Goal: Information Seeking & Learning: Find specific fact

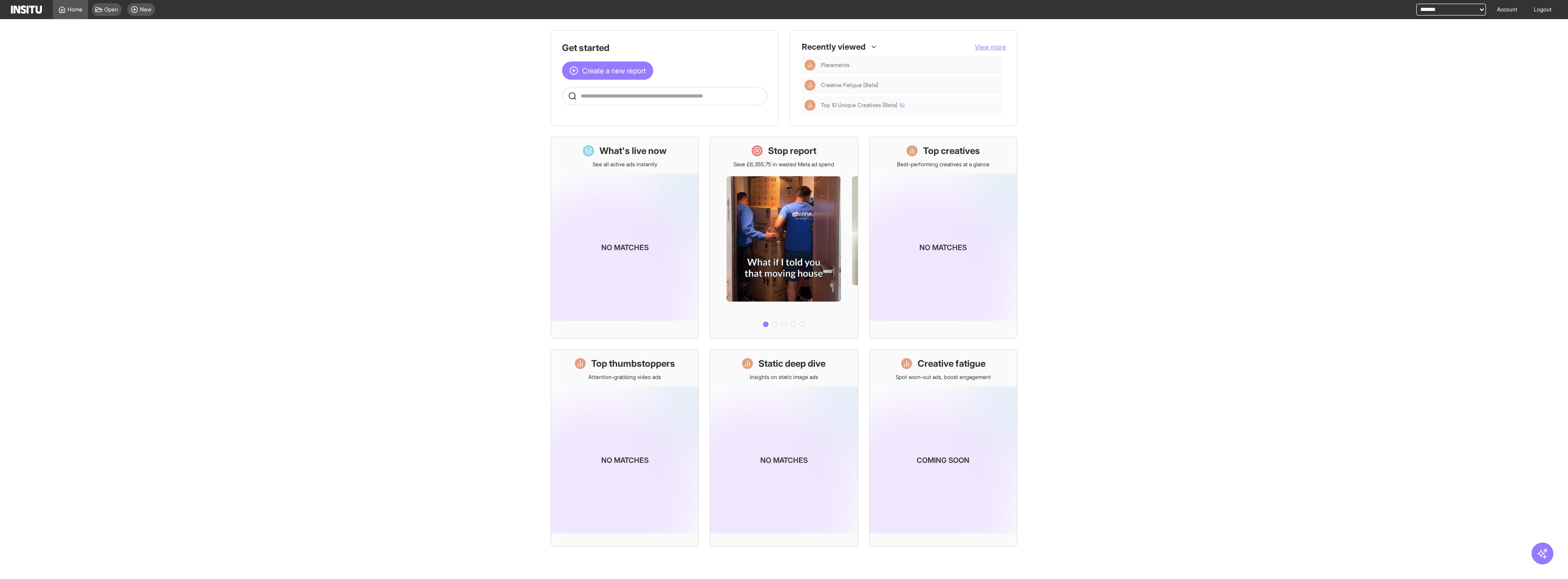
click at [1422, 13] on select "**********" at bounding box center [1451, 9] width 70 height 12
select select "**********"
click at [1417, 4] on select "**********" at bounding box center [1451, 9] width 70 height 12
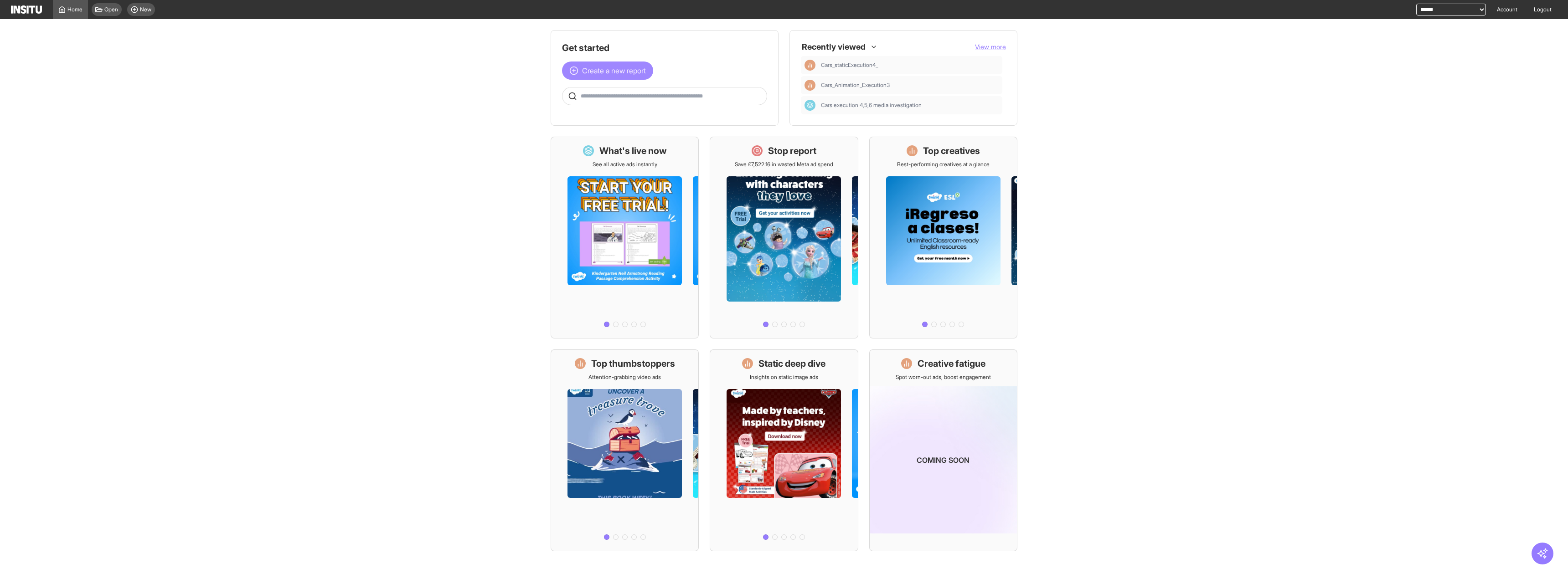
click at [635, 71] on span "Create a new report" at bounding box center [614, 71] width 64 height 11
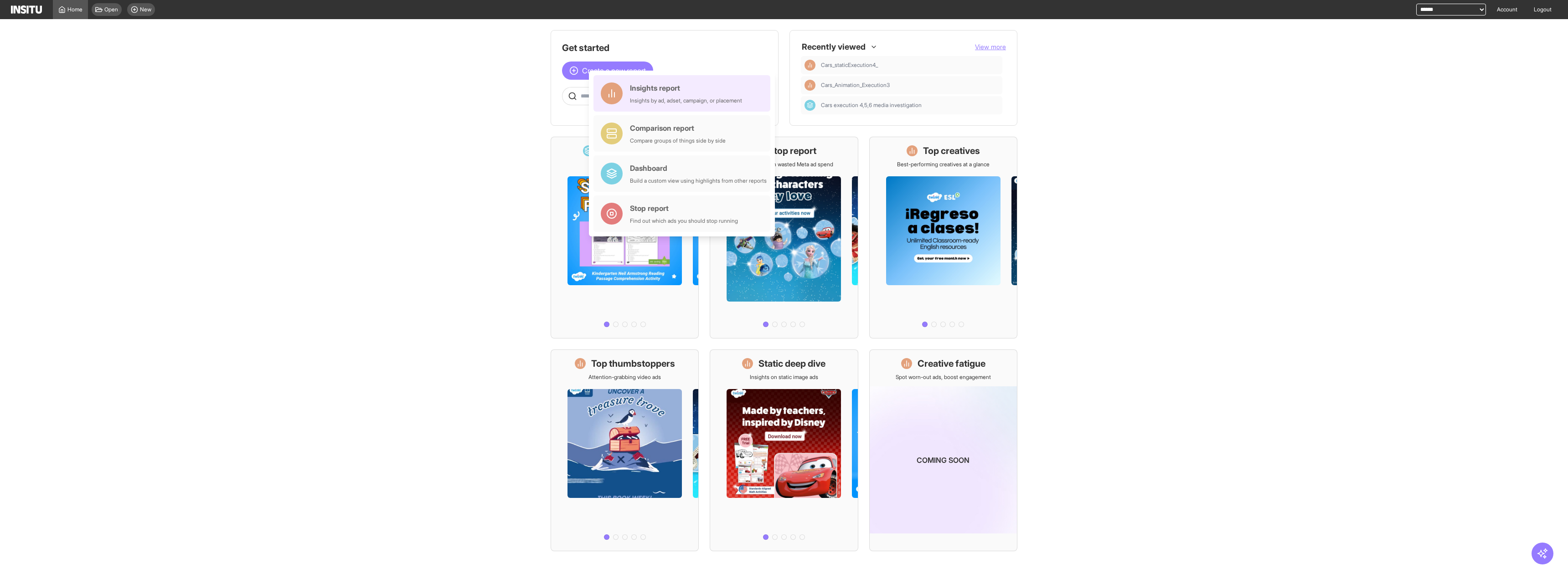
click at [634, 92] on div "Insights report" at bounding box center [686, 88] width 112 height 11
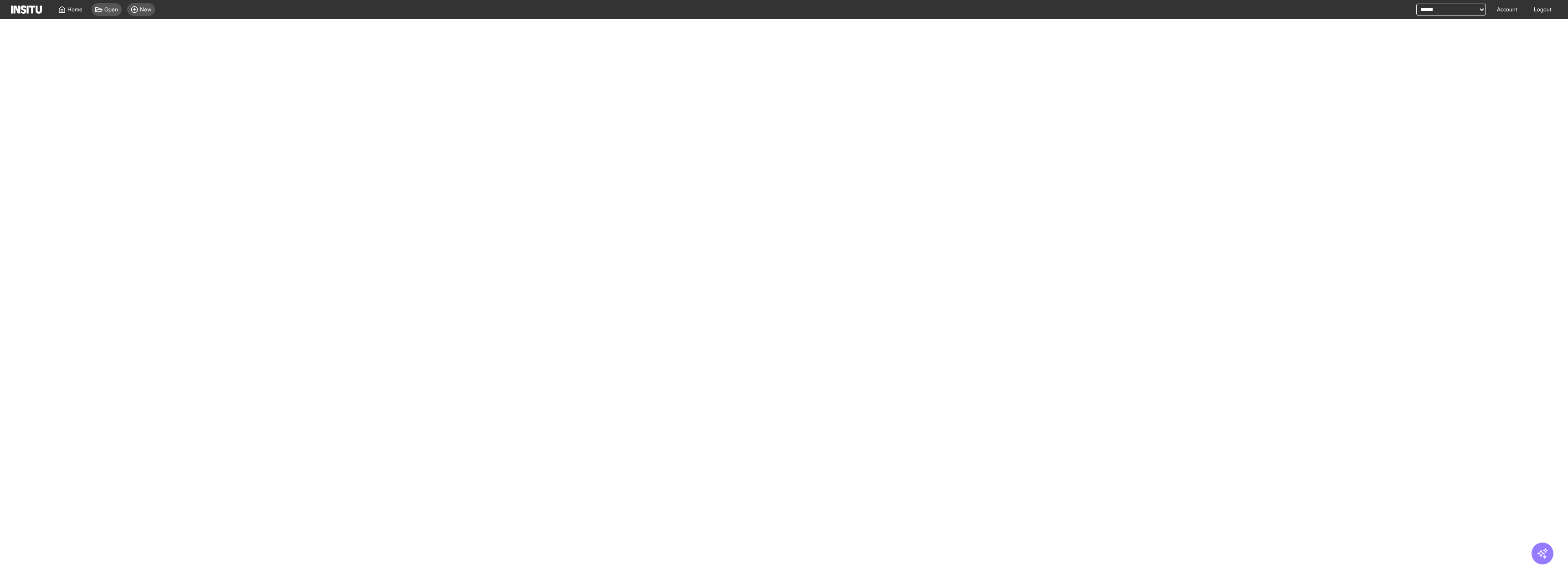
select select "**"
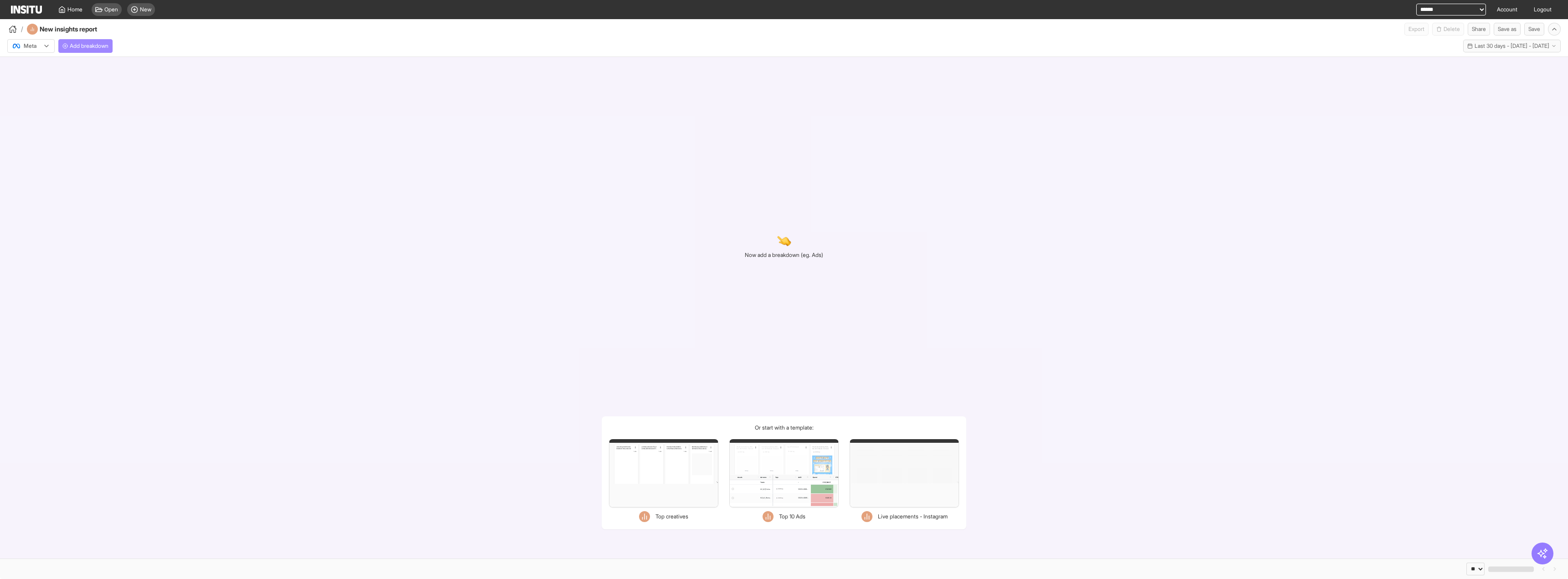
click at [92, 43] on span "Add breakdown" at bounding box center [89, 46] width 38 height 7
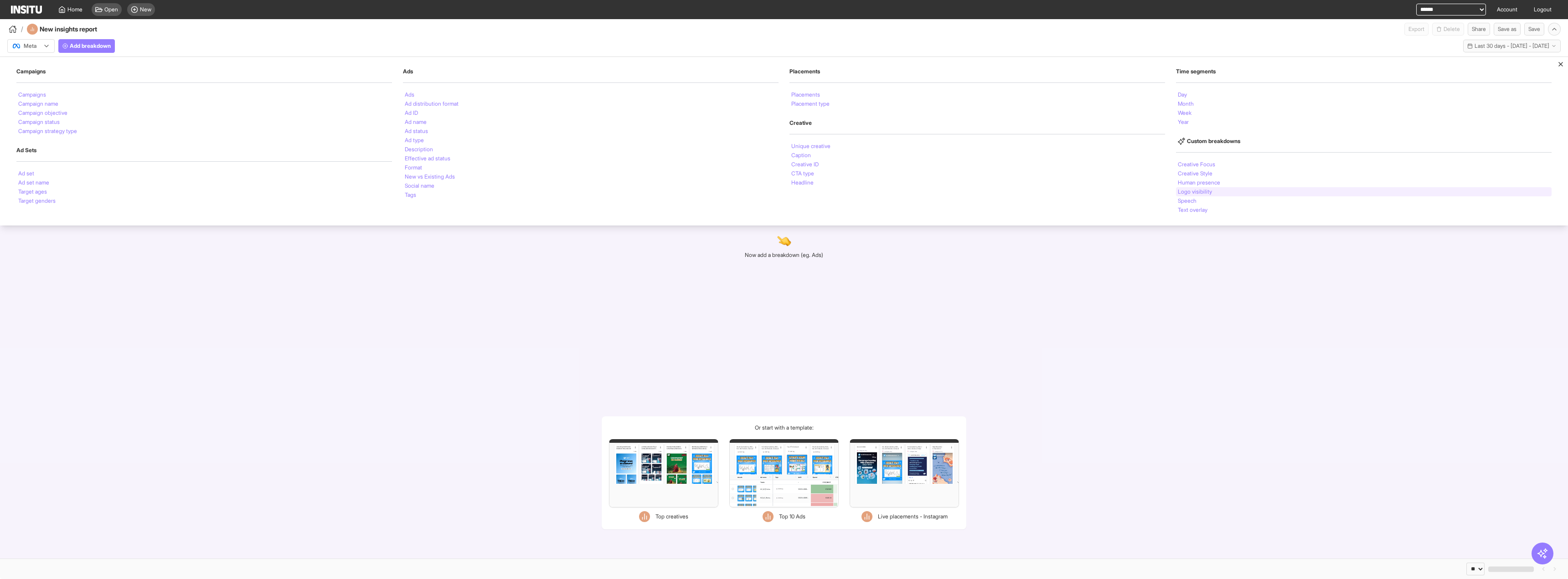
click at [1207, 191] on li "Logo visibility" at bounding box center [1195, 192] width 35 height 6
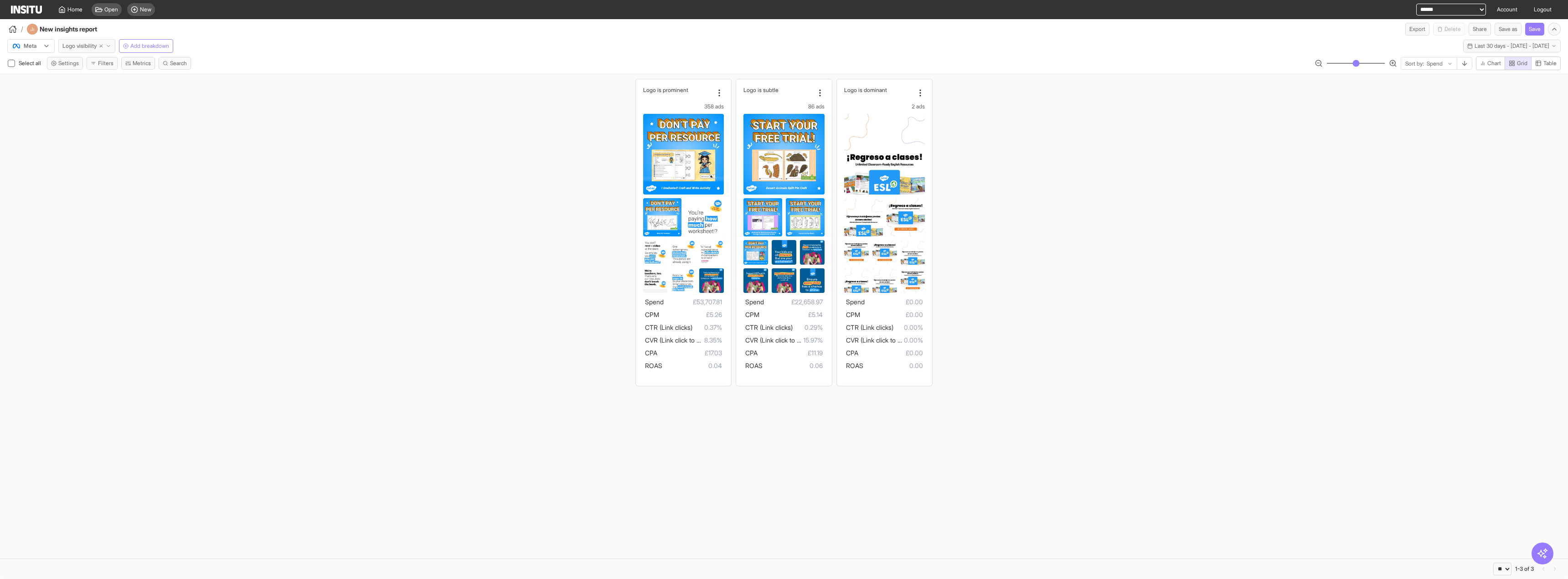
click at [111, 47] on icon "button" at bounding box center [108, 46] width 6 height 6
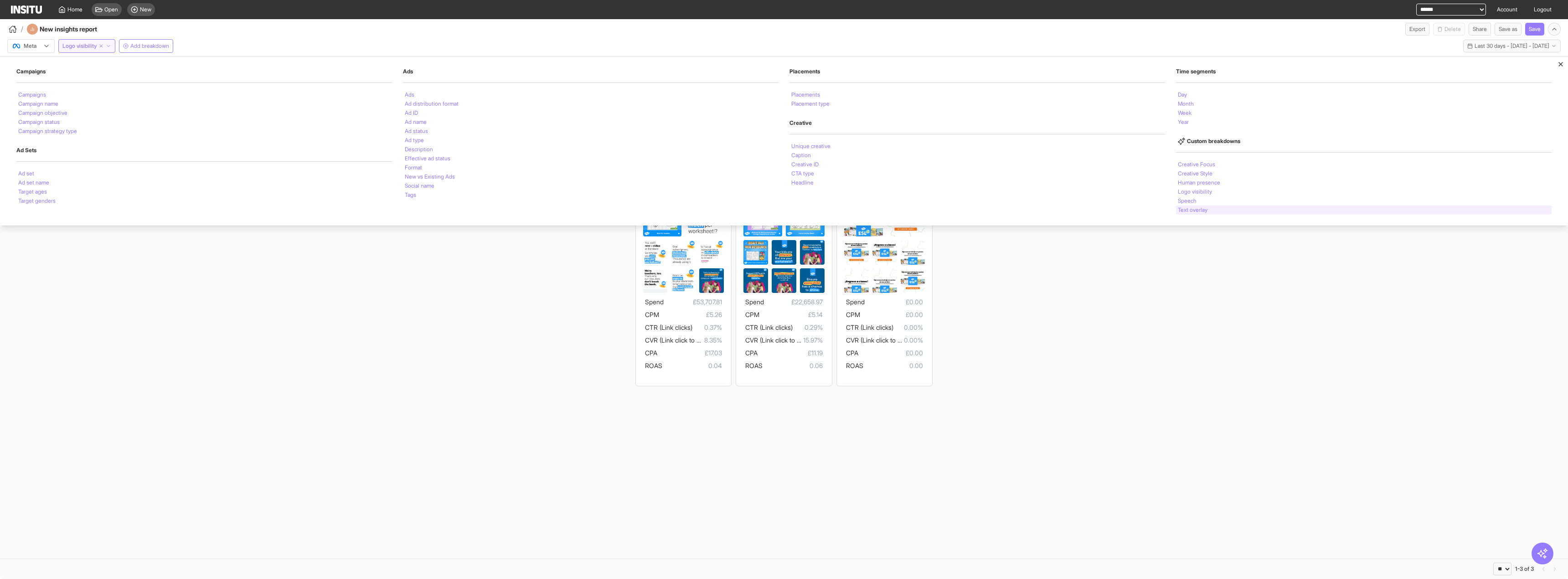
click at [1230, 211] on div "Text overlay" at bounding box center [1364, 210] width 375 height 9
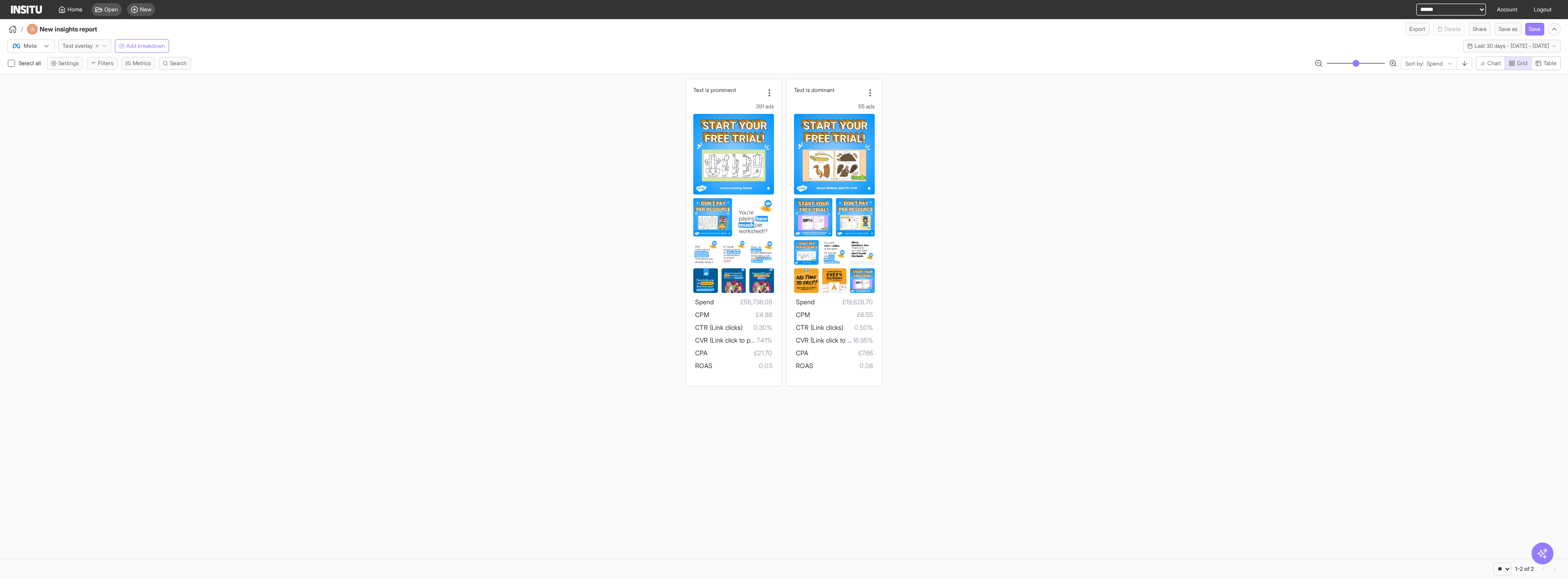
click at [105, 43] on button "Text overlay" at bounding box center [84, 46] width 53 height 14
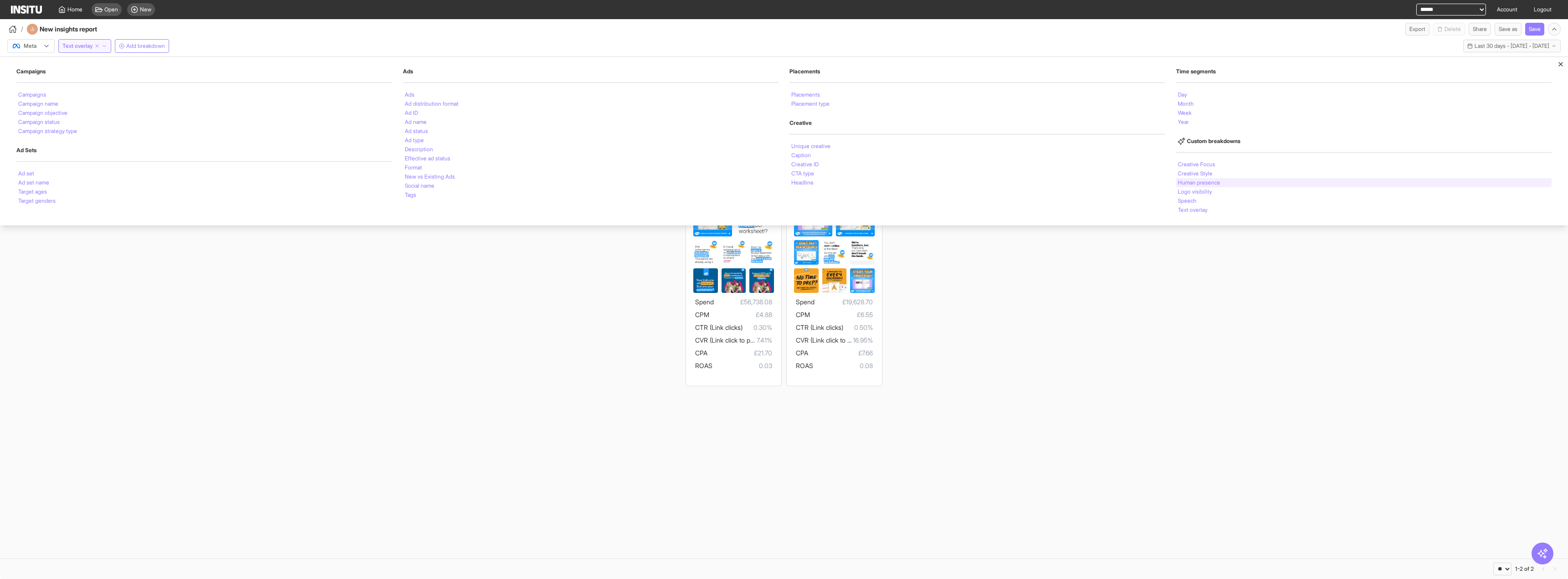
click at [1243, 183] on div "Human presence" at bounding box center [1364, 183] width 375 height 9
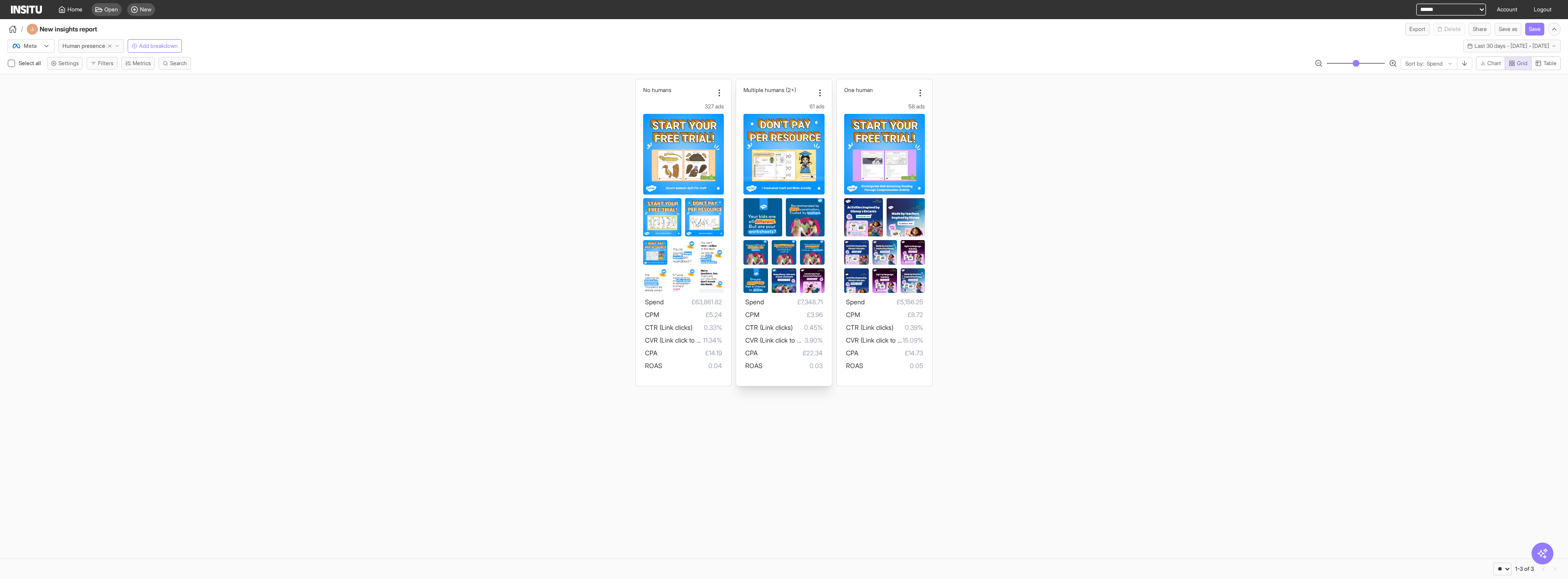
click at [787, 181] on img at bounding box center [784, 154] width 80 height 80
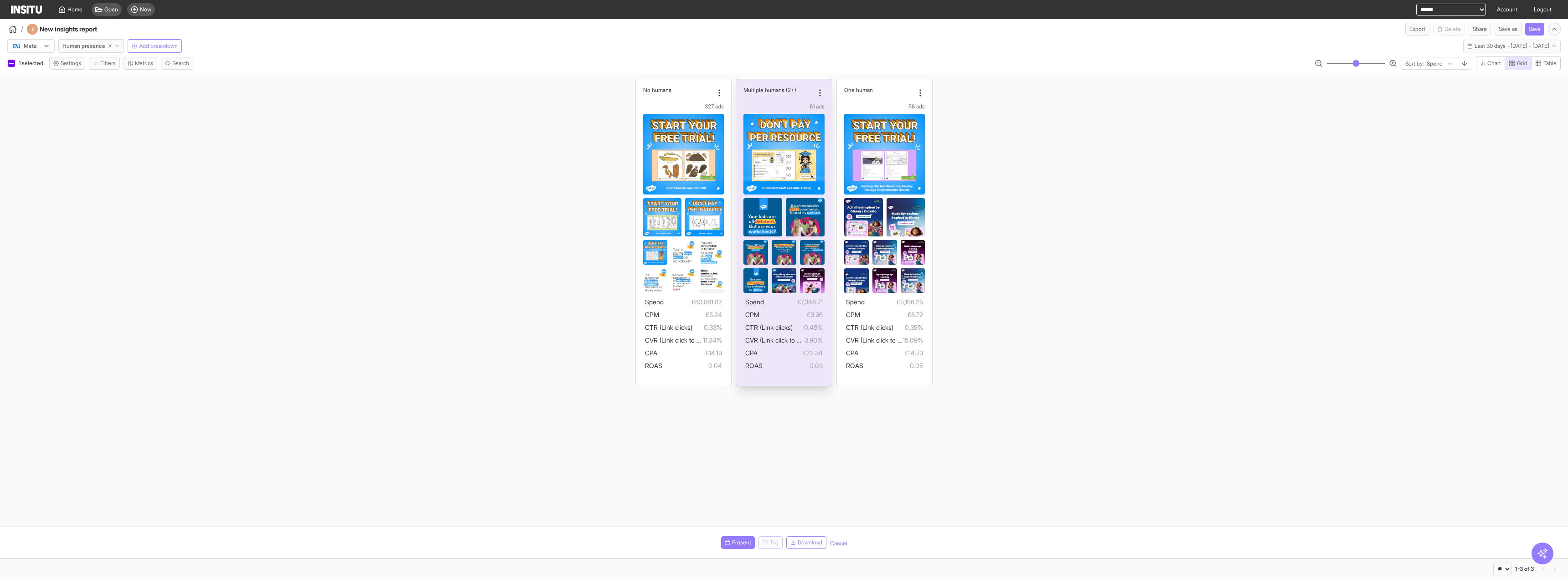
click at [787, 181] on img at bounding box center [784, 154] width 80 height 80
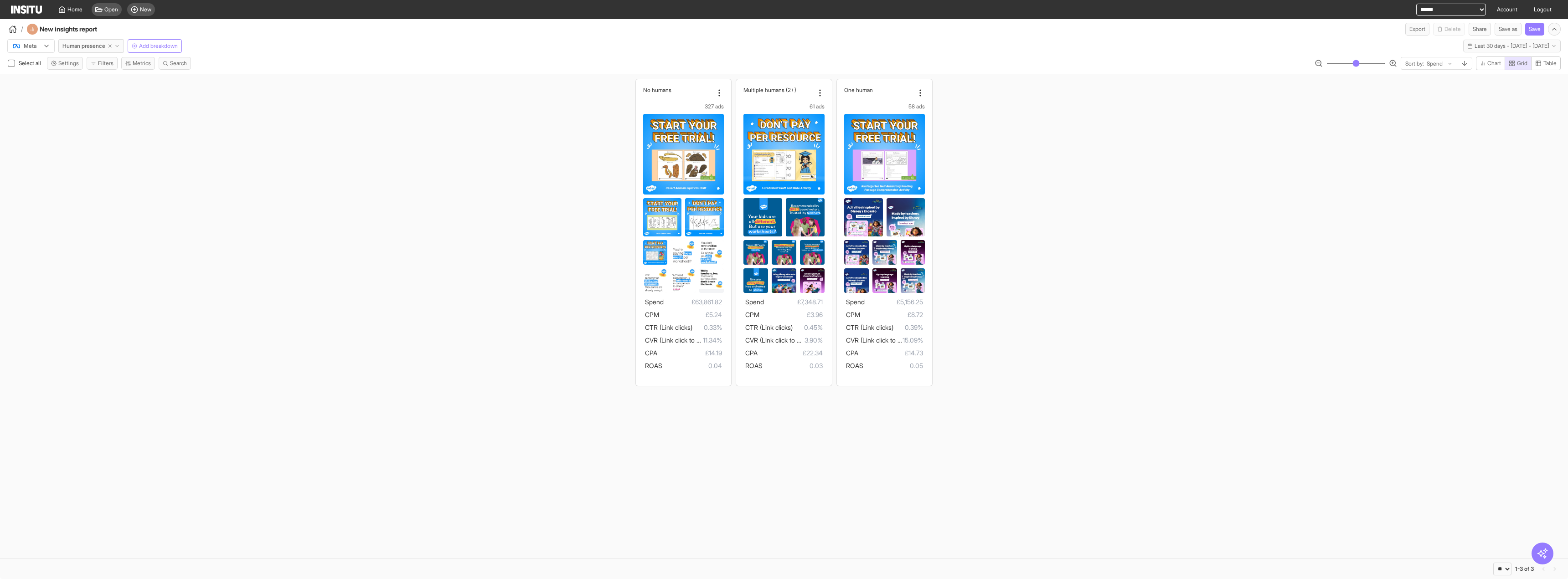
click at [544, 233] on div "No humans 327 ads Spend £63,861.82 CPM £5.24 CTR (Link clicks) 0.33% CVR (Link …" at bounding box center [784, 233] width 1568 height 317
click at [792, 204] on img at bounding box center [805, 217] width 38 height 38
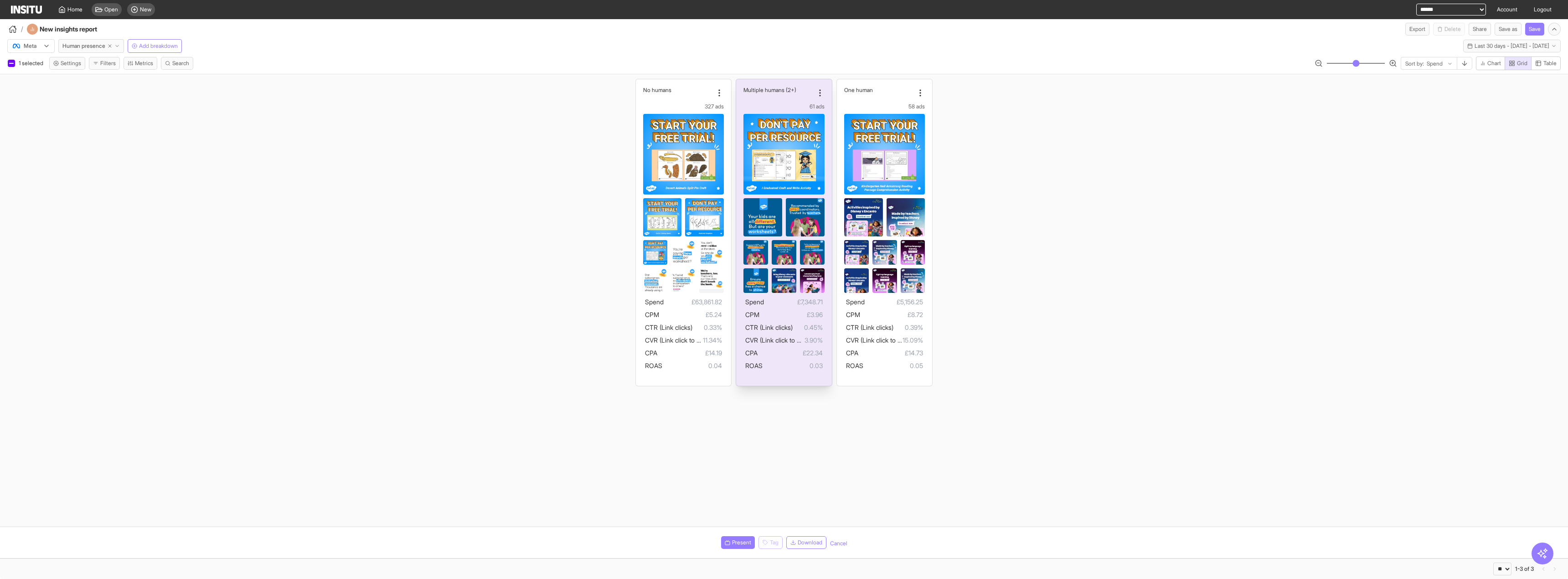
click at [792, 204] on img at bounding box center [805, 217] width 38 height 38
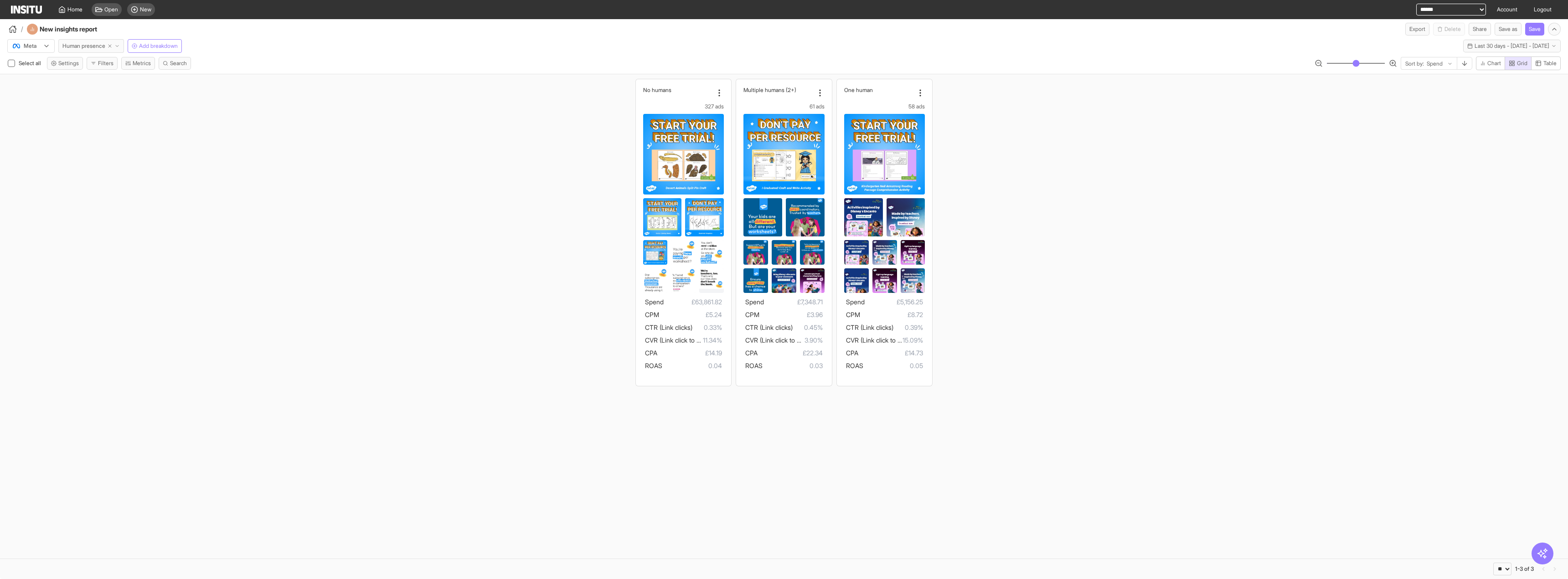
click at [118, 42] on button "Human presence" at bounding box center [91, 46] width 65 height 14
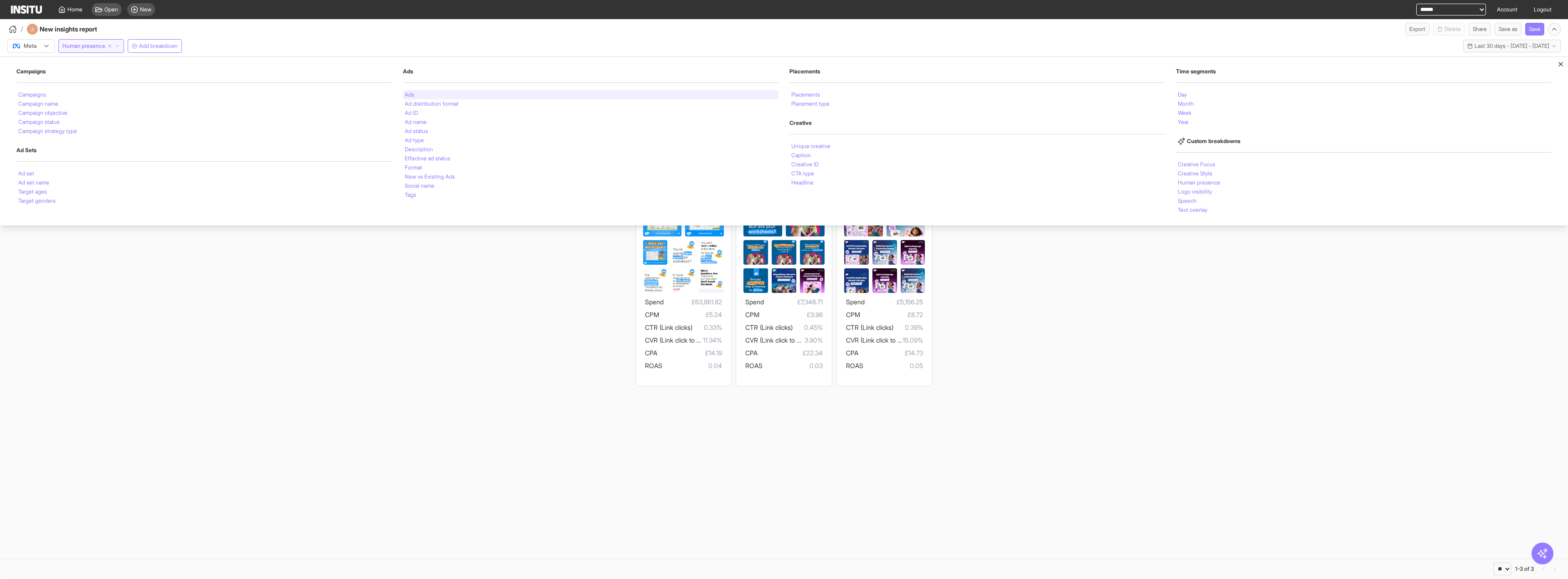
click at [452, 99] on div "Ads" at bounding box center [591, 95] width 375 height 9
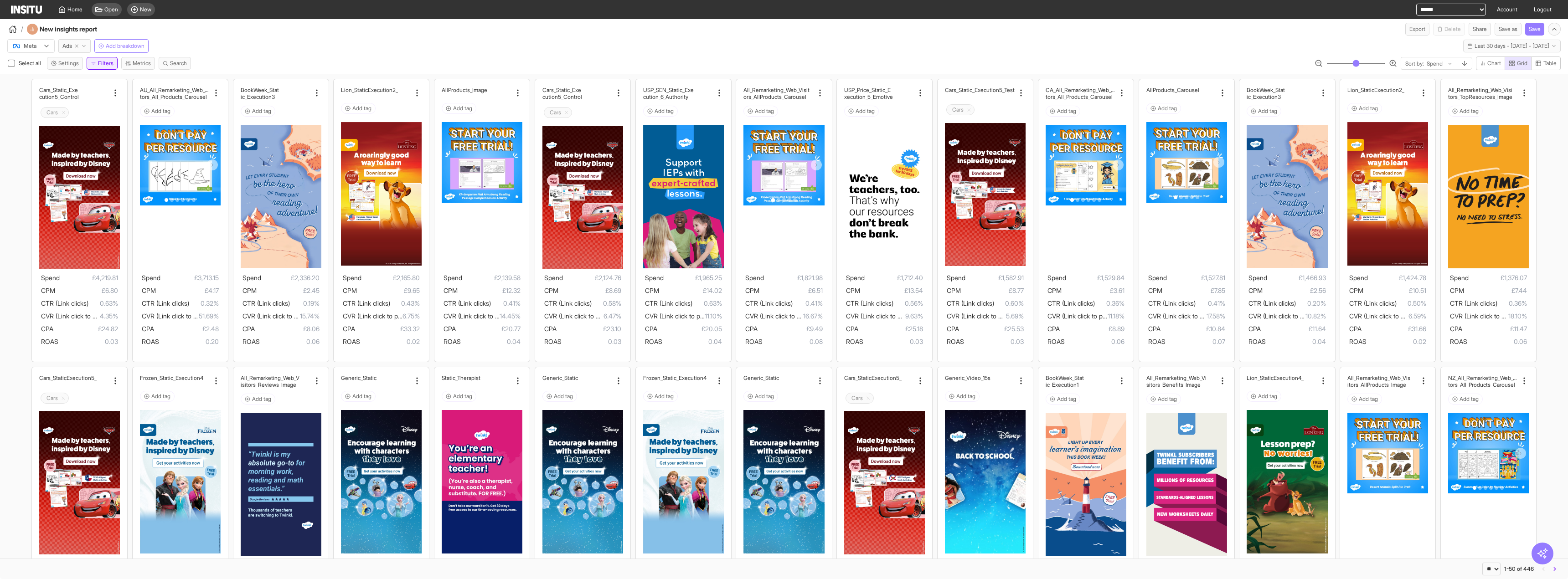
click at [106, 61] on button "Filters" at bounding box center [102, 64] width 31 height 13
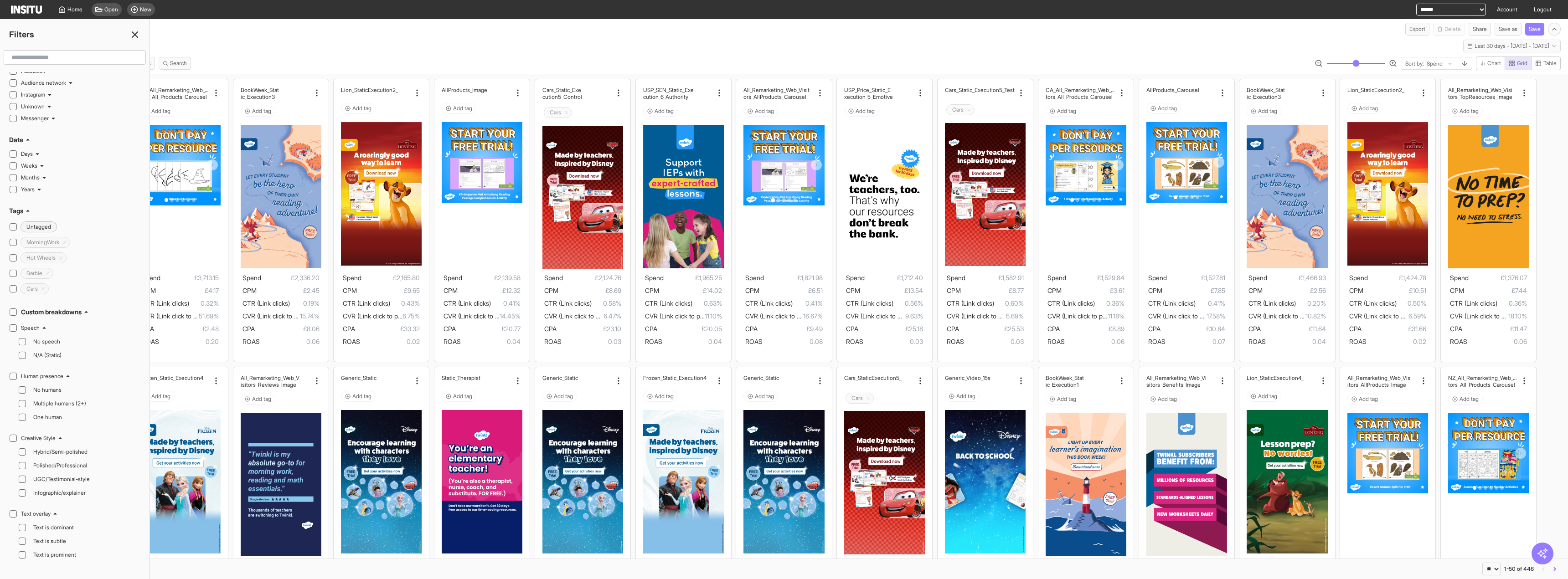
scroll to position [319, 0]
click at [101, 232] on div "Hybrid/Semi-polished" at bounding box center [84, 228] width 108 height 11
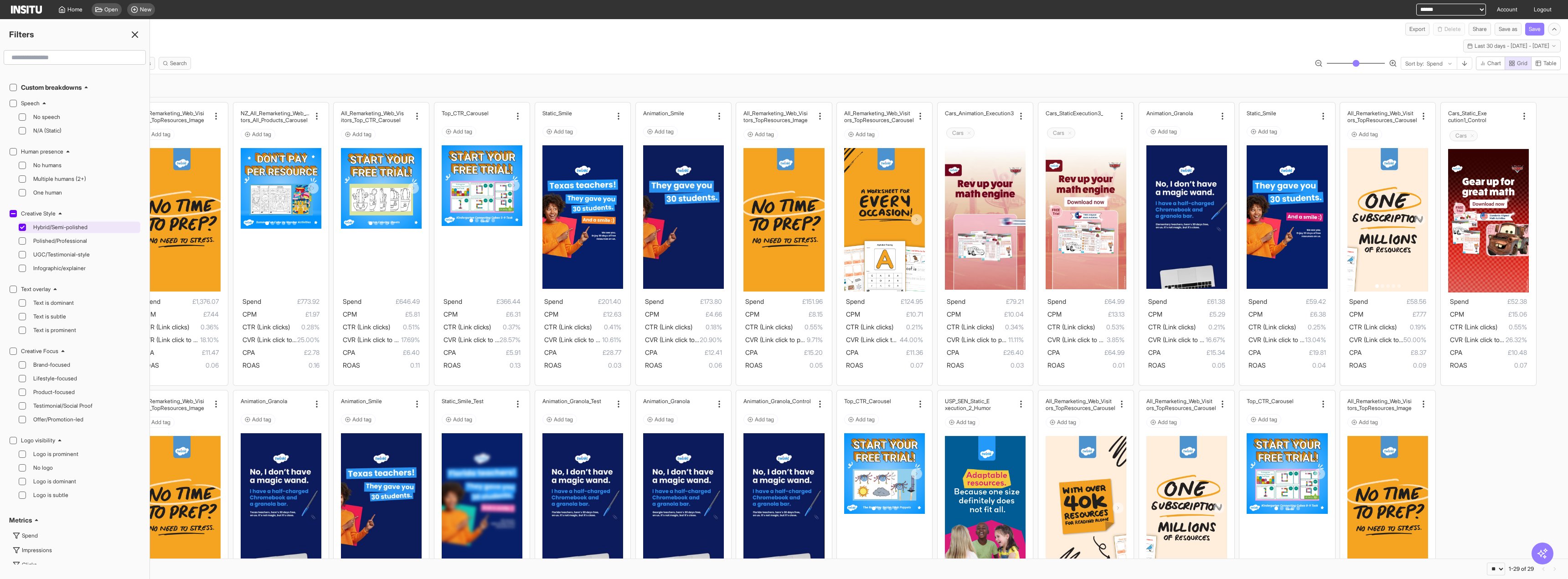
click at [101, 233] on div "Hybrid/Semi-polished" at bounding box center [84, 228] width 108 height 11
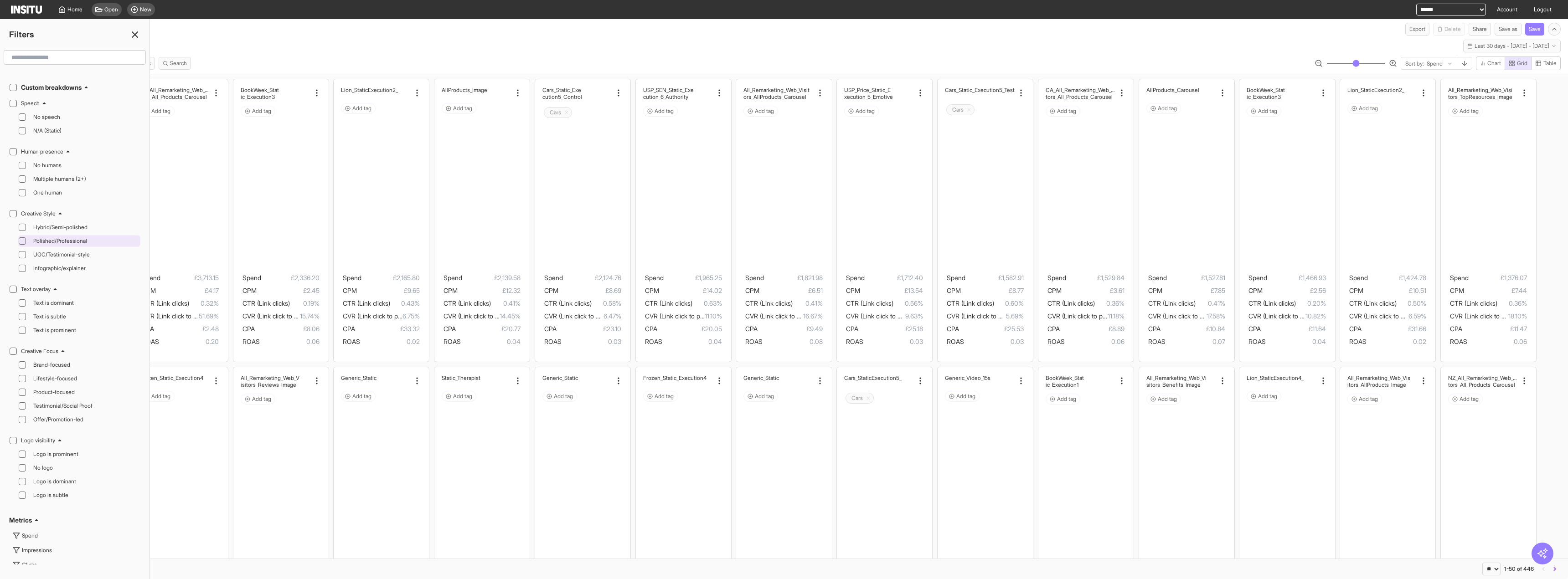
click at [96, 245] on span "Polished/Professional" at bounding box center [86, 241] width 105 height 7
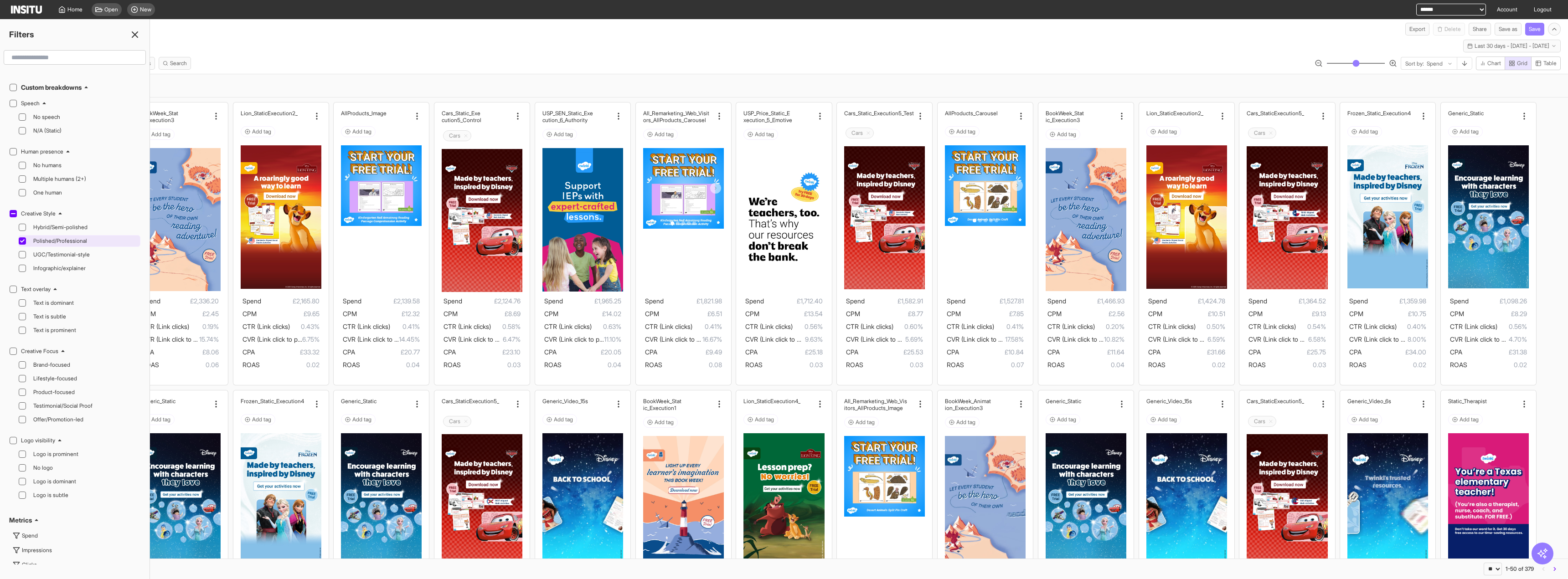
click at [96, 245] on span "Polished/Professional" at bounding box center [86, 241] width 105 height 7
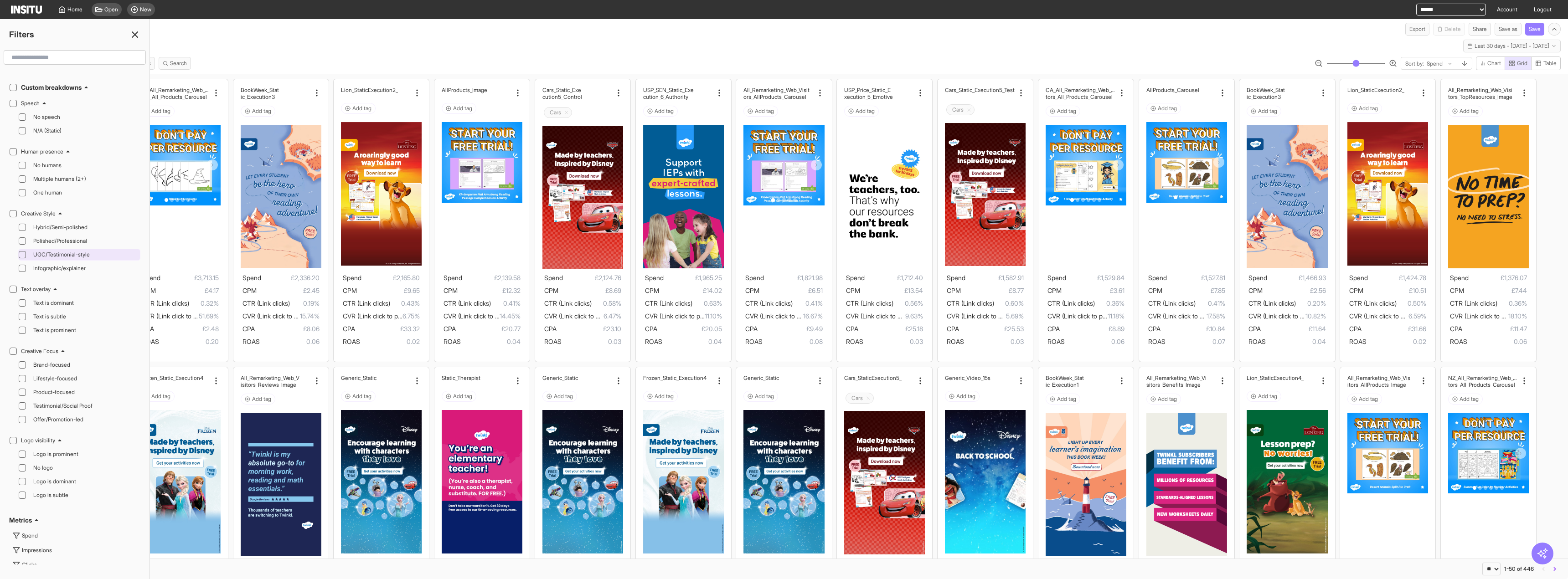
click at [92, 255] on span "UGC/Testimonial-style" at bounding box center [86, 255] width 105 height 7
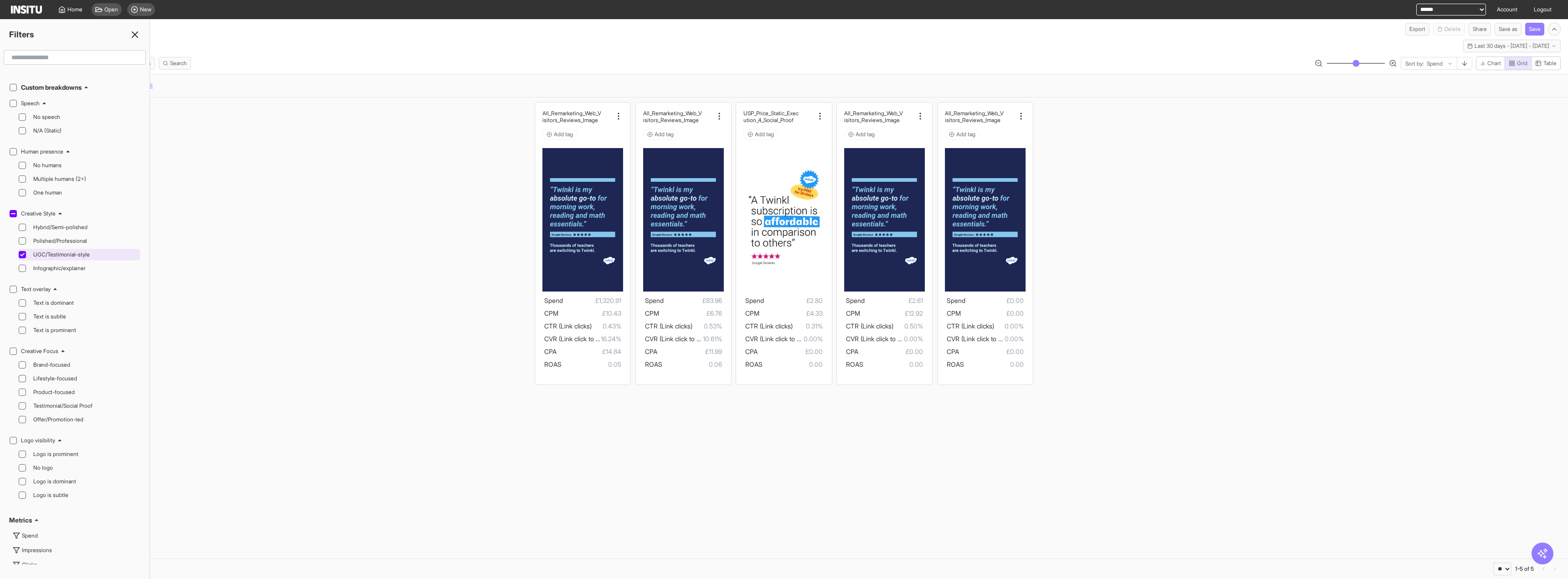
click at [70, 261] on div "UGC/Testimonial-style" at bounding box center [79, 255] width 122 height 12
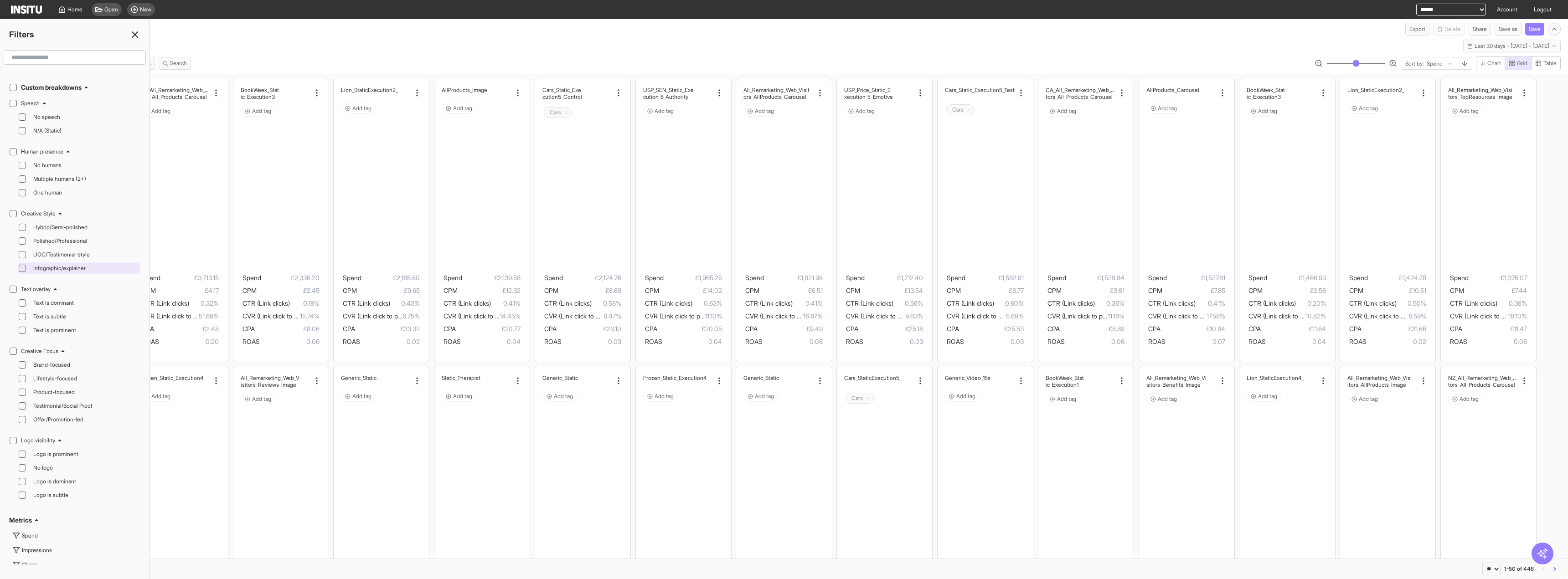
click at [66, 270] on span "Infographic/explainer" at bounding box center [86, 269] width 105 height 7
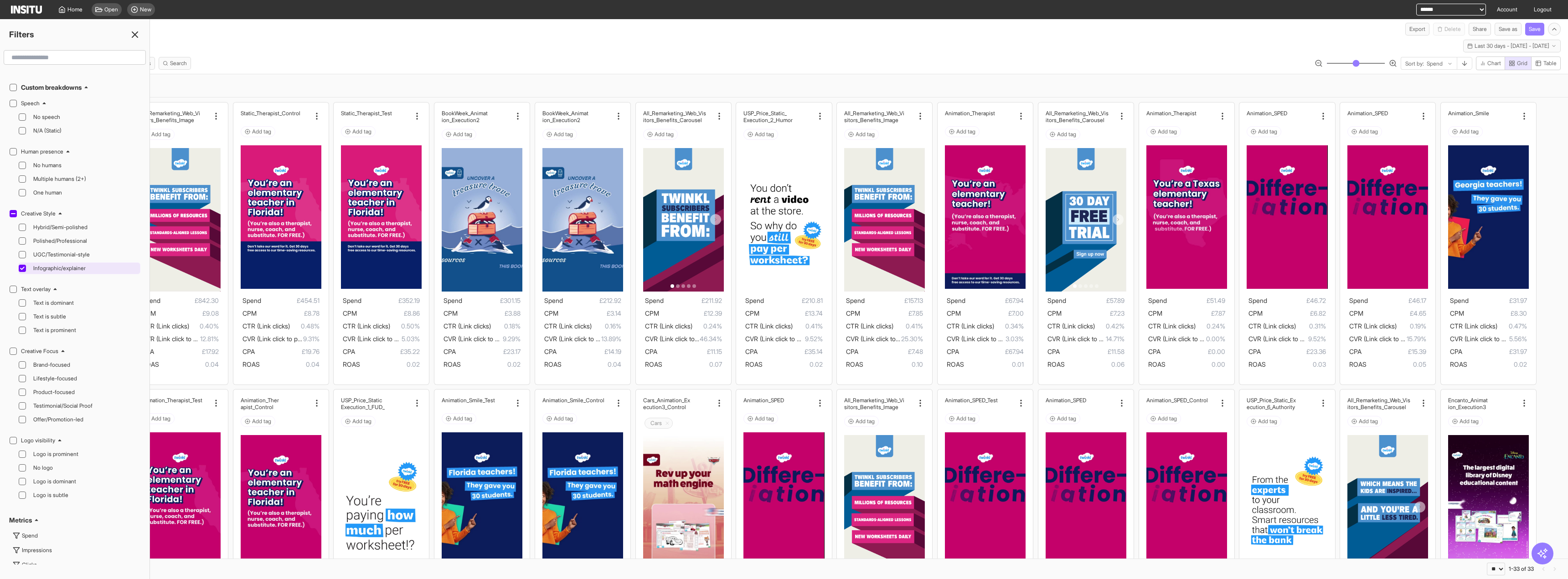
click at [66, 270] on span "Infographic/explainer" at bounding box center [86, 269] width 105 height 7
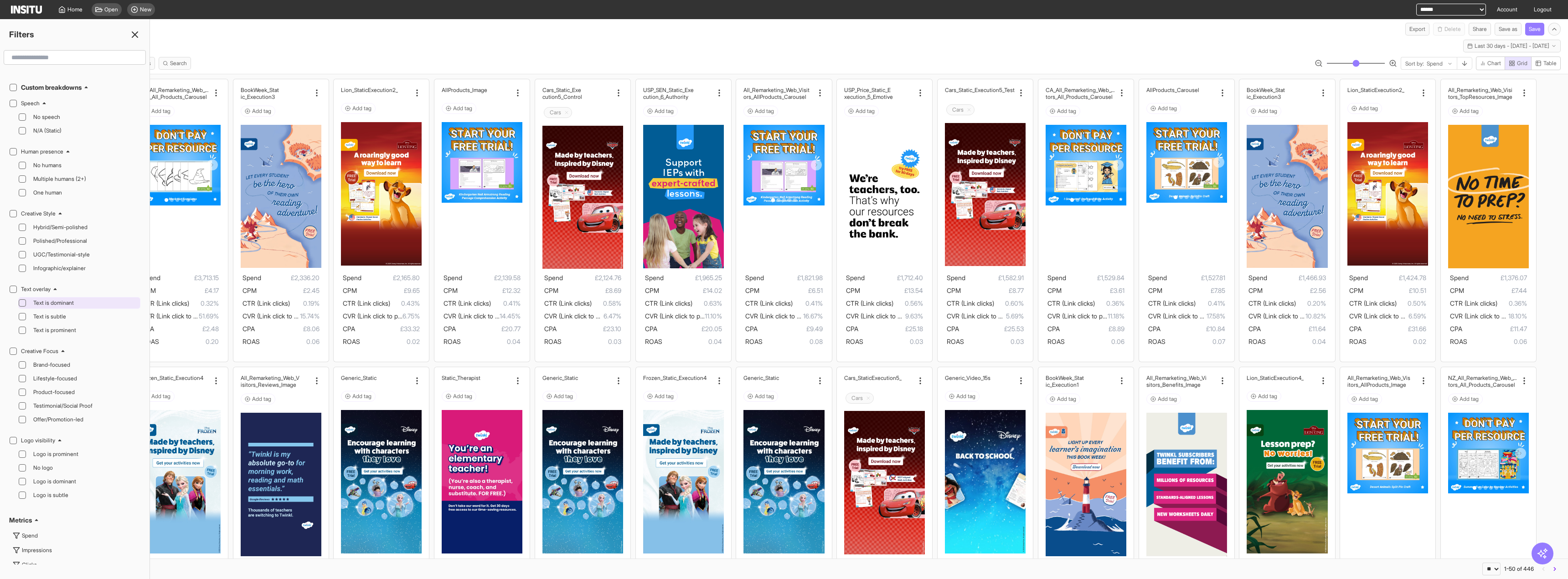
click at [58, 306] on span "Text is dominant" at bounding box center [86, 304] width 105 height 7
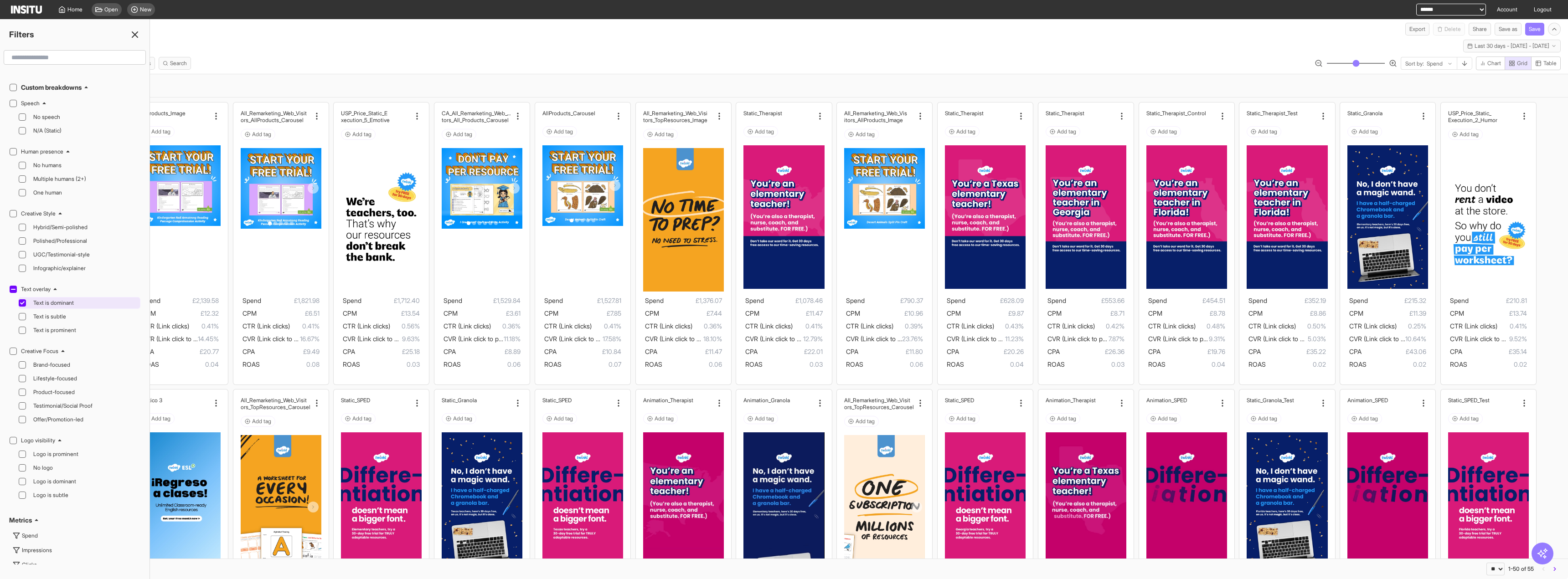
click at [58, 306] on span "Text is dominant" at bounding box center [86, 304] width 105 height 7
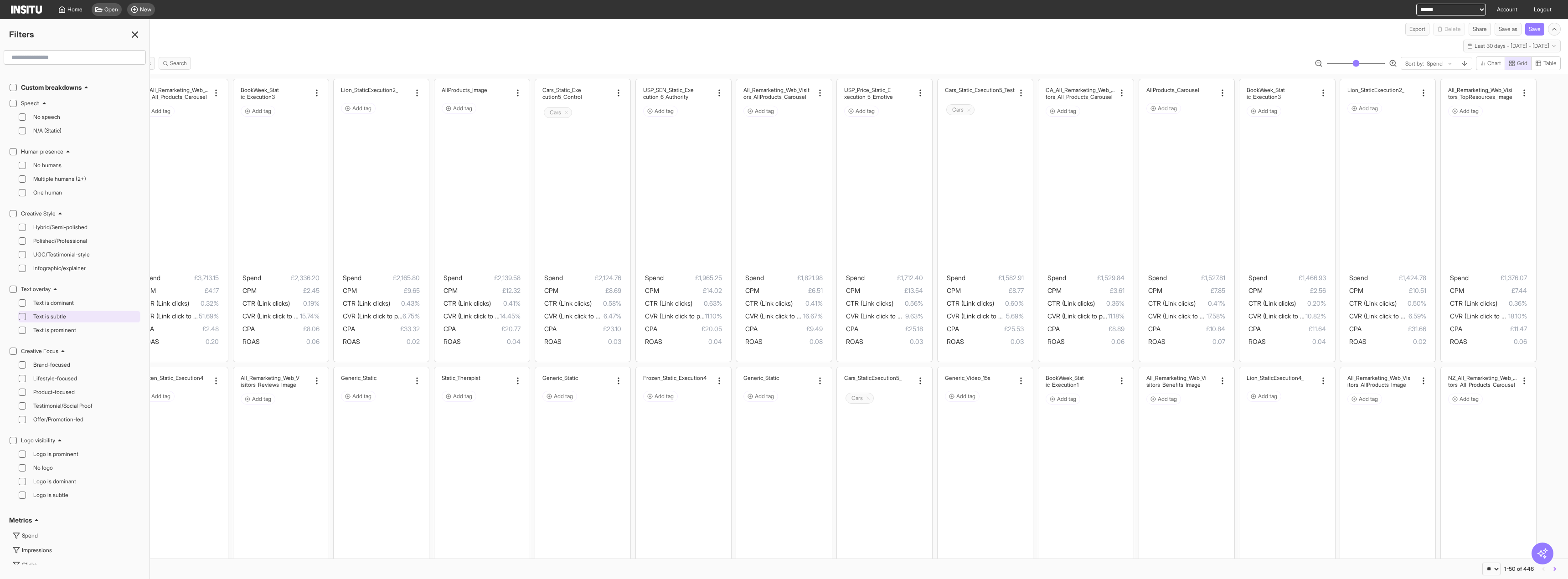
click at [53, 320] on div "Text is subtle" at bounding box center [84, 317] width 108 height 11
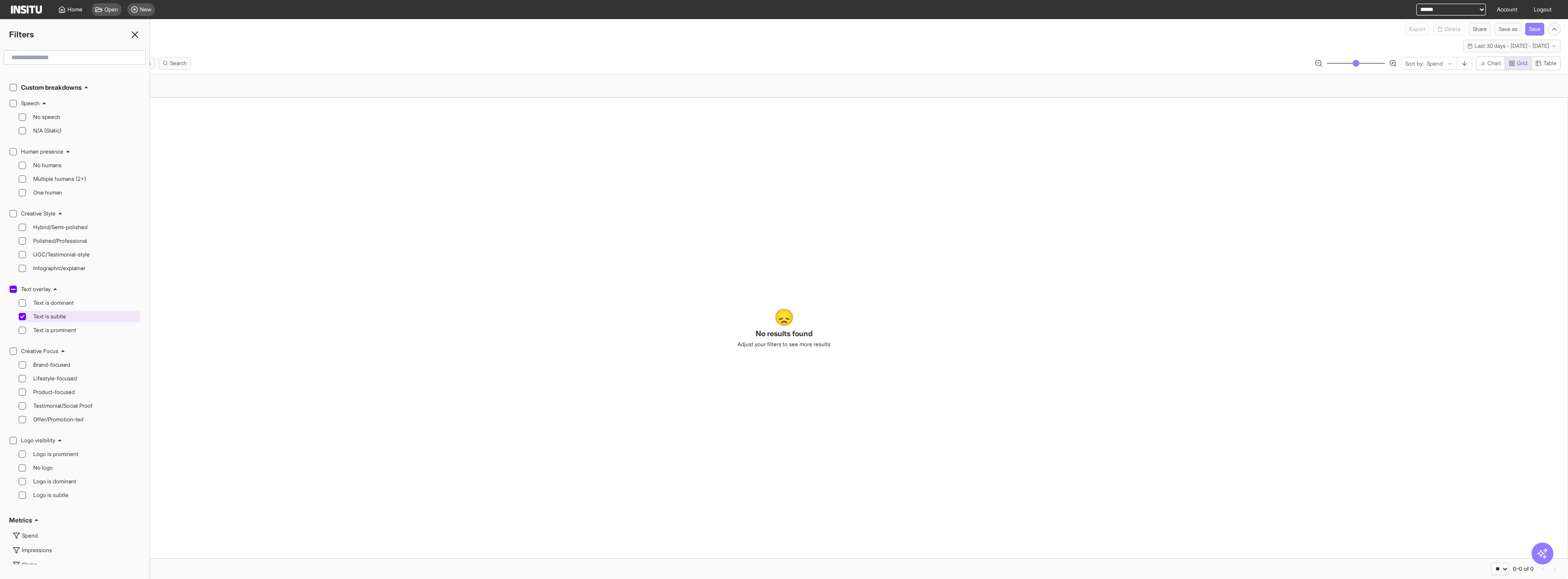
click at [47, 316] on span "Text is subtle" at bounding box center [86, 317] width 105 height 7
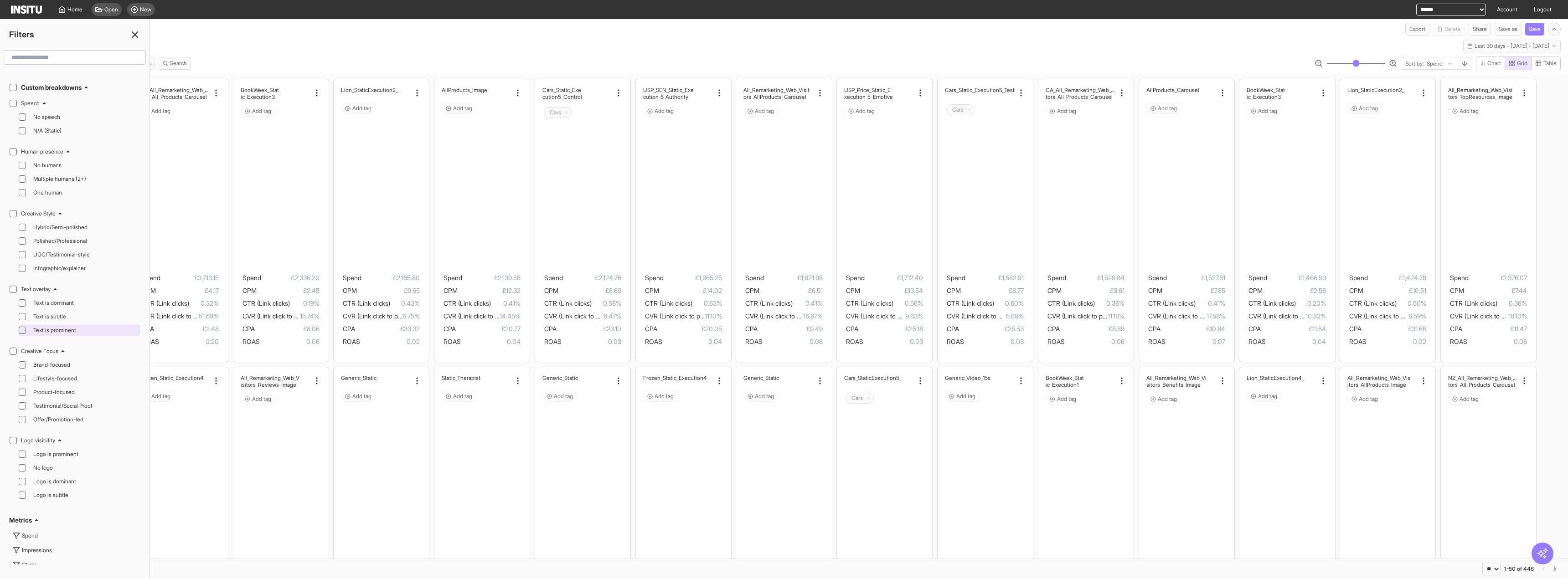
click at [45, 330] on span "Text is prominent" at bounding box center [86, 331] width 105 height 7
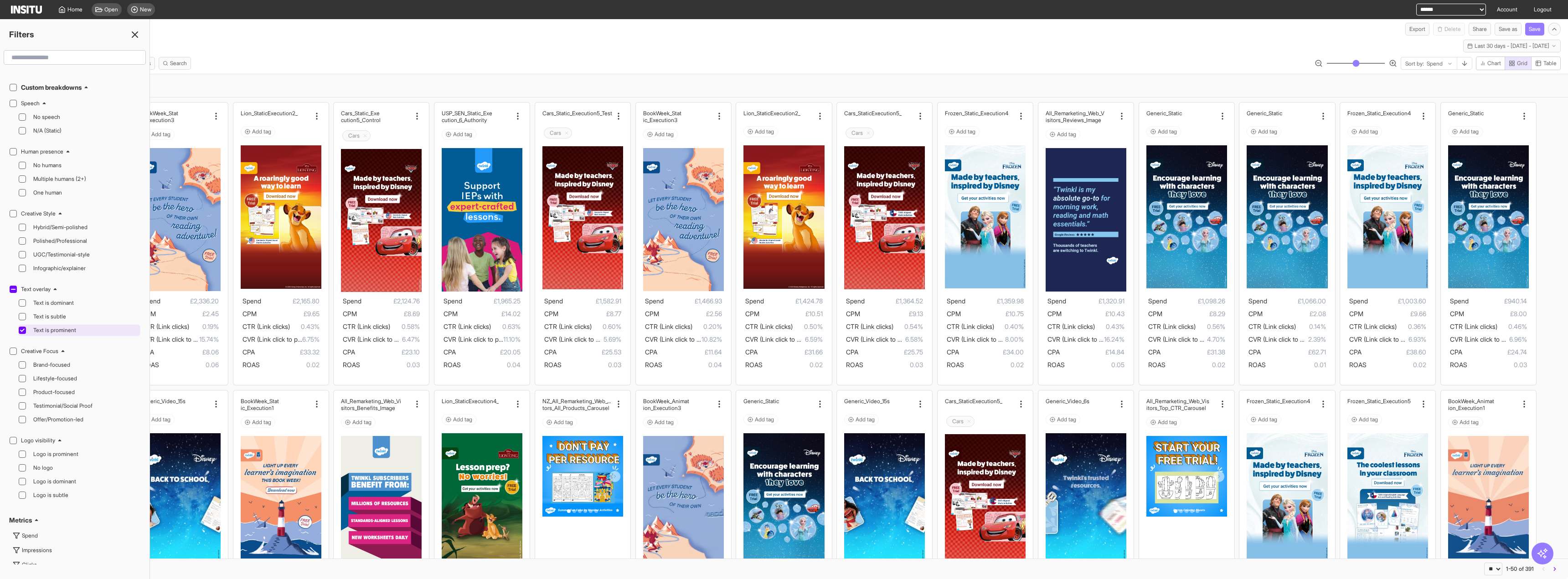
click at [67, 328] on span "Text is prominent" at bounding box center [86, 331] width 105 height 7
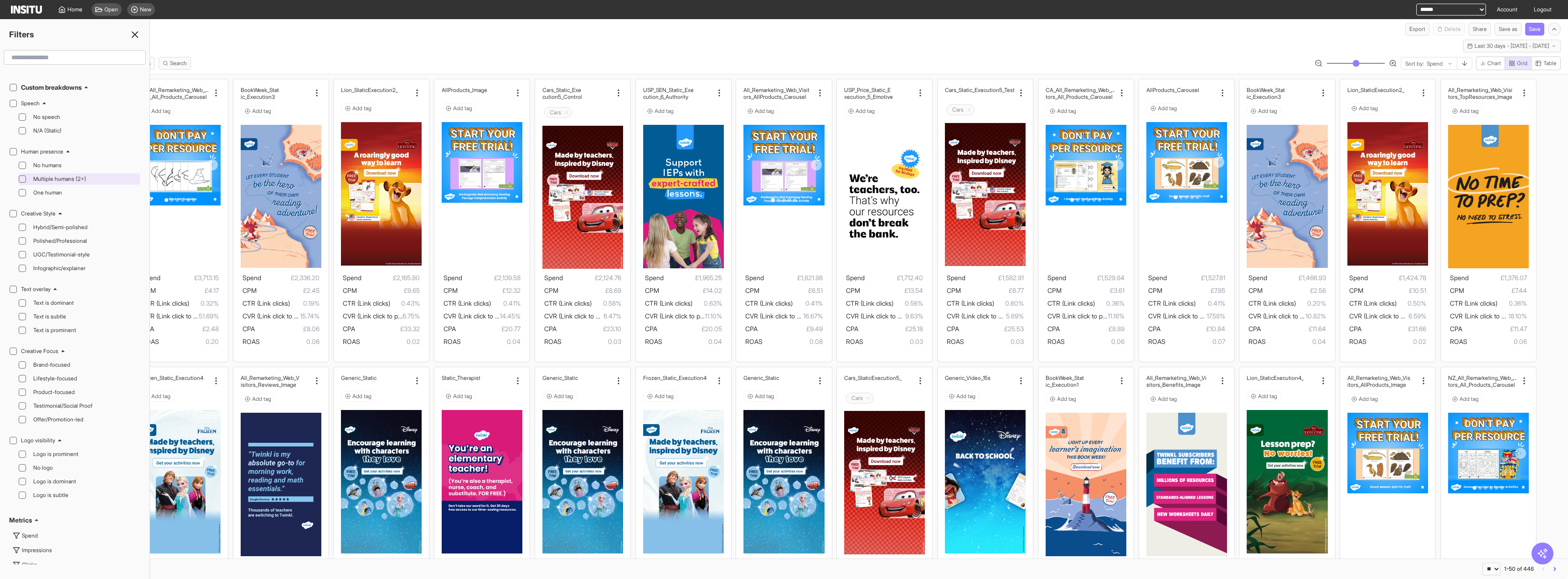
click at [81, 177] on span "Multiple humans (2+)" at bounding box center [86, 179] width 105 height 7
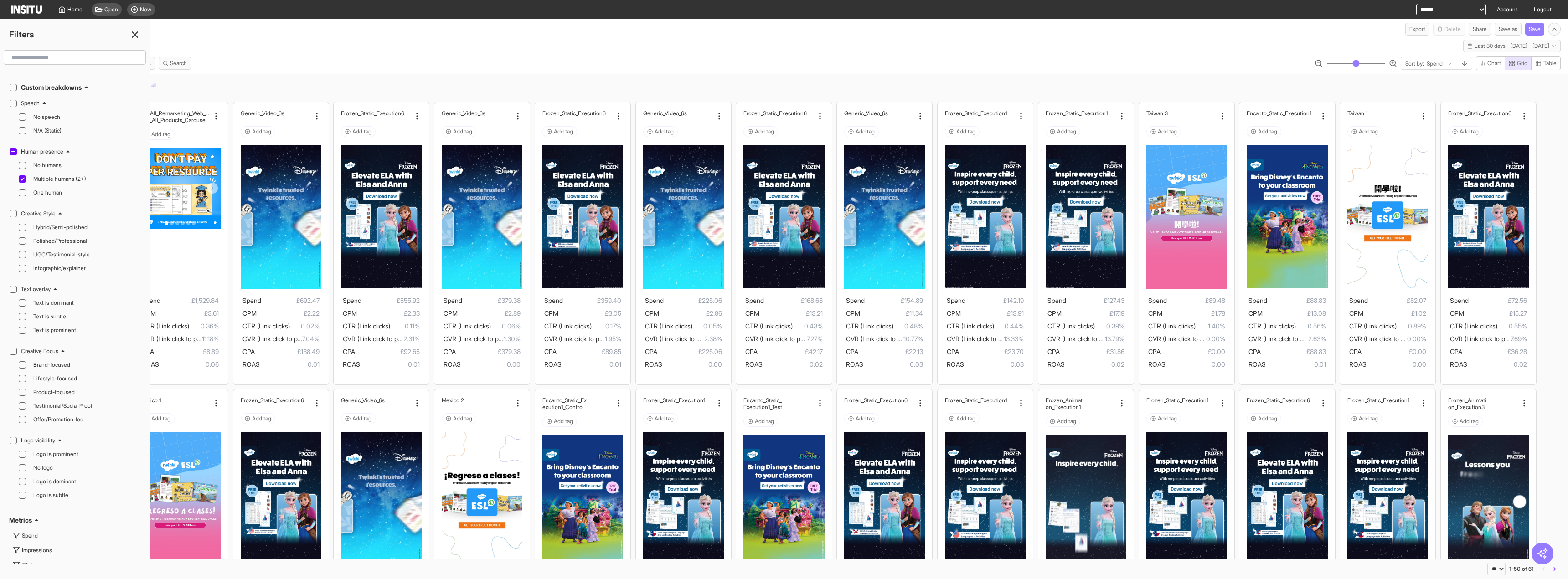
drag, startPoint x: 562, startPoint y: 70, endPoint x: 490, endPoint y: 65, distance: 72.2
click at [561, 70] on div "Select all Settings Filters Metrics Search Sort by: Spend Chart Grid Table" at bounding box center [784, 65] width 1568 height 18
click at [130, 27] on div "Filters Format Static Video Static & Video Placement types Staged Staged Facebo…" at bounding box center [75, 300] width 150 height 560
click at [134, 36] on icon at bounding box center [135, 35] width 11 height 11
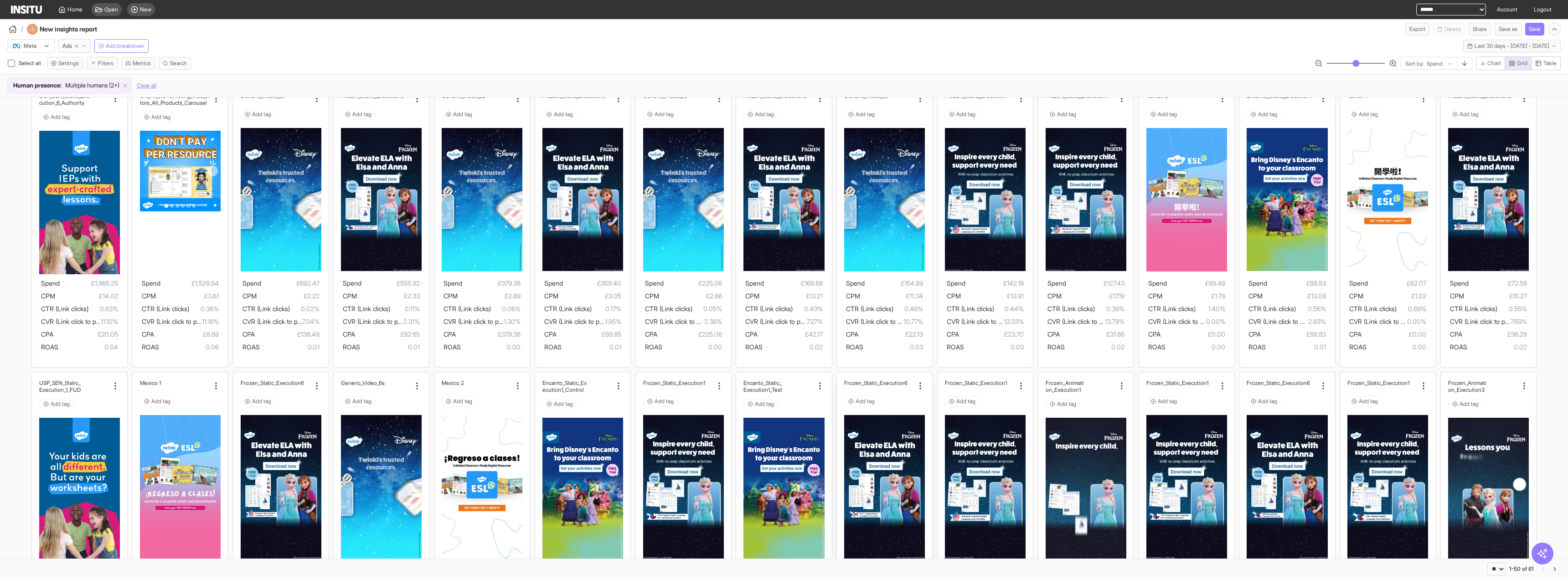
scroll to position [136, 0]
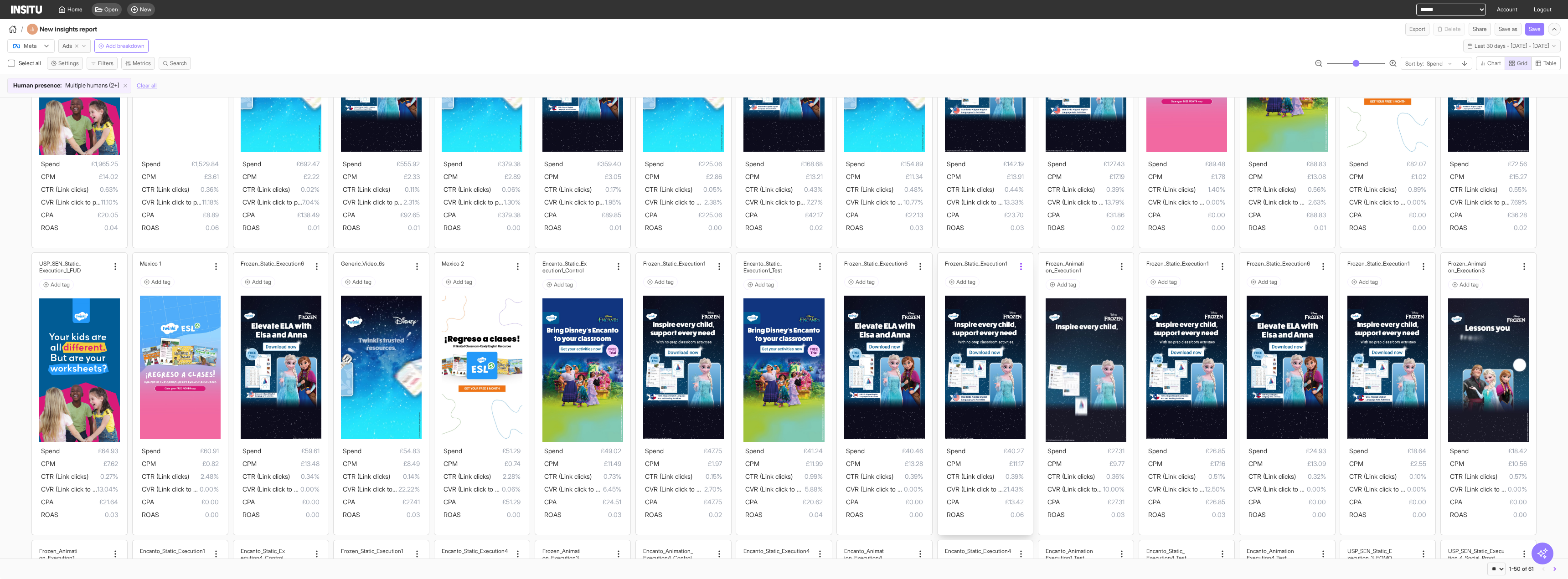
click at [1017, 266] on icon at bounding box center [1022, 267] width 9 height 9
click at [1038, 291] on span "Copy name" at bounding box center [1038, 291] width 33 height 9
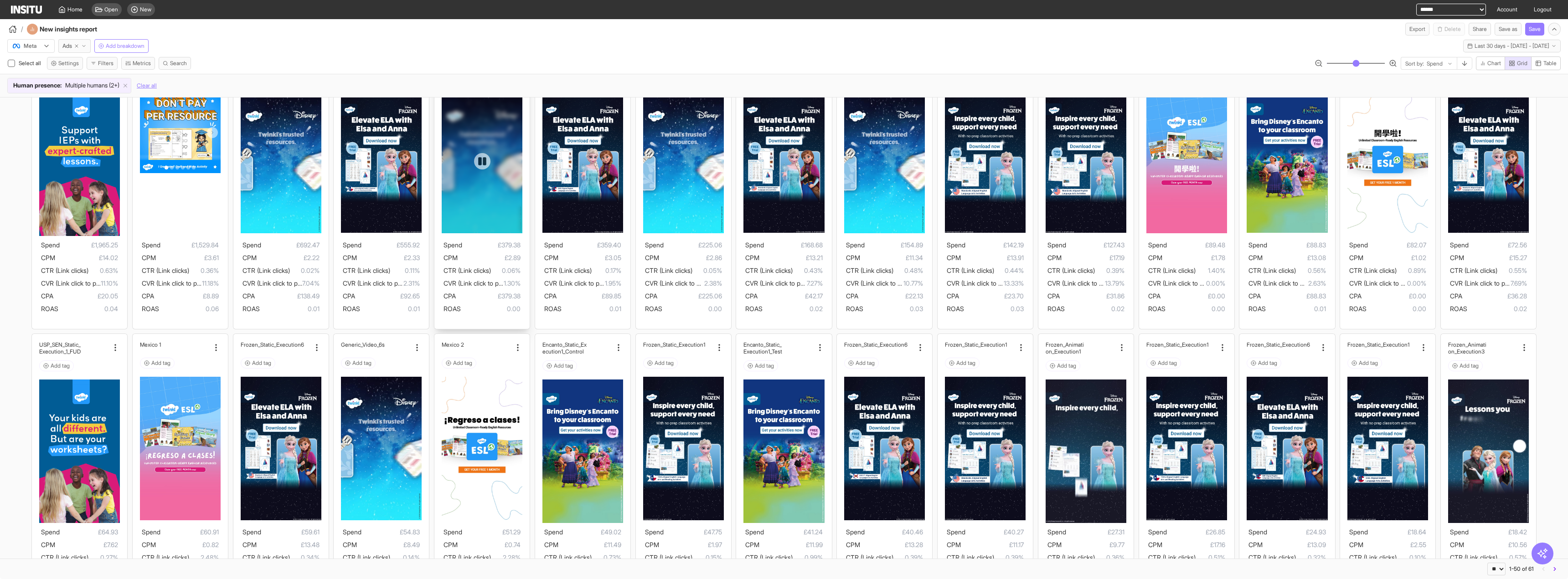
scroll to position [46, 0]
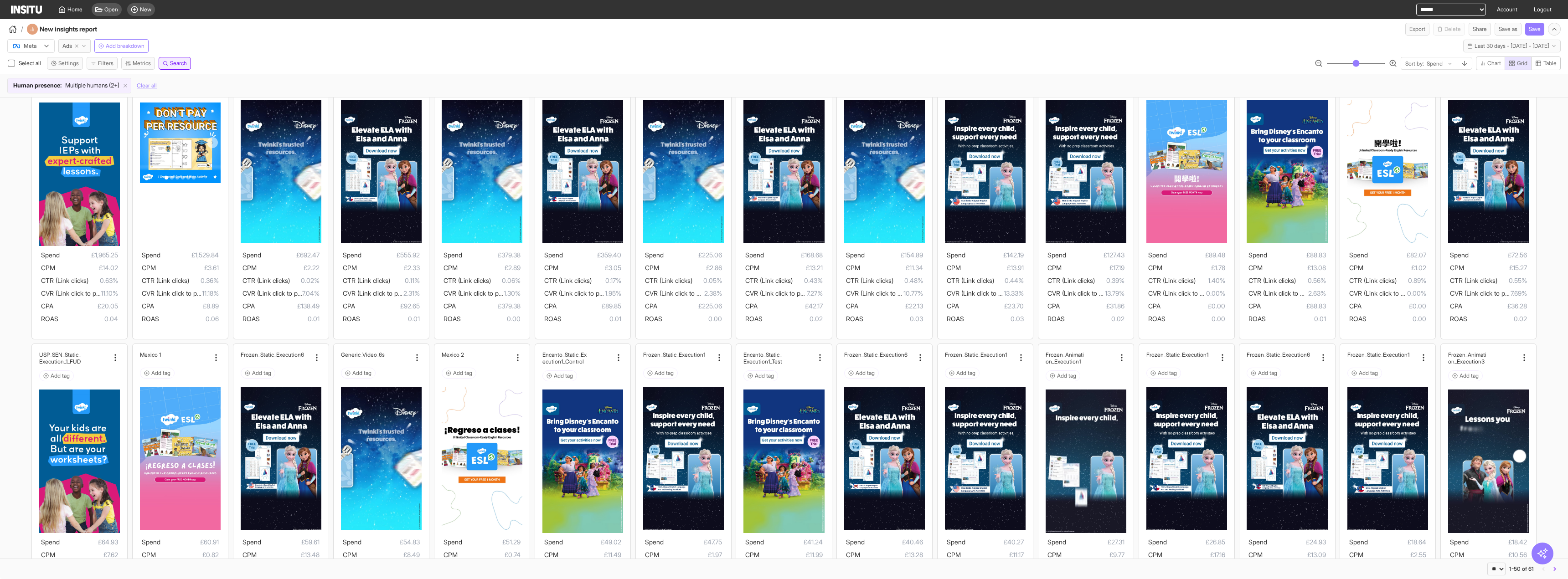
click at [172, 61] on button "Search" at bounding box center [175, 64] width 33 height 13
type input "**********"
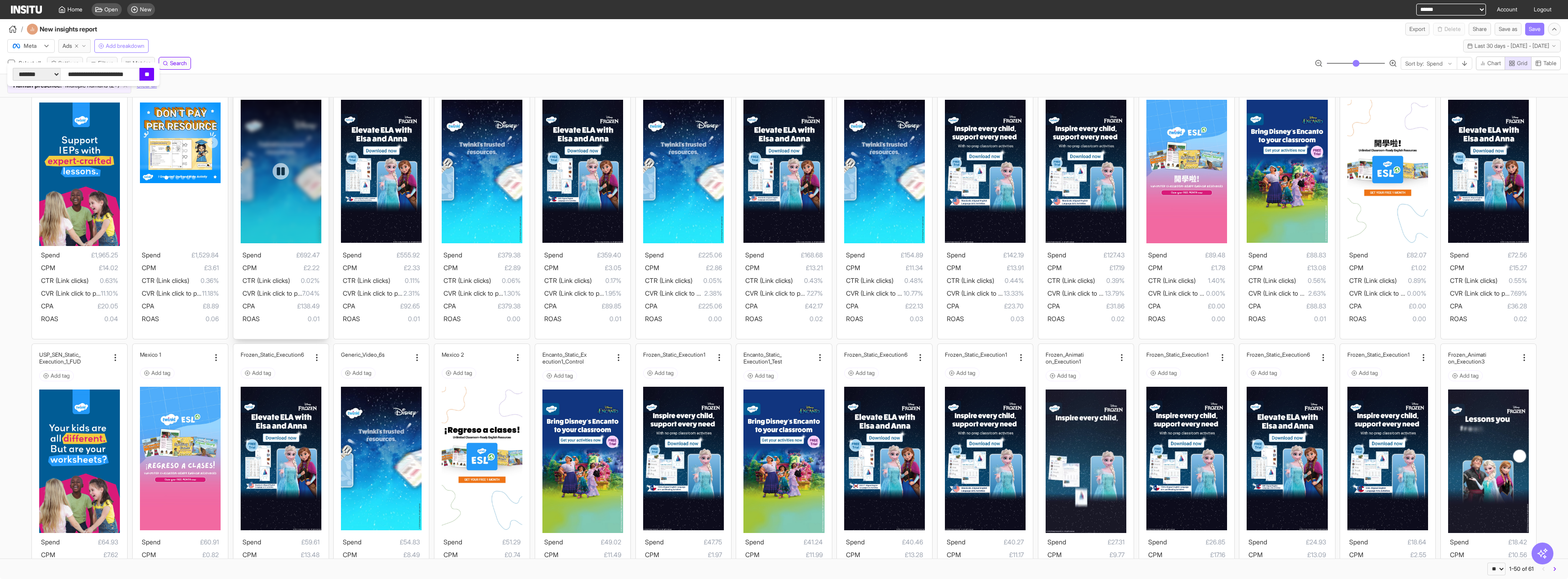
click input "**" at bounding box center [147, 75] width 15 height 13
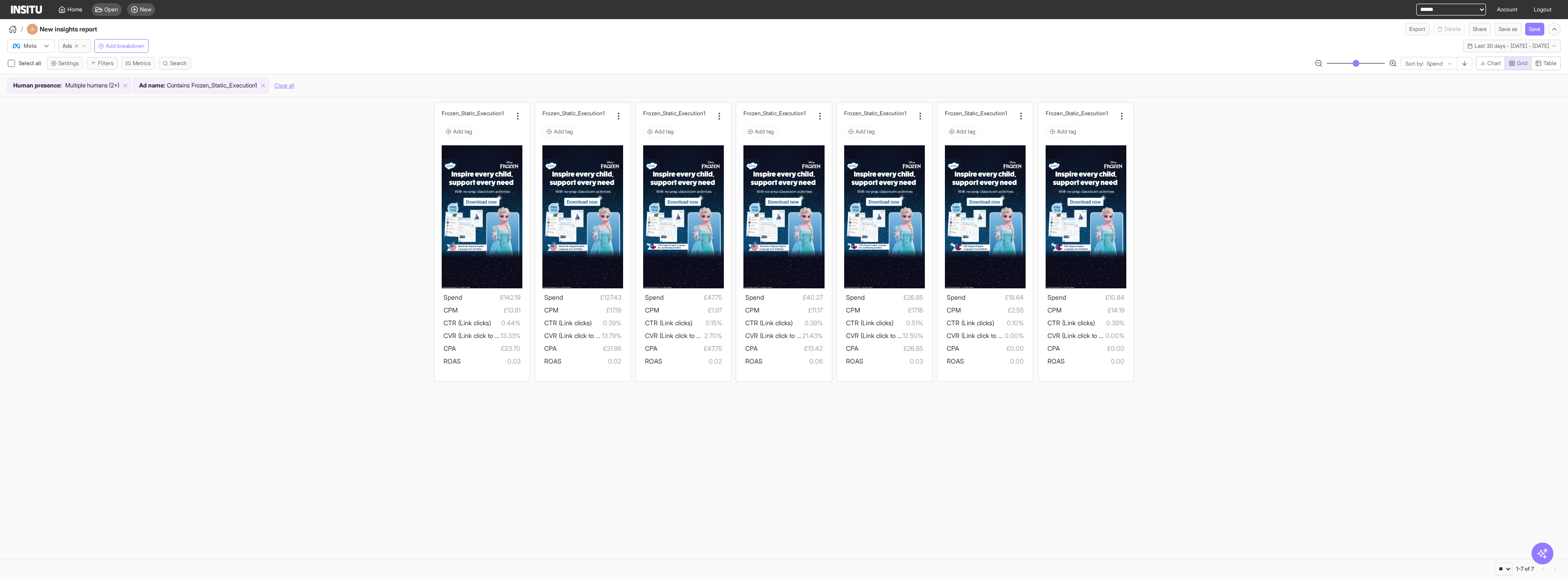
click at [1465, 38] on div "Meta Ads Add breakdown Last 30 days - [DATE] - [DATE] [DATE] - [DATE]" at bounding box center [784, 44] width 1568 height 18
click at [1465, 40] on button "Last 30 days - [DATE] - [DATE] [DATE] - [DATE]" at bounding box center [1512, 46] width 97 height 13
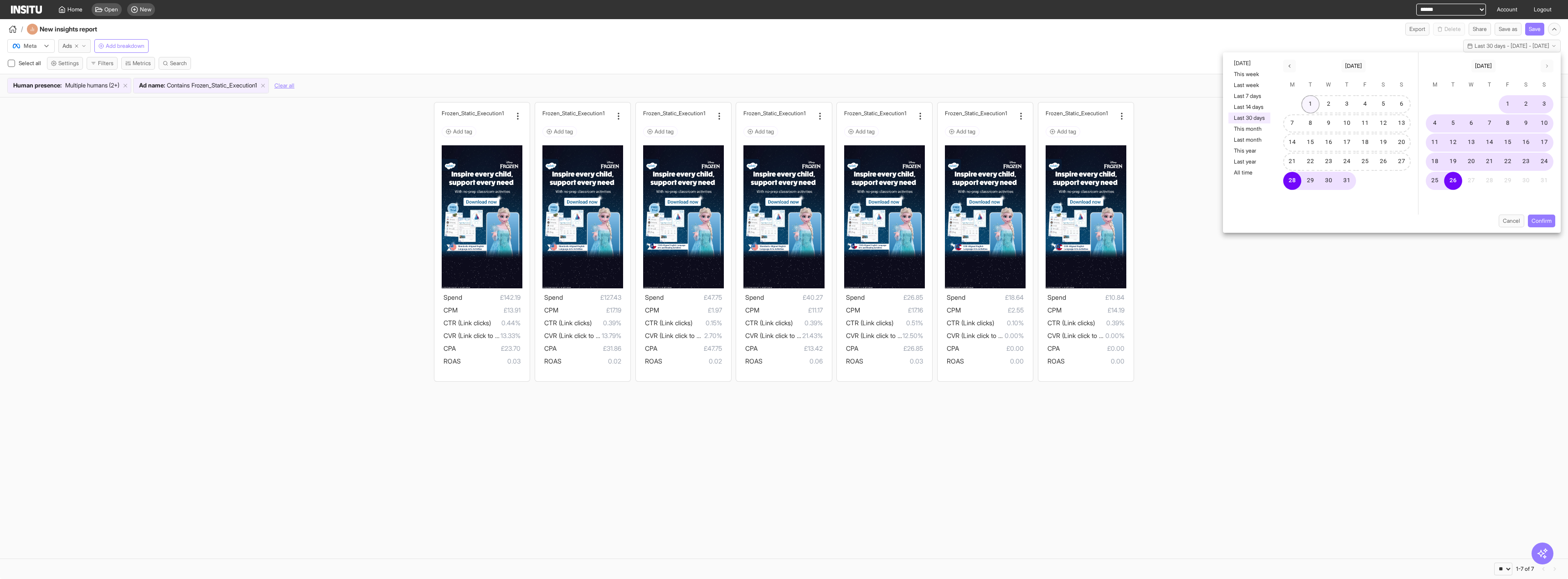
click at [1307, 107] on button "1" at bounding box center [1311, 105] width 19 height 19
click at [1440, 186] on button "25" at bounding box center [1435, 181] width 19 height 19
click at [1451, 185] on button "26" at bounding box center [1454, 181] width 19 height 19
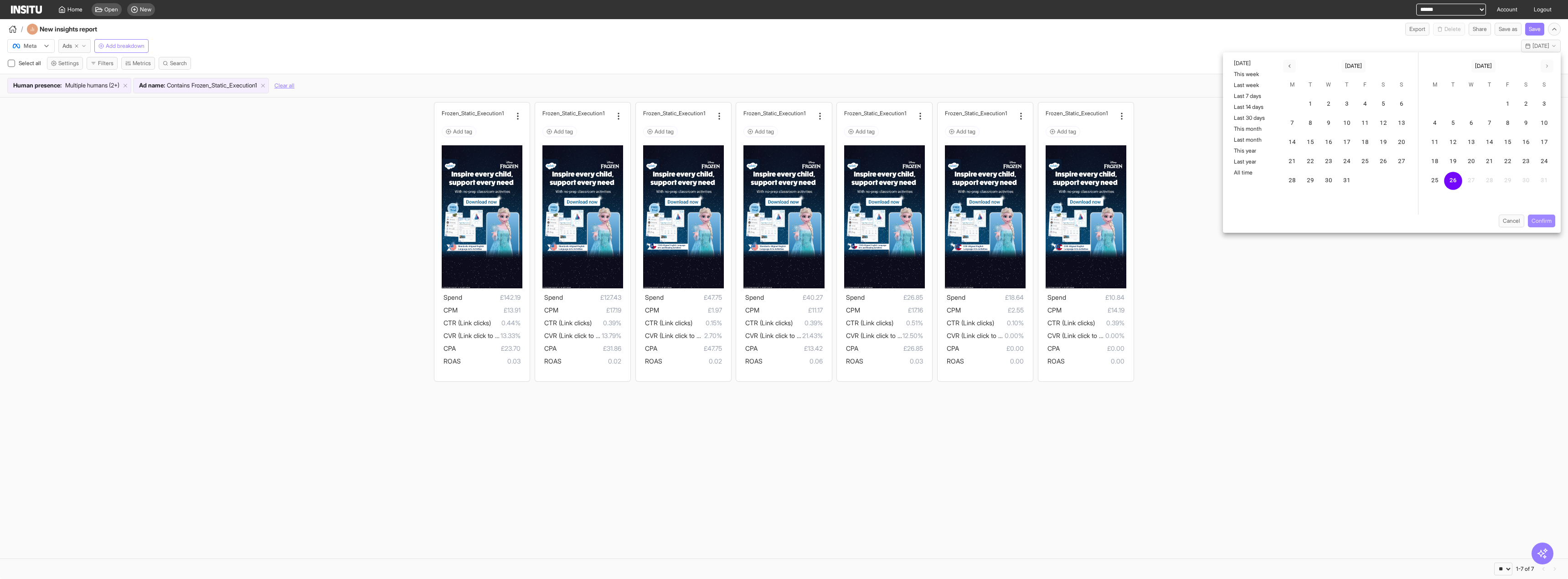
click at [1533, 220] on button "Confirm" at bounding box center [1541, 221] width 27 height 13
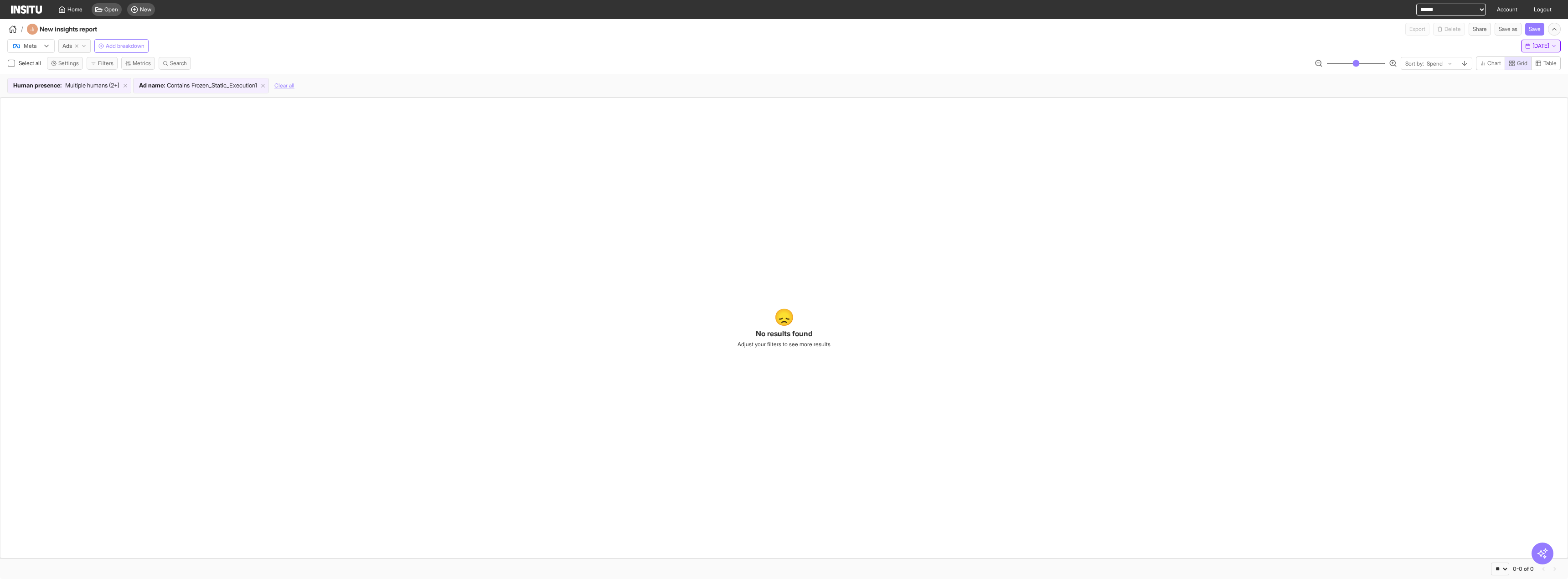
click at [1533, 47] on span "Tue 26 Aug, 2025" at bounding box center [1541, 46] width 17 height 7
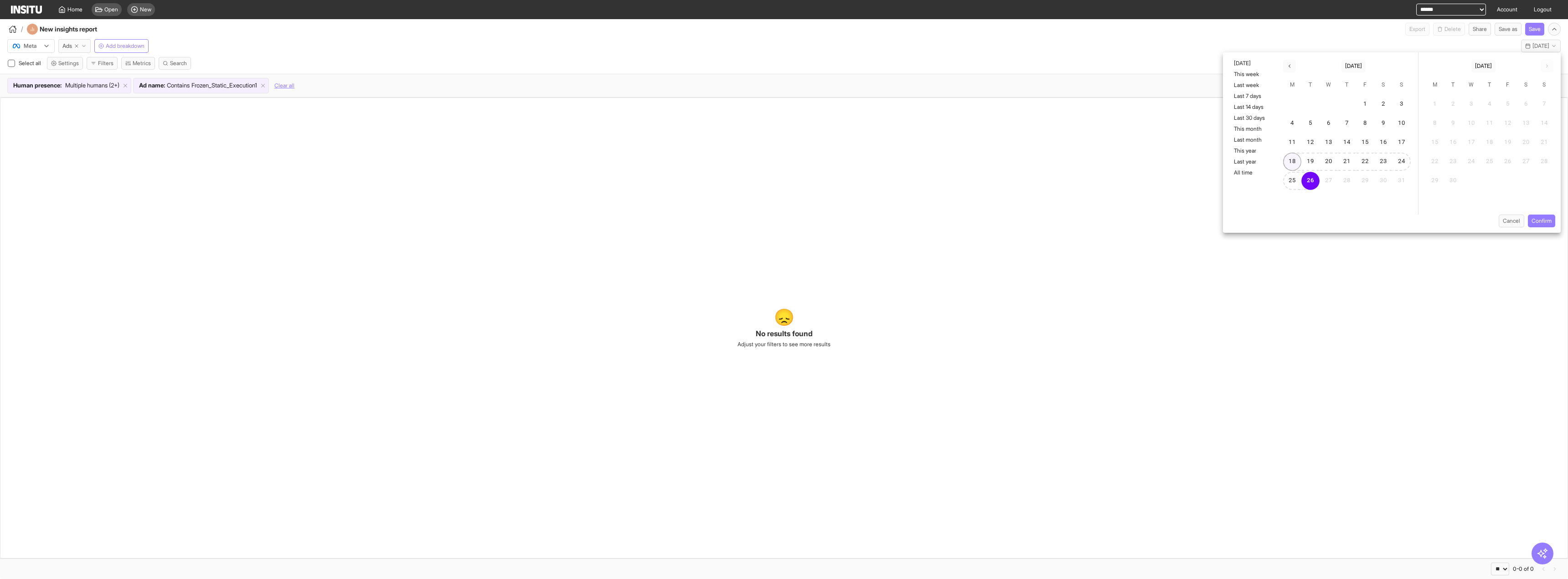
click at [1296, 162] on button "18" at bounding box center [1293, 162] width 19 height 19
click at [1542, 218] on button "Confirm" at bounding box center [1541, 221] width 27 height 13
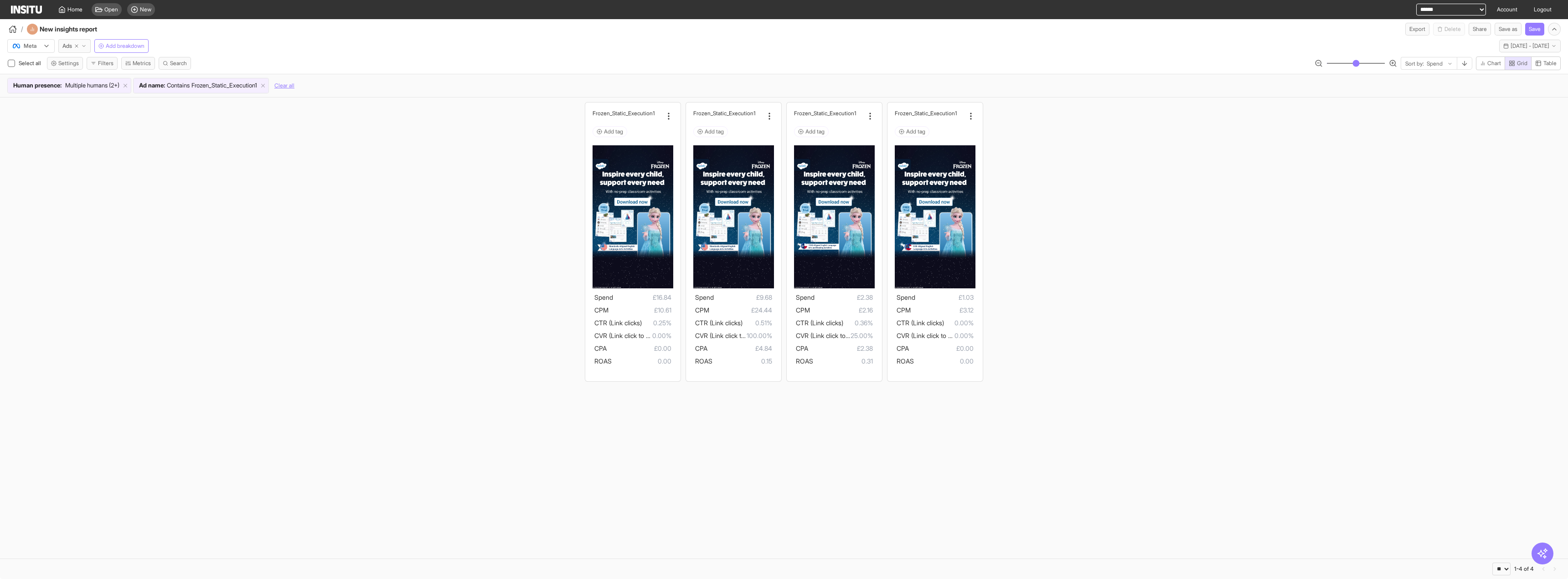
click at [283, 162] on div "Frozen_Stati c_Execution1 Add tag Spend £16.84 CPM £10.61 CTR (Link clicks) 0.2…" at bounding box center [784, 242] width 1568 height 290
click at [190, 90] on span "Contains" at bounding box center [178, 86] width 22 height 9
click at [130, 75] on input "**********" at bounding box center [99, 75] width 79 height 13
click at [194, 143] on div "Frozen_Stati c_Execution1 Add tag Spend £16.84 CPM £10.61 CTR (Link clicks) 0.2…" at bounding box center [784, 242] width 1568 height 290
click at [1527, 7] on div "**********" at bounding box center [1481, 9] width 152 height 20
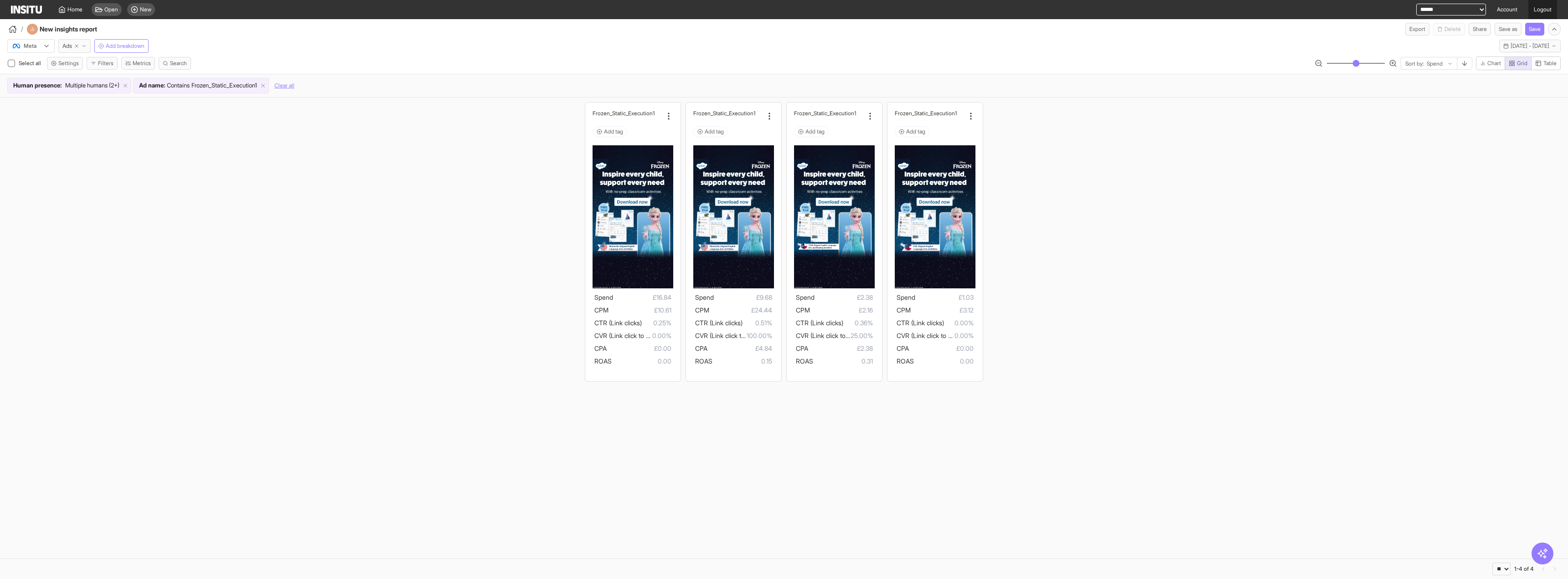
click at [1539, 7] on link "Logout" at bounding box center [1543, 9] width 29 height 20
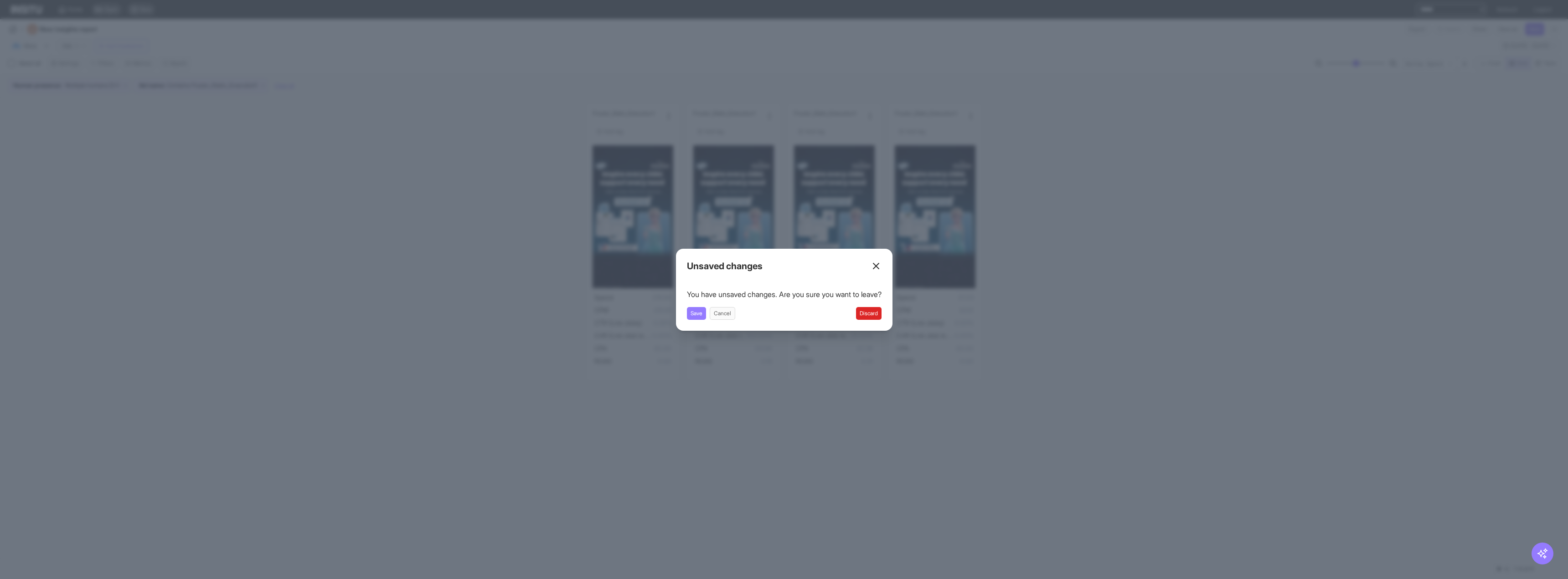
click at [881, 314] on button "Discard" at bounding box center [869, 314] width 25 height 13
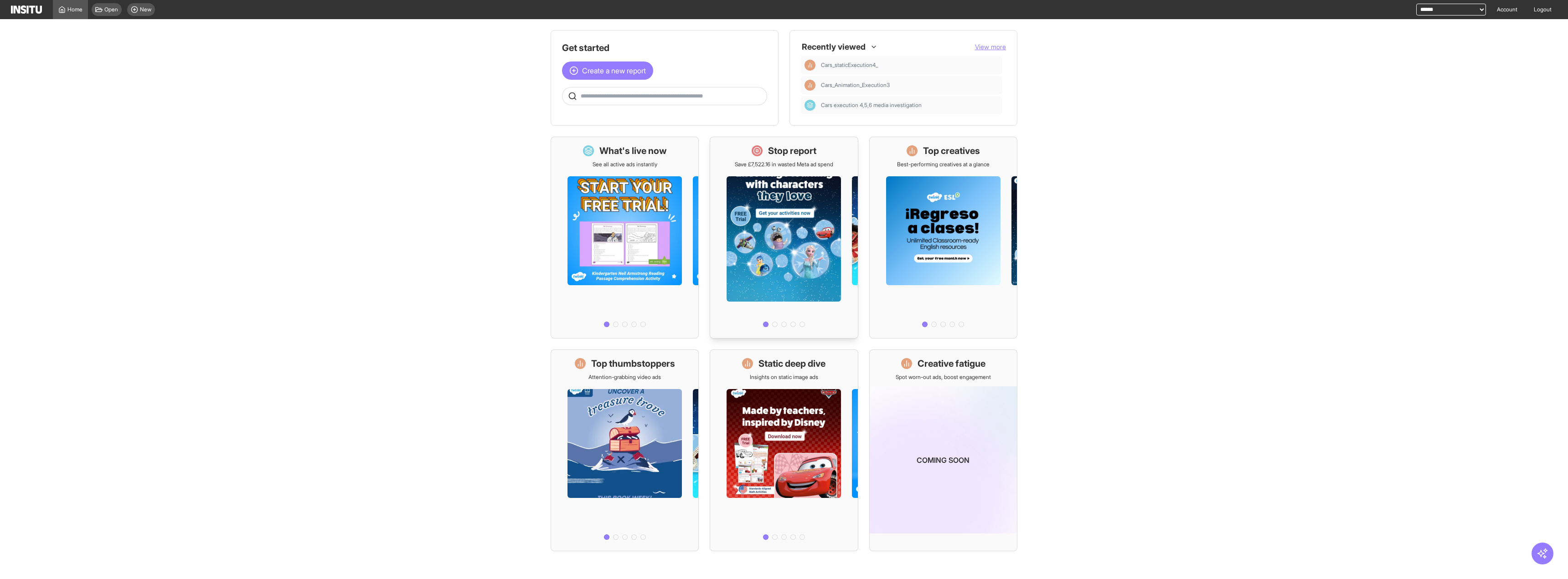
drag, startPoint x: 0, startPoint y: 0, endPoint x: 810, endPoint y: 248, distance: 847.1
drag, startPoint x: 810, startPoint y: 248, endPoint x: 387, endPoint y: 186, distance: 427.5
click at [386, 187] on main "Get started Create a new report Ask questions like: Which campaigns had the hig…" at bounding box center [784, 300] width 1568 height 560
click at [600, 96] on input "text" at bounding box center [671, 96] width 182 height 7
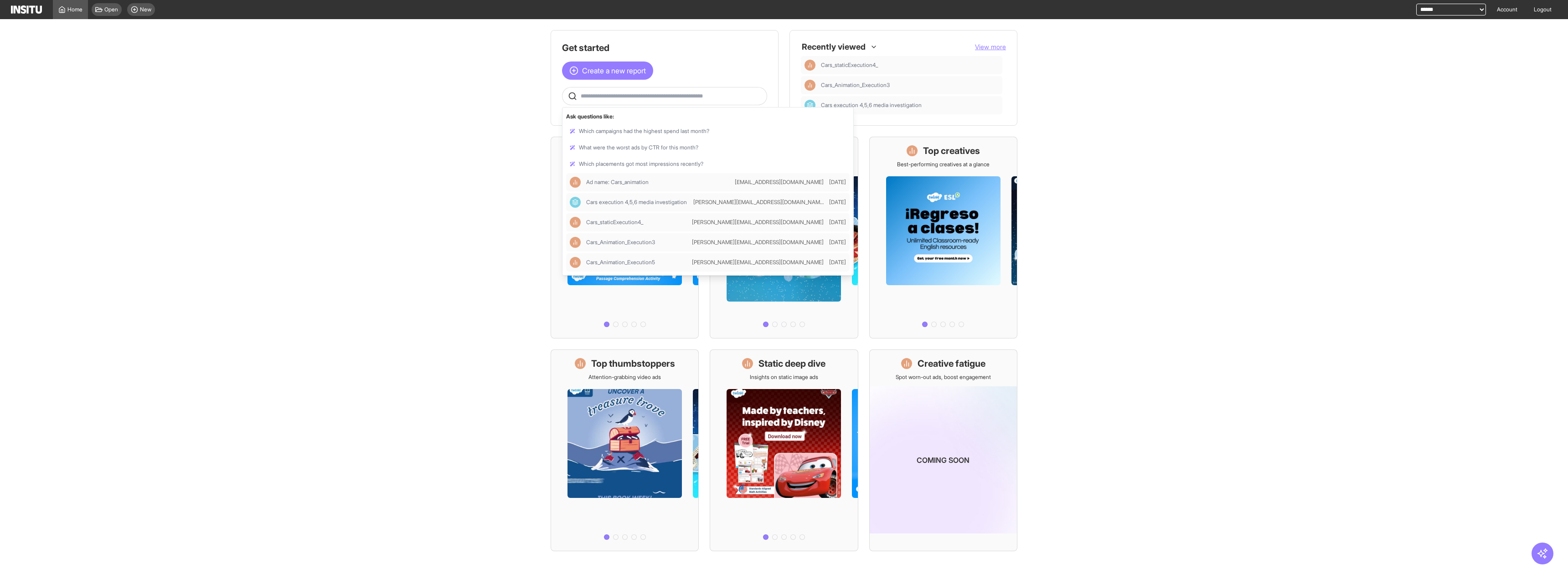
paste input "**********"
type input "**********"
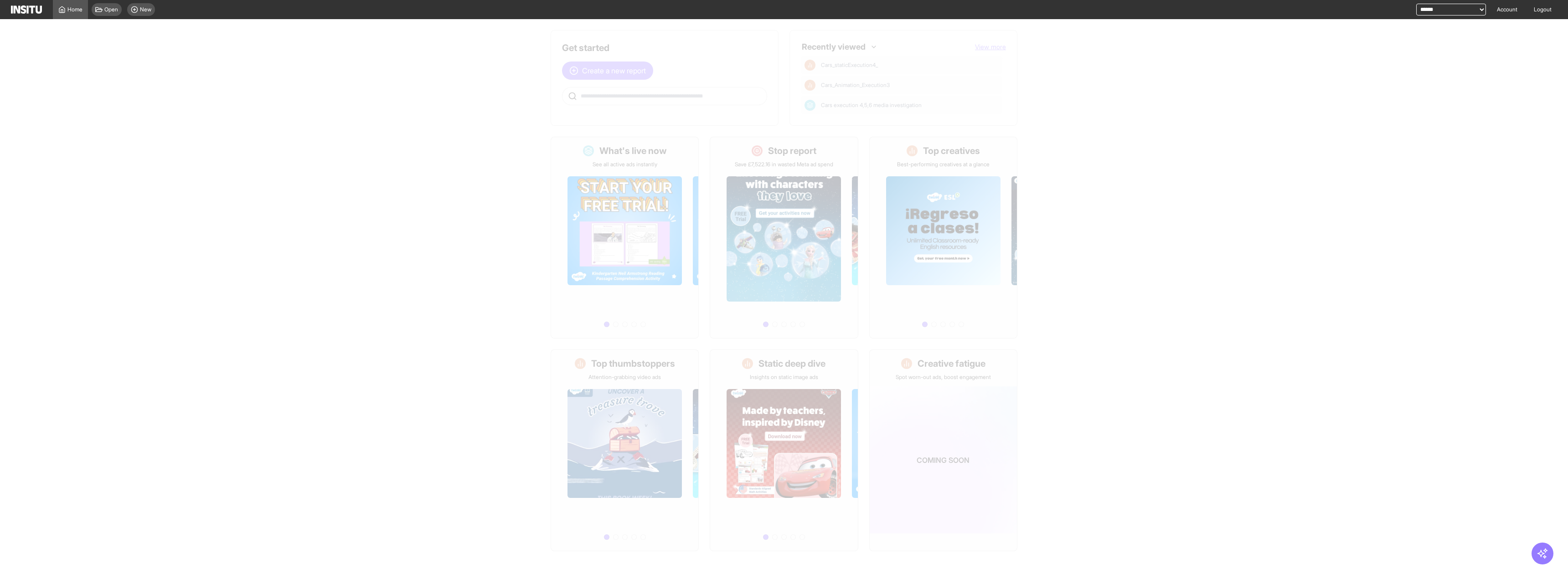
select select "**"
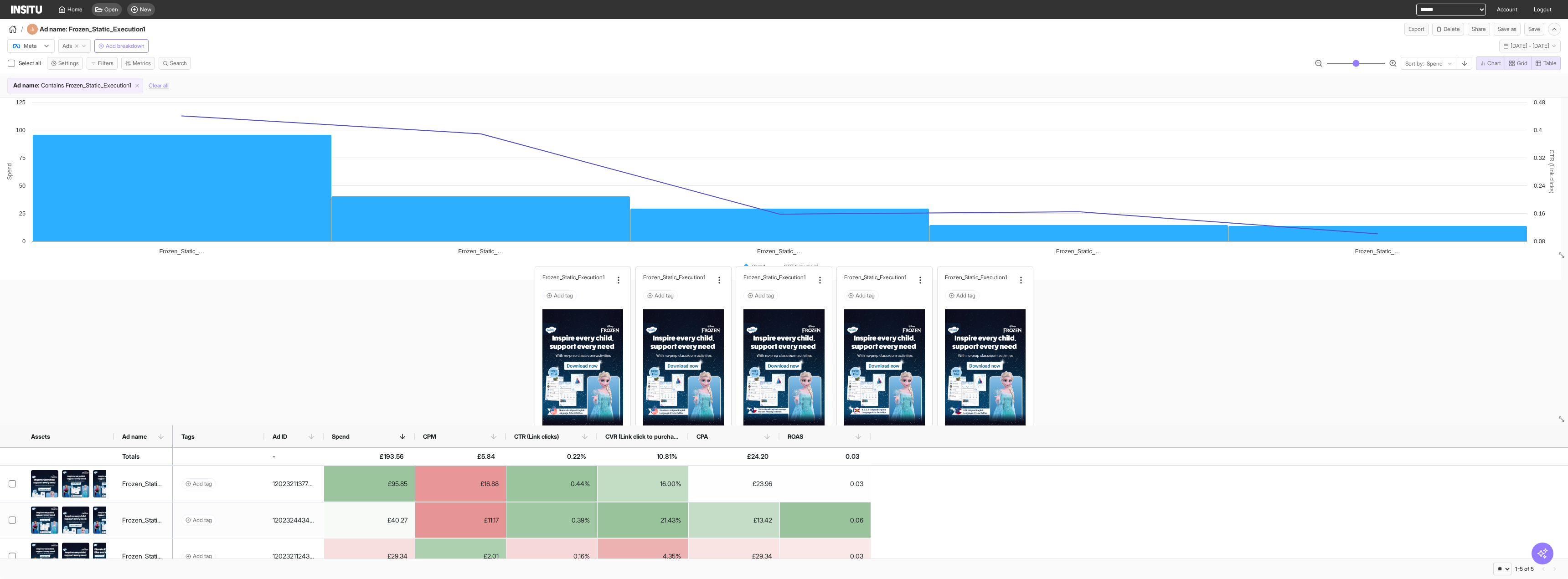
click at [87, 45] on icon "button" at bounding box center [84, 46] width 6 height 6
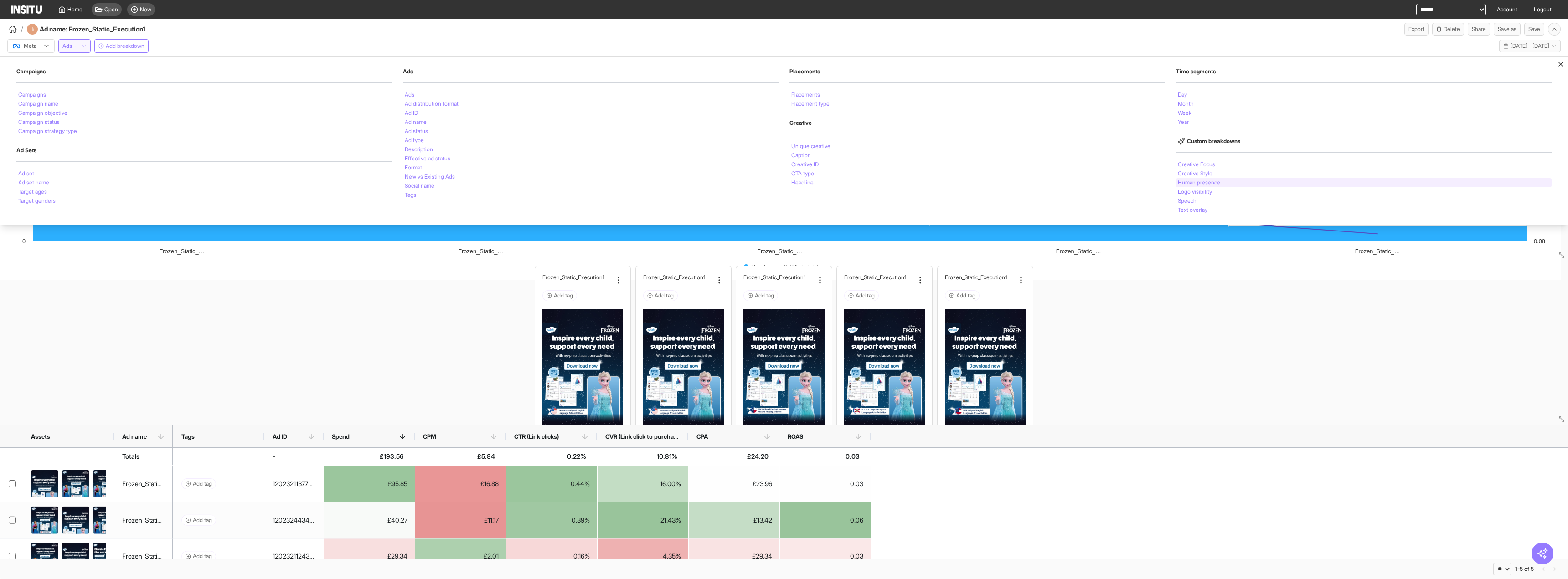
click at [1223, 180] on div "Human presence" at bounding box center [1364, 183] width 375 height 9
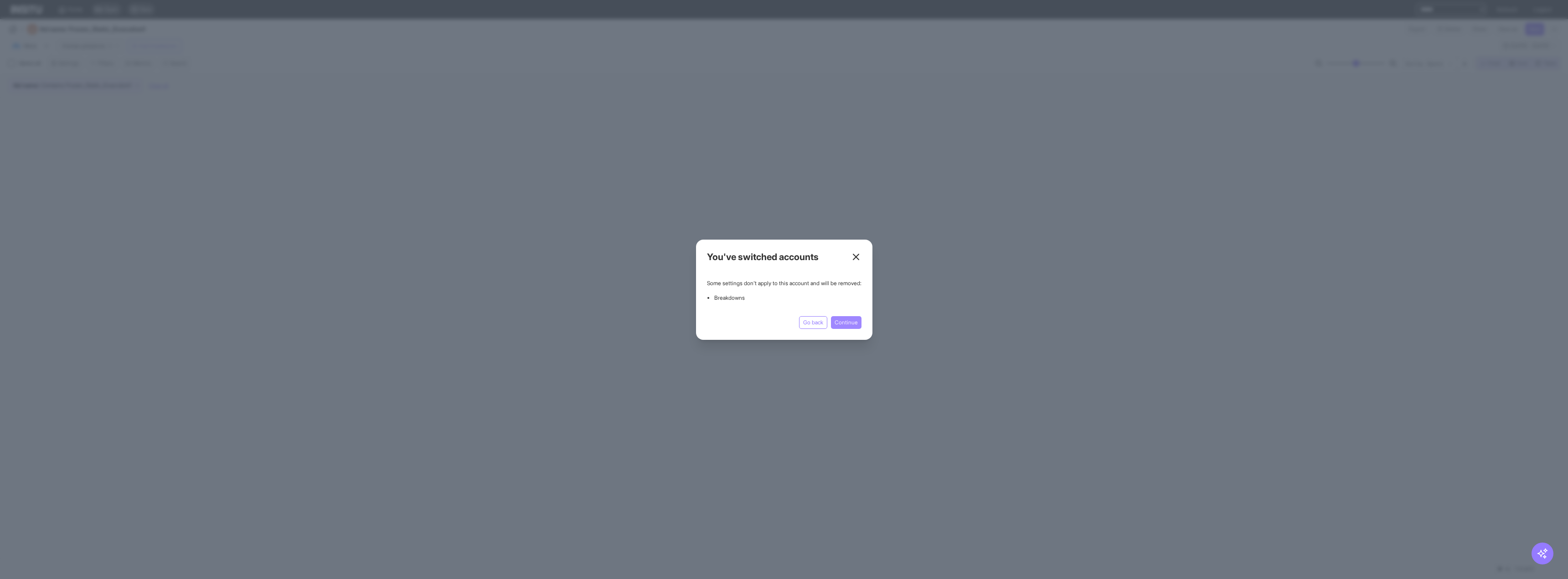
click at [862, 323] on button "Continue" at bounding box center [846, 323] width 31 height 13
select select "**"
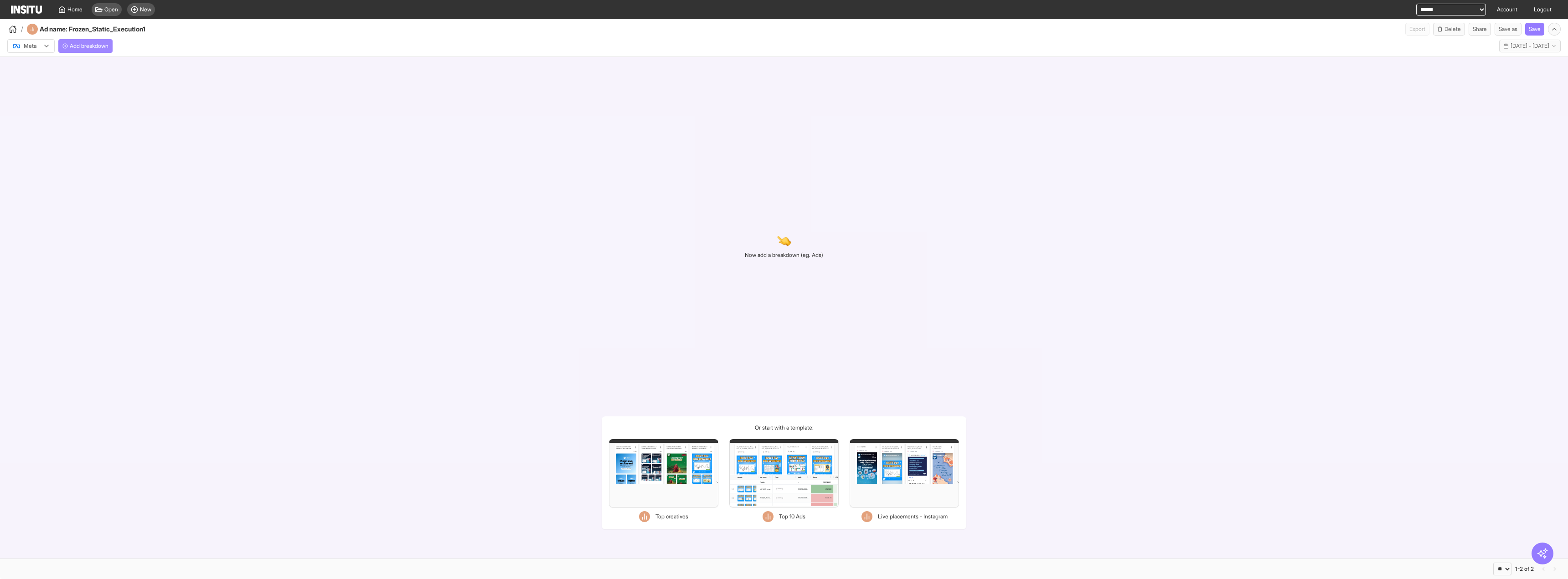
click at [96, 44] on span "Add breakdown" at bounding box center [89, 46] width 38 height 7
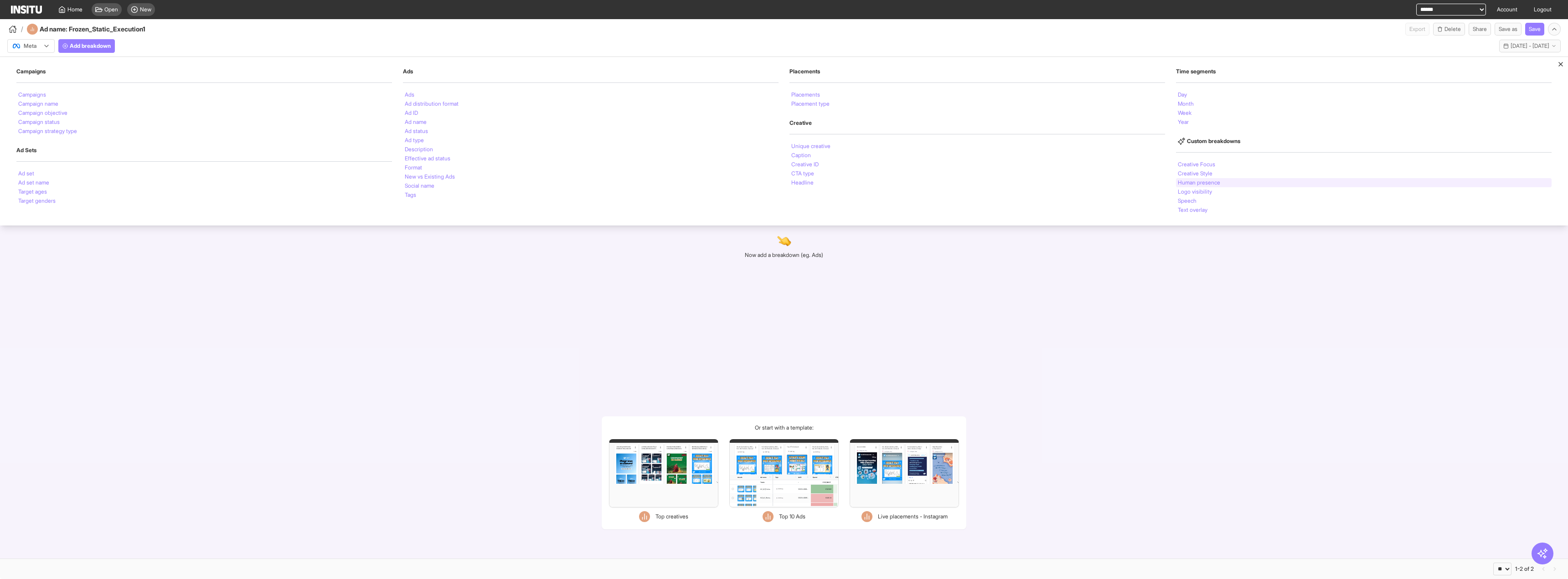
click at [1218, 181] on li "Human presence" at bounding box center [1199, 183] width 42 height 6
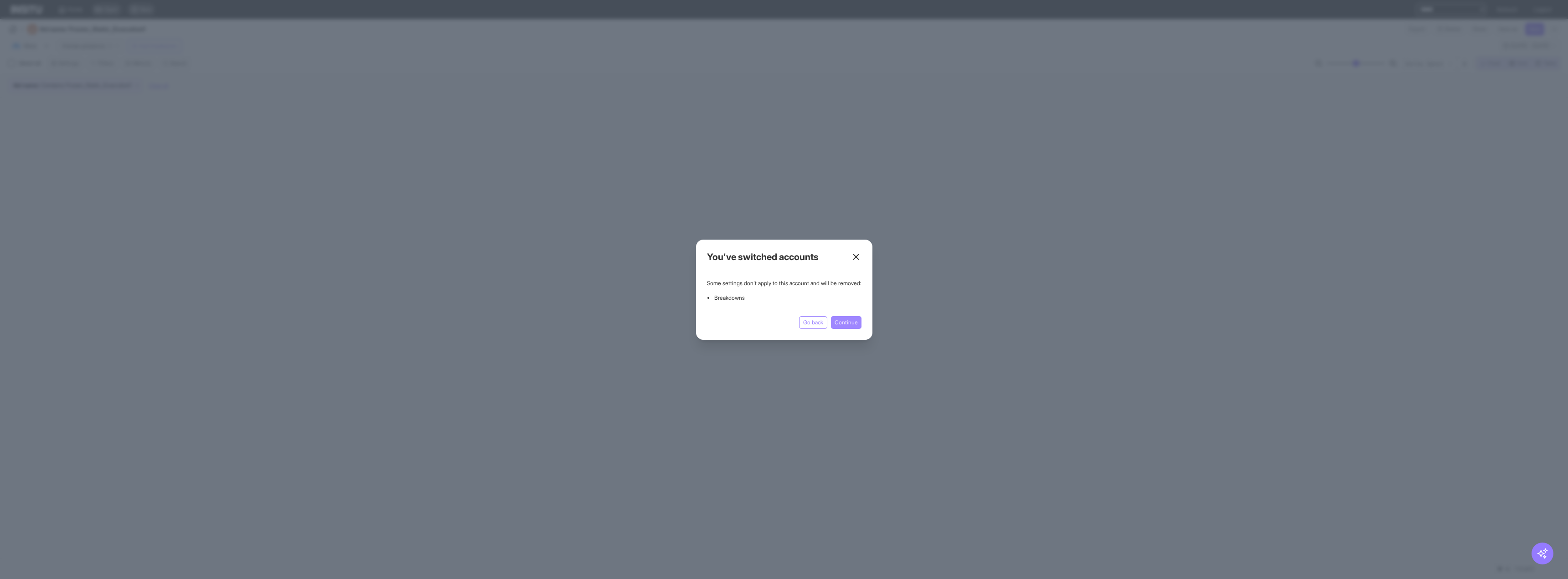
click at [859, 318] on button "Continue" at bounding box center [846, 323] width 31 height 13
select select "**"
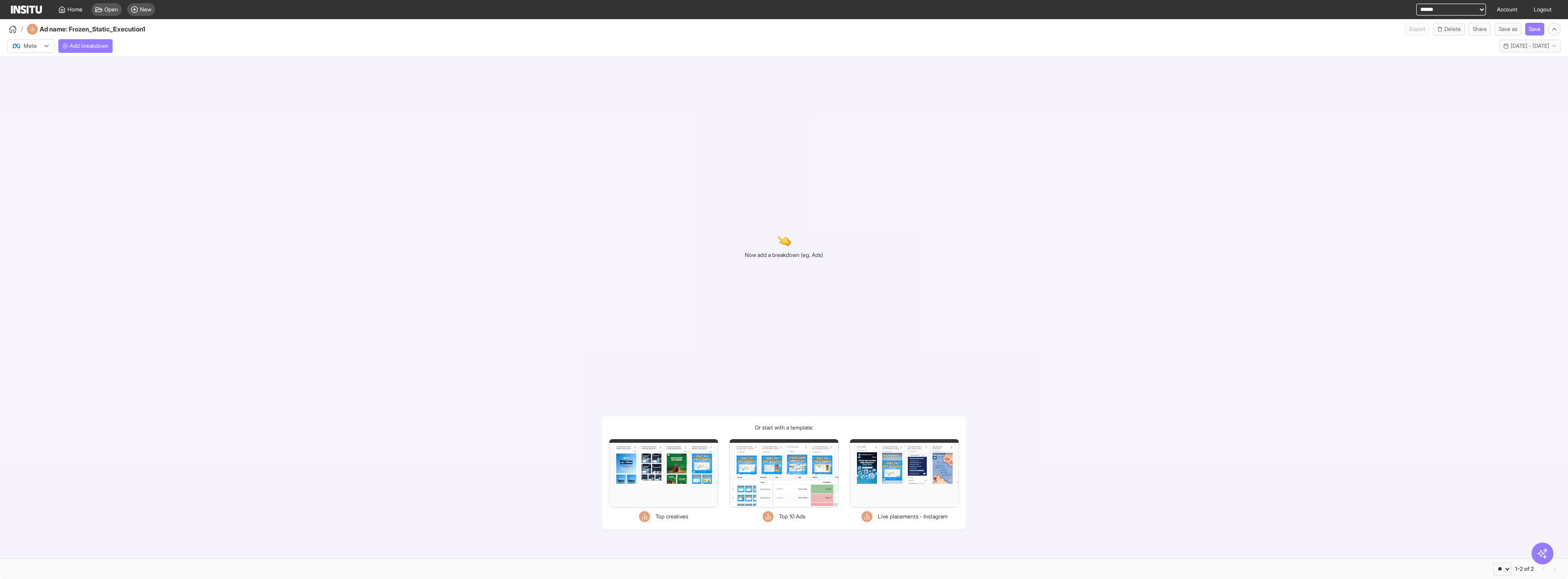
click at [250, 121] on div "Now add a breakdown (eg. Ads) Or start with a template: Filters Format Static V…" at bounding box center [784, 308] width 1568 height 502
click at [1542, 10] on link "Logout" at bounding box center [1543, 9] width 29 height 20
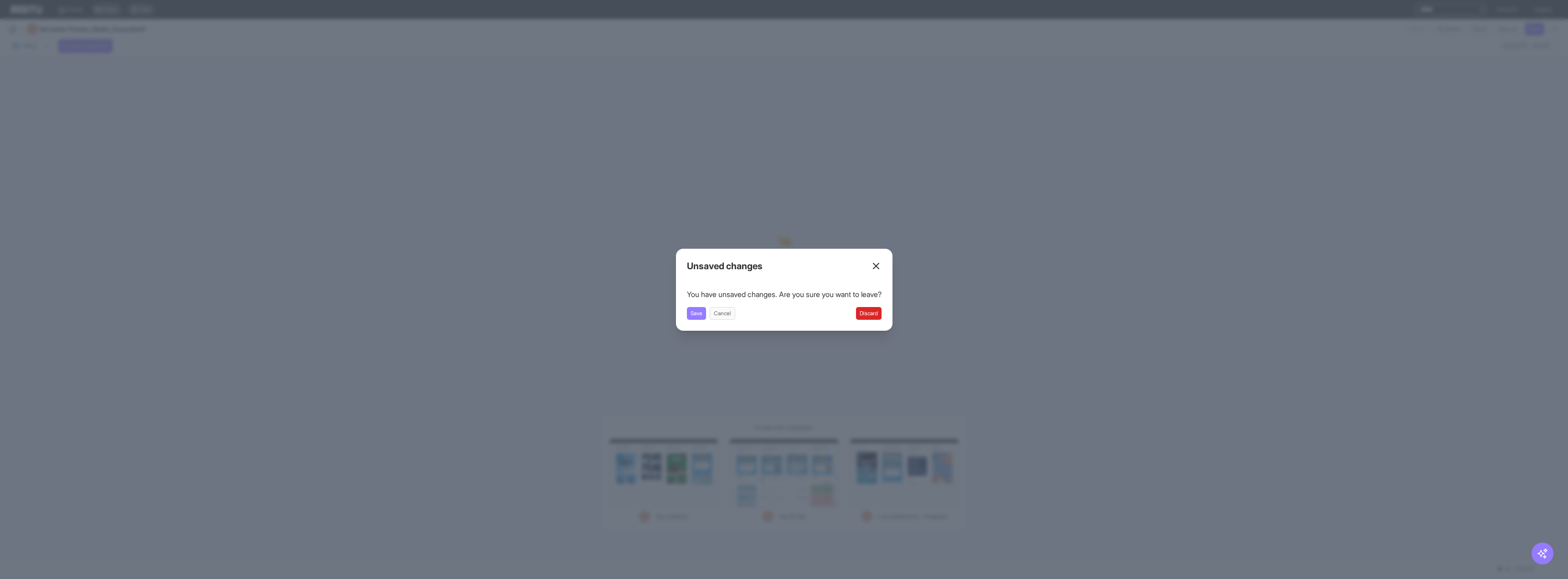
click at [864, 321] on div "Unsaved changes You have unsaved changes. Are you sure you want to leave? Save …" at bounding box center [784, 290] width 217 height 82
click at [869, 310] on button "Discard" at bounding box center [869, 314] width 25 height 13
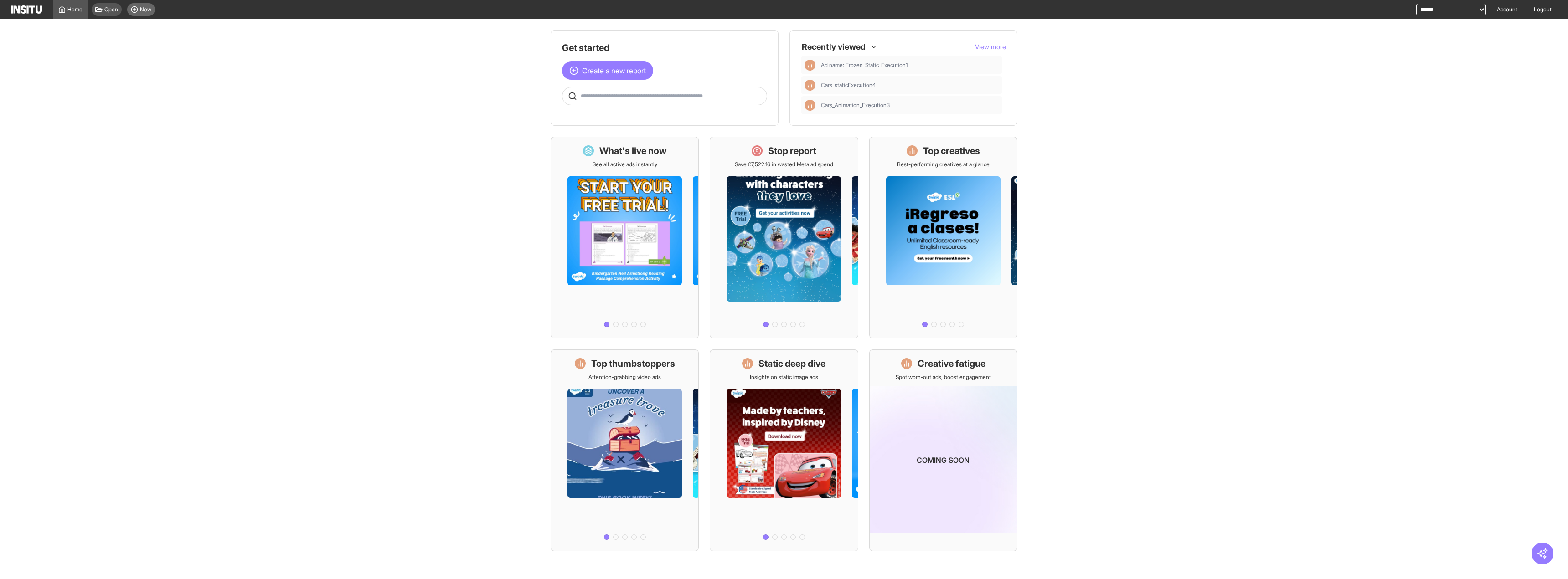
click at [133, 13] on icon at bounding box center [134, 9] width 7 height 7
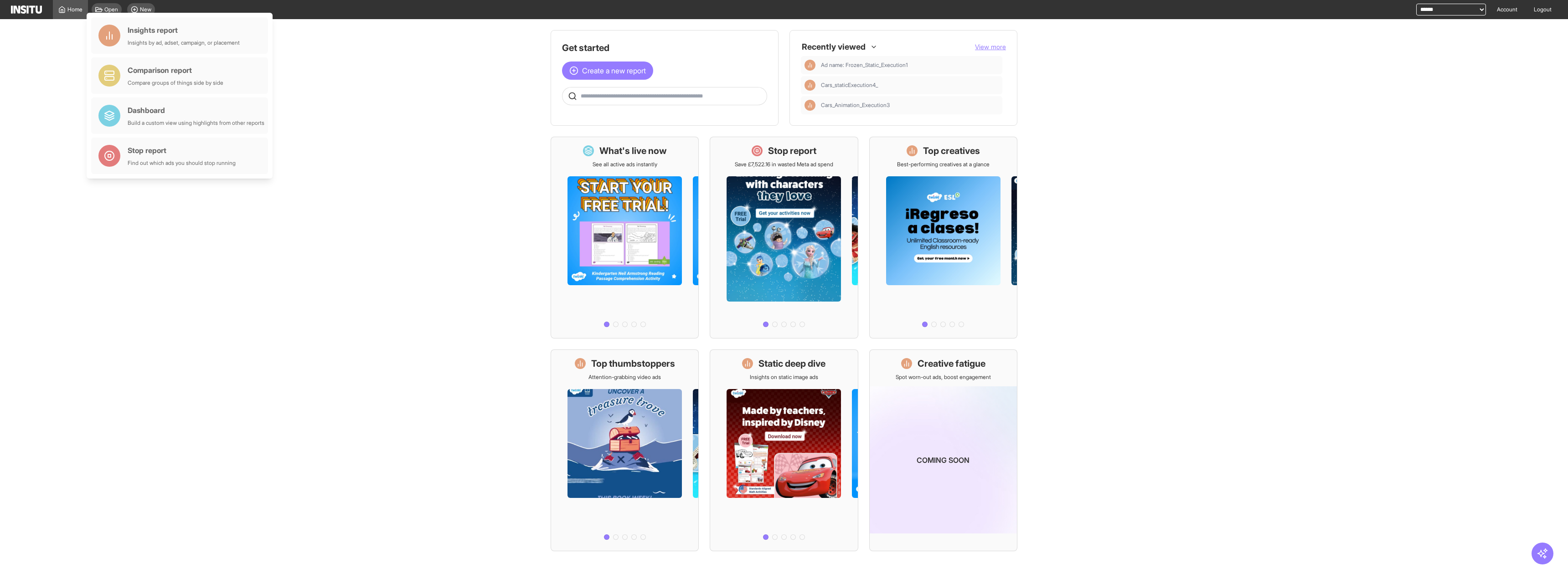
click at [177, 56] on div "Comparison report Compare groups of things side by side" at bounding box center [179, 76] width 180 height 40
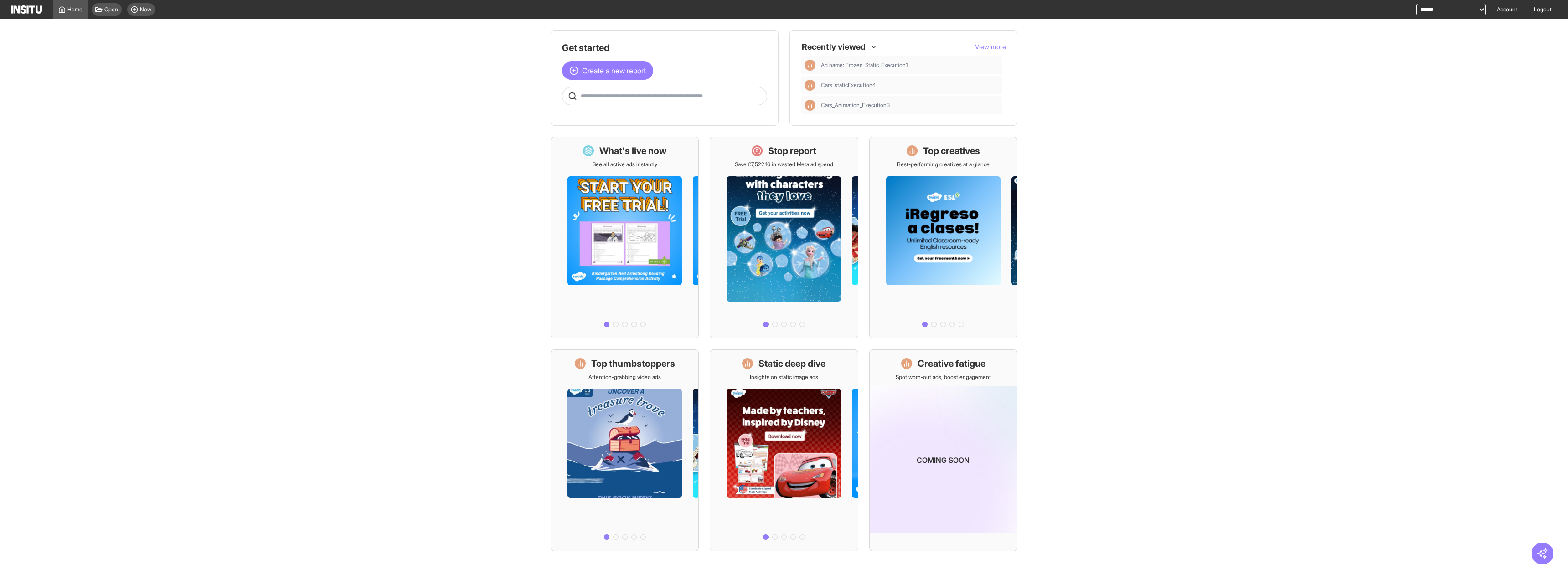
click at [160, 12] on div "**********" at bounding box center [784, 9] width 1547 height 20
click at [144, 10] on span "New" at bounding box center [146, 9] width 11 height 7
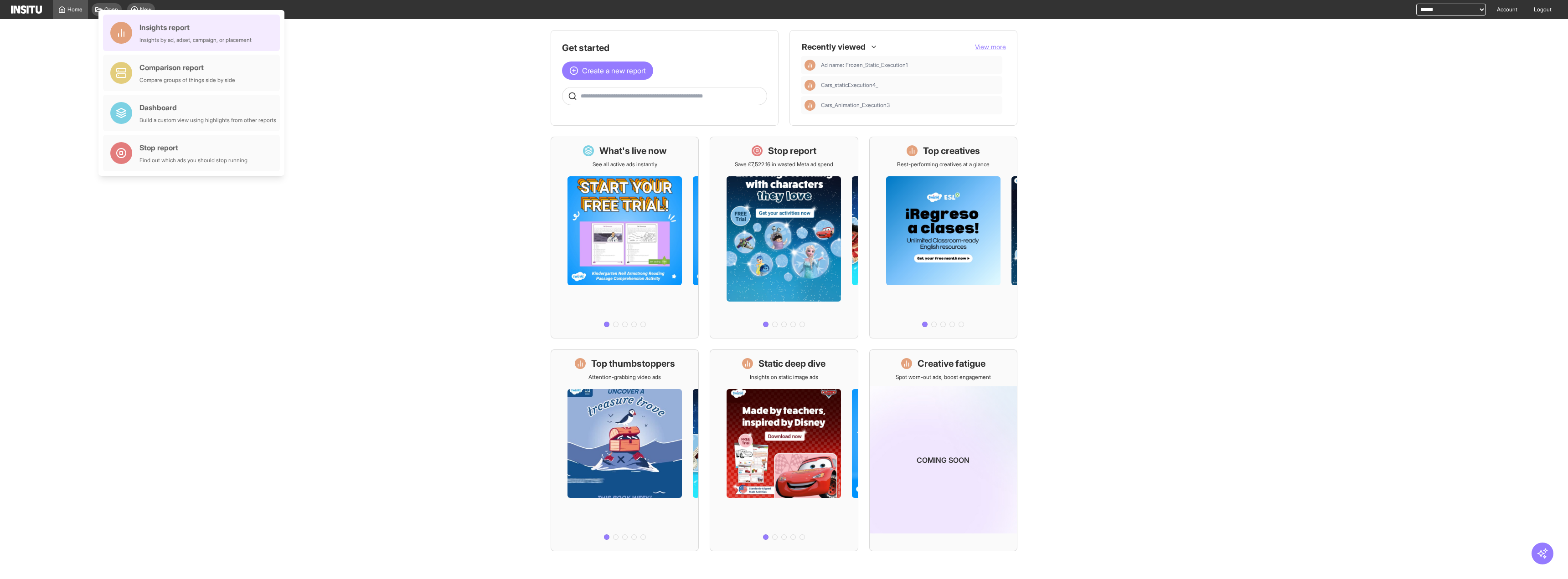
click at [163, 25] on div "Insights report" at bounding box center [195, 27] width 112 height 11
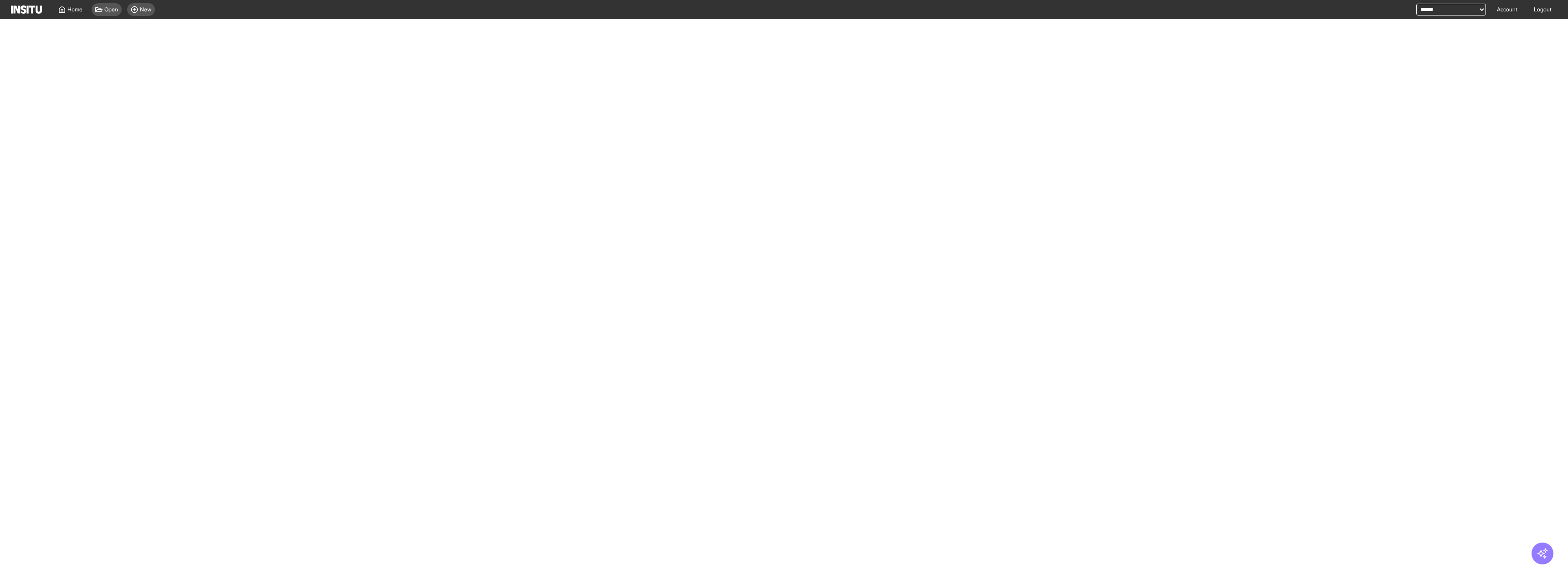
select select "**"
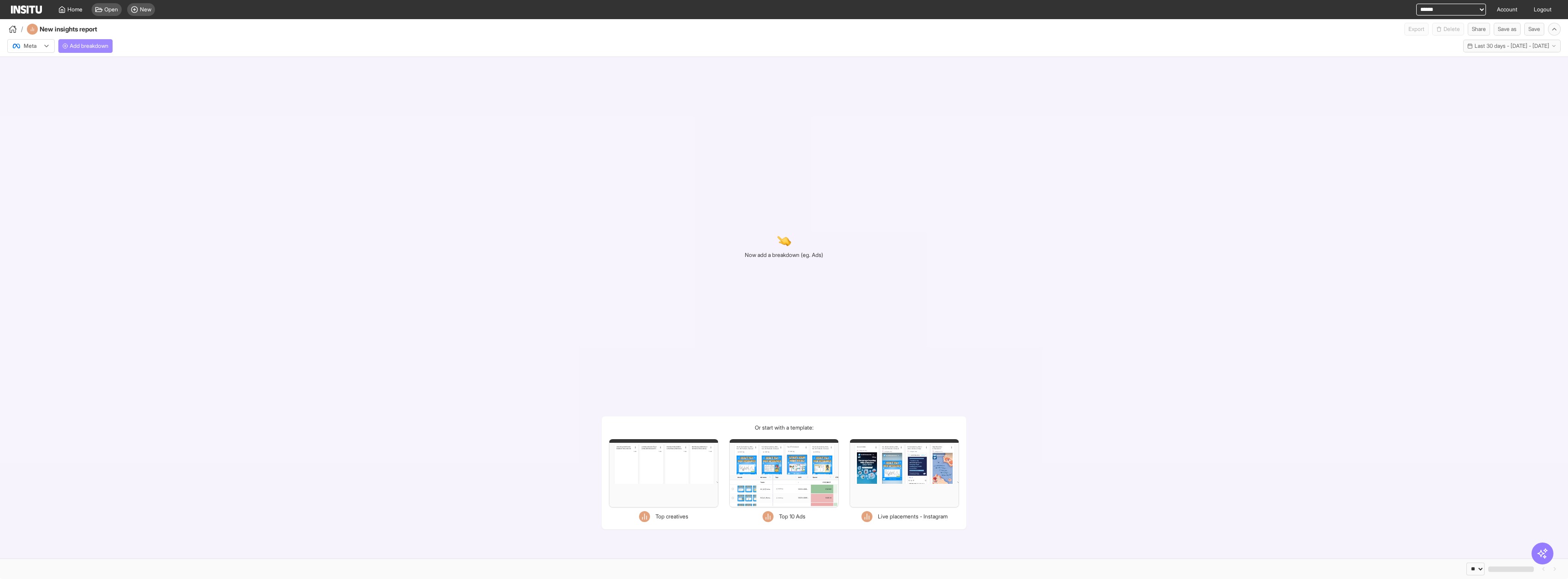
click at [95, 39] on button "Add breakdown" at bounding box center [85, 46] width 54 height 14
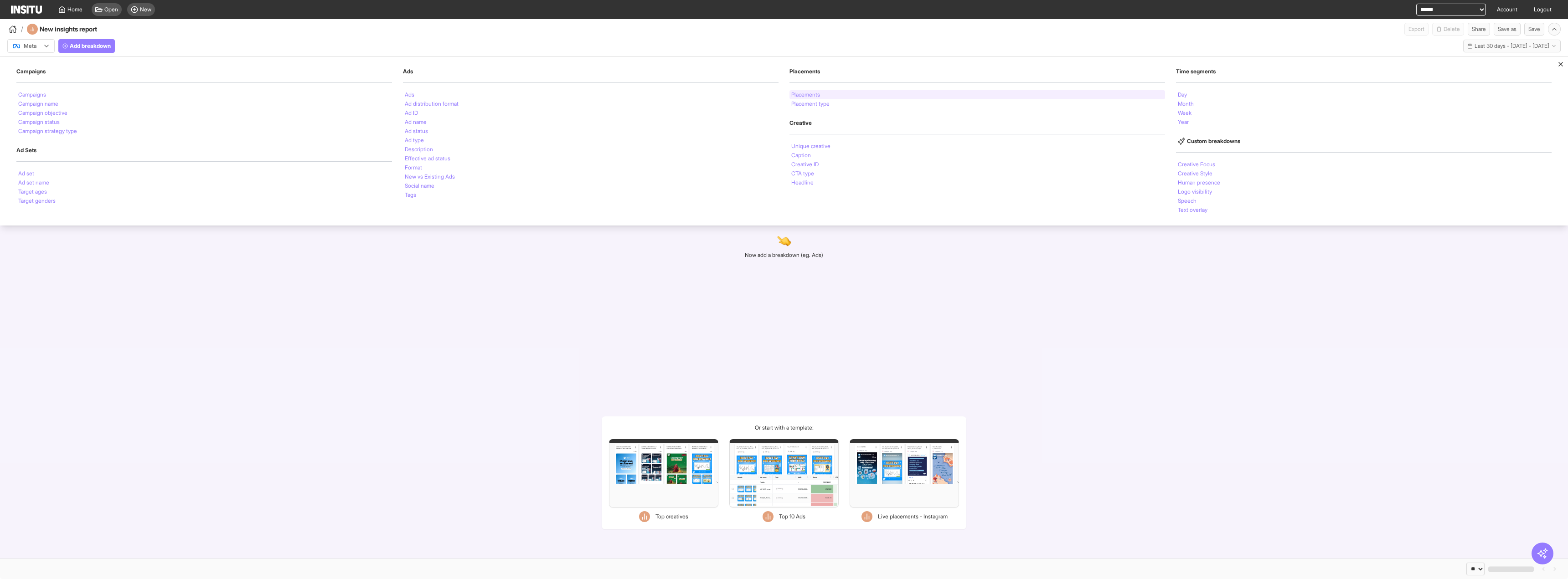
click at [804, 95] on li "Placements" at bounding box center [806, 95] width 29 height 6
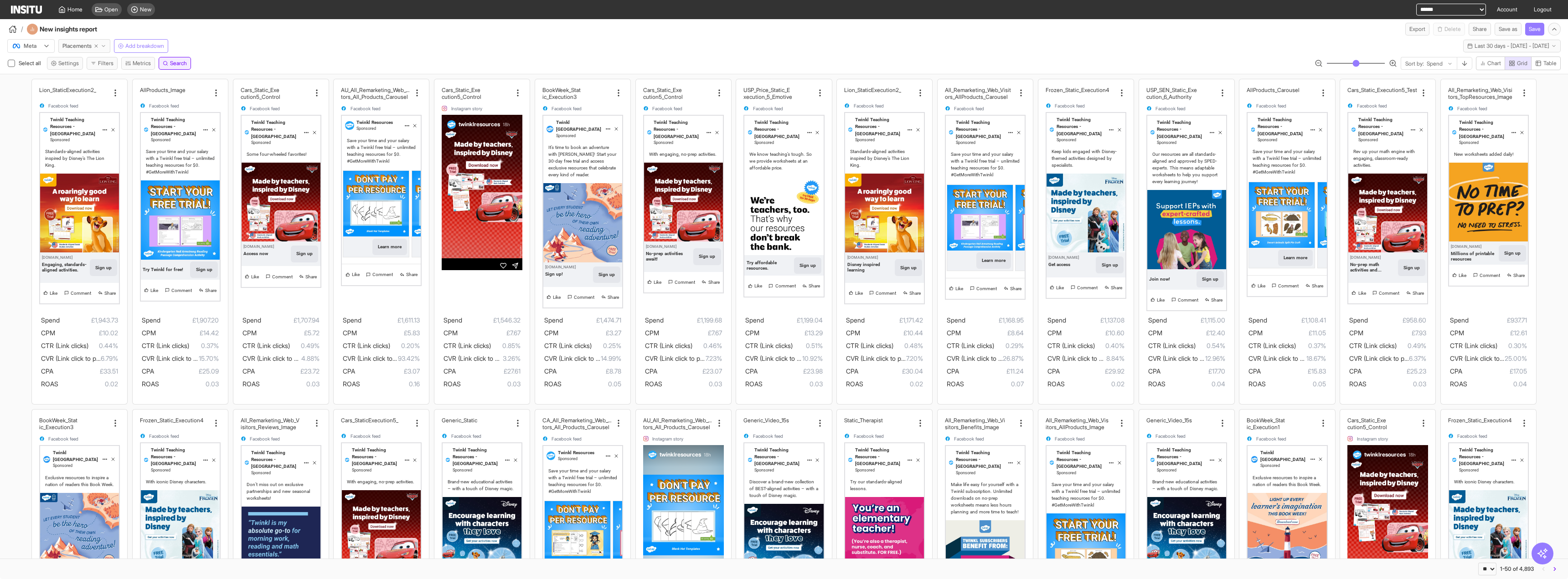
click at [181, 68] on button "Search" at bounding box center [175, 64] width 33 height 13
type input "**********"
click input "**" at bounding box center [147, 75] width 15 height 13
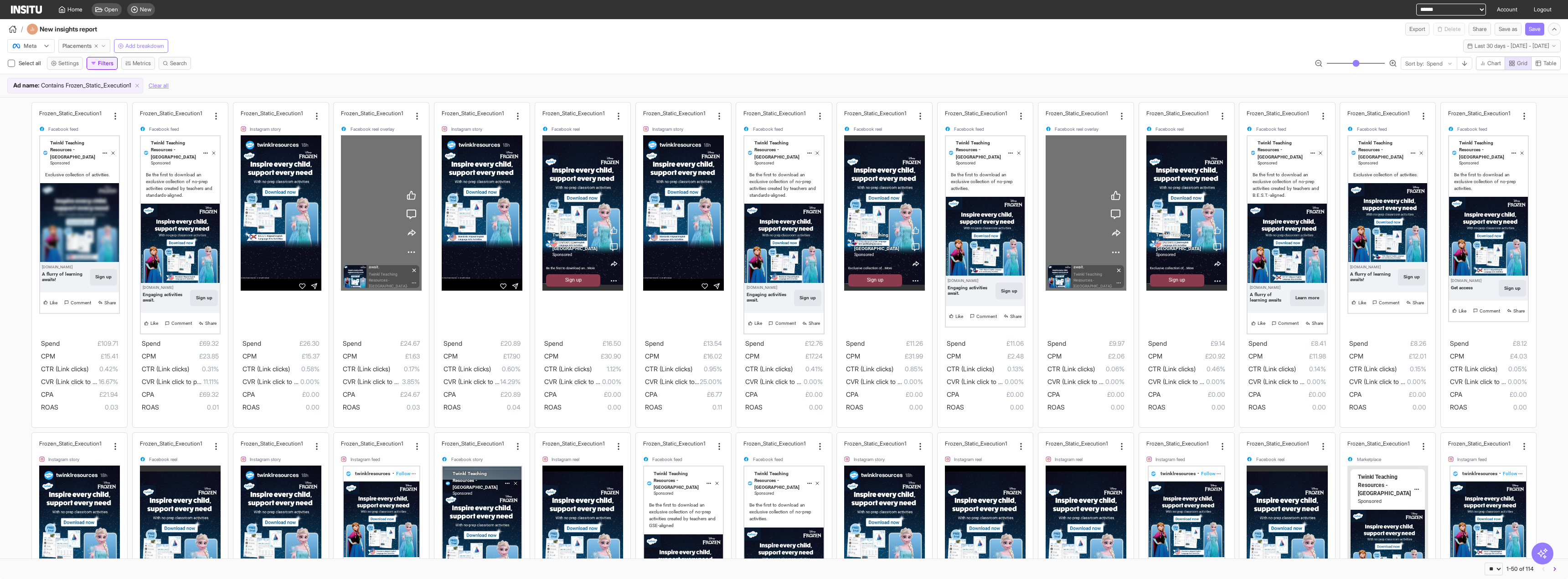
click at [108, 58] on button "Filters" at bounding box center [102, 64] width 31 height 13
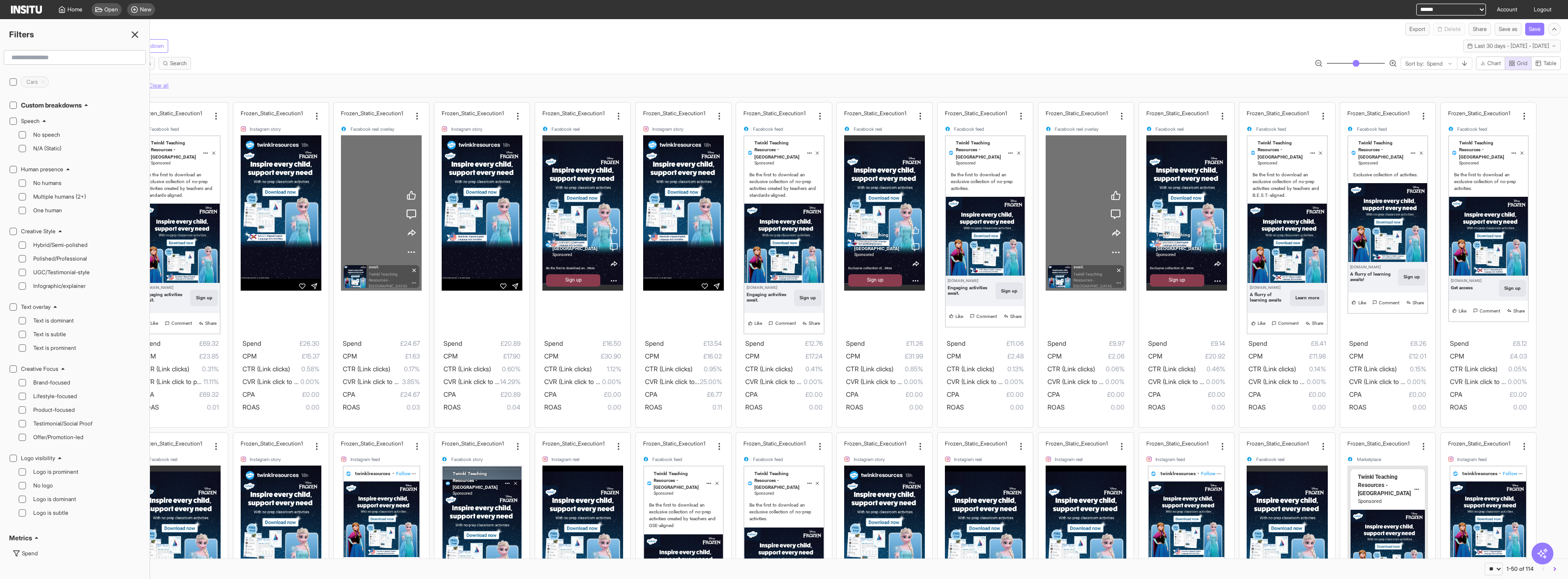
scroll to position [274, 0]
click at [45, 211] on span "No humans" at bounding box center [86, 211] width 105 height 7
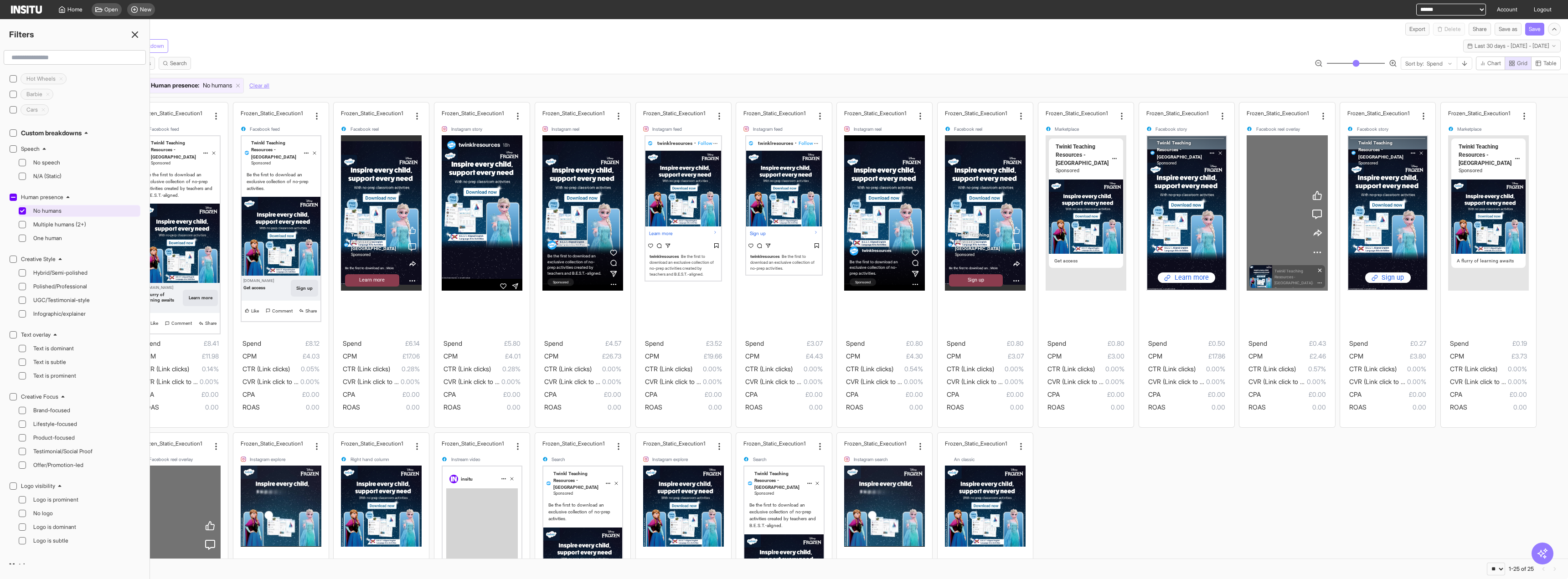
click at [45, 211] on span "No humans" at bounding box center [86, 211] width 105 height 7
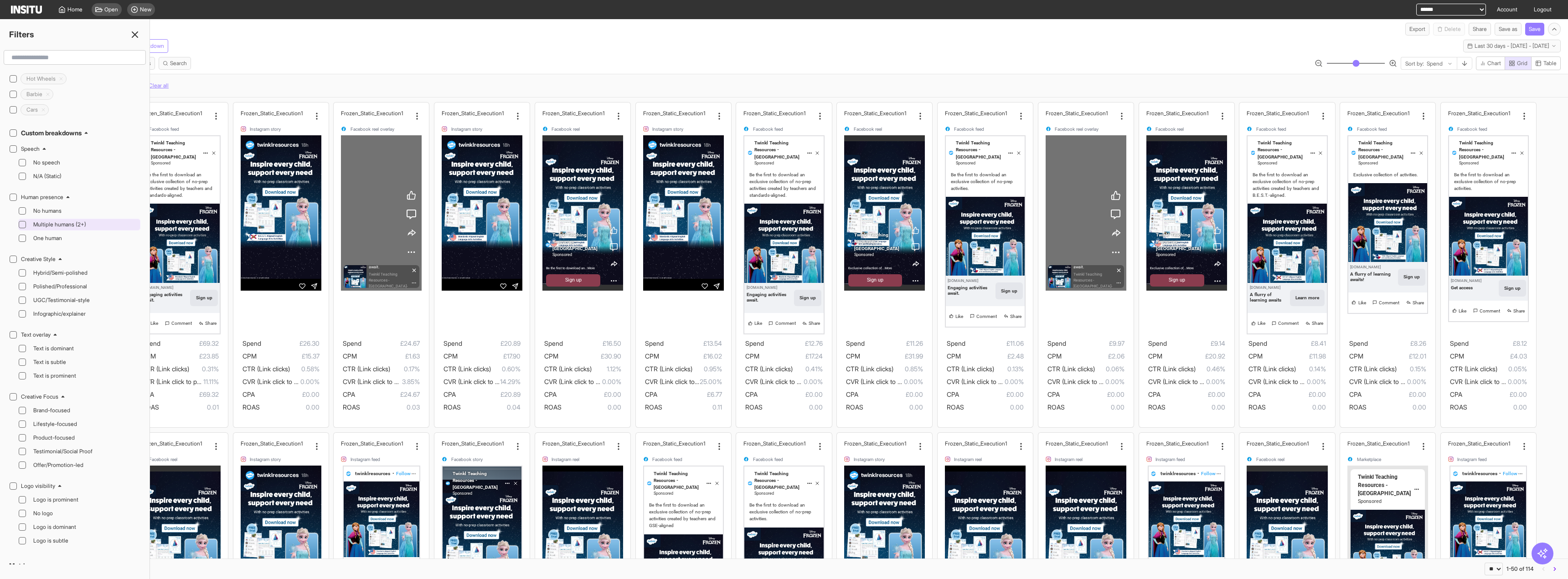
click at [38, 231] on div "Multiple humans (2+)" at bounding box center [79, 224] width 122 height 12
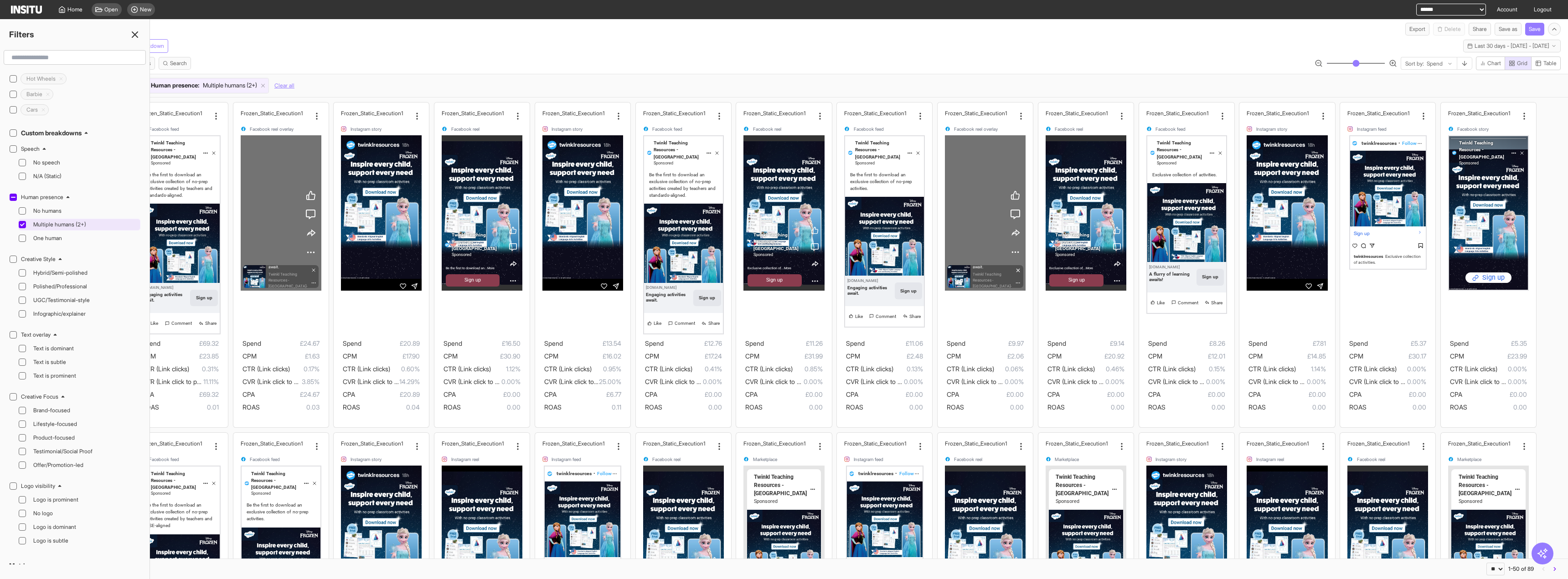
click at [38, 231] on div "Multiple humans (2+)" at bounding box center [79, 224] width 122 height 12
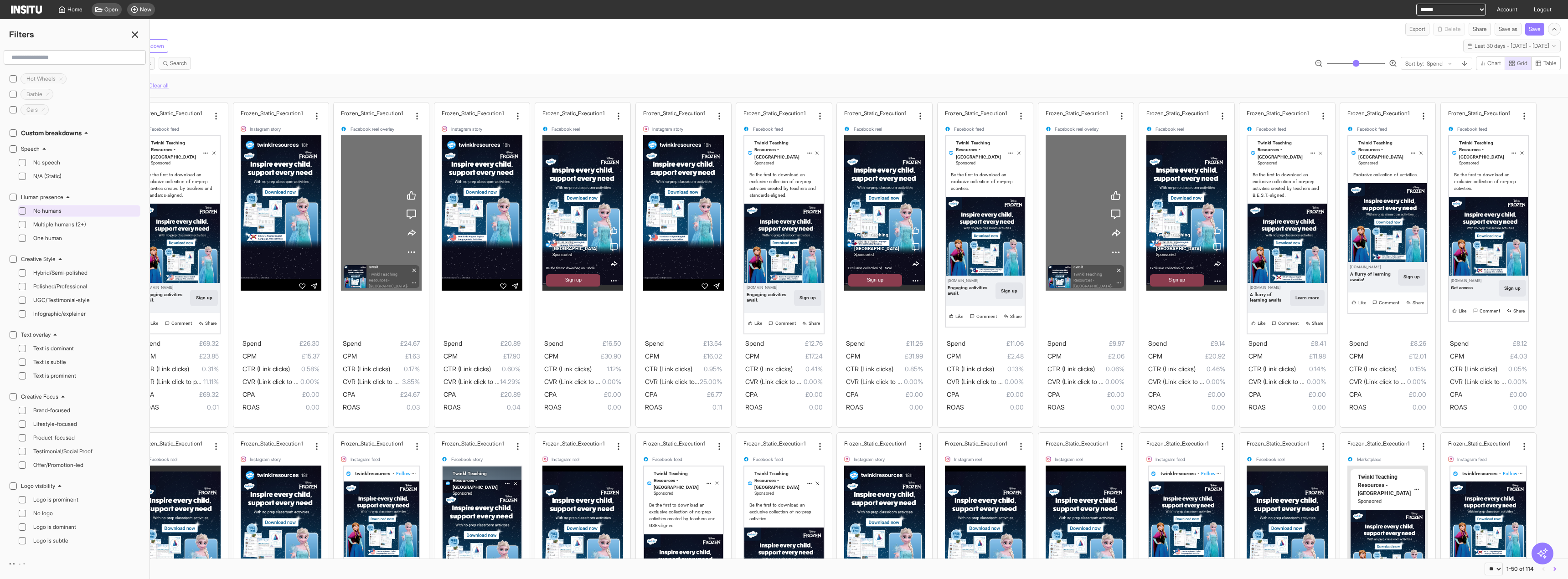
click at [41, 212] on span "No humans" at bounding box center [86, 211] width 105 height 7
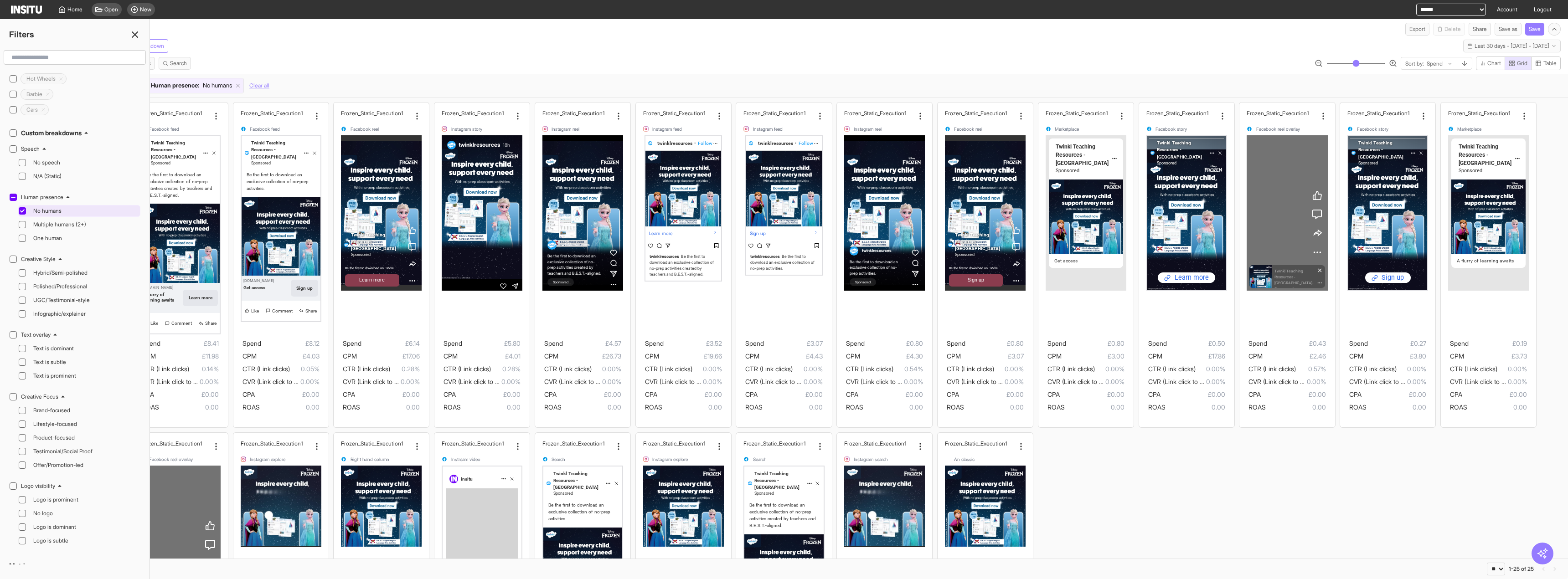
click at [41, 212] on span "No humans" at bounding box center [86, 211] width 105 height 7
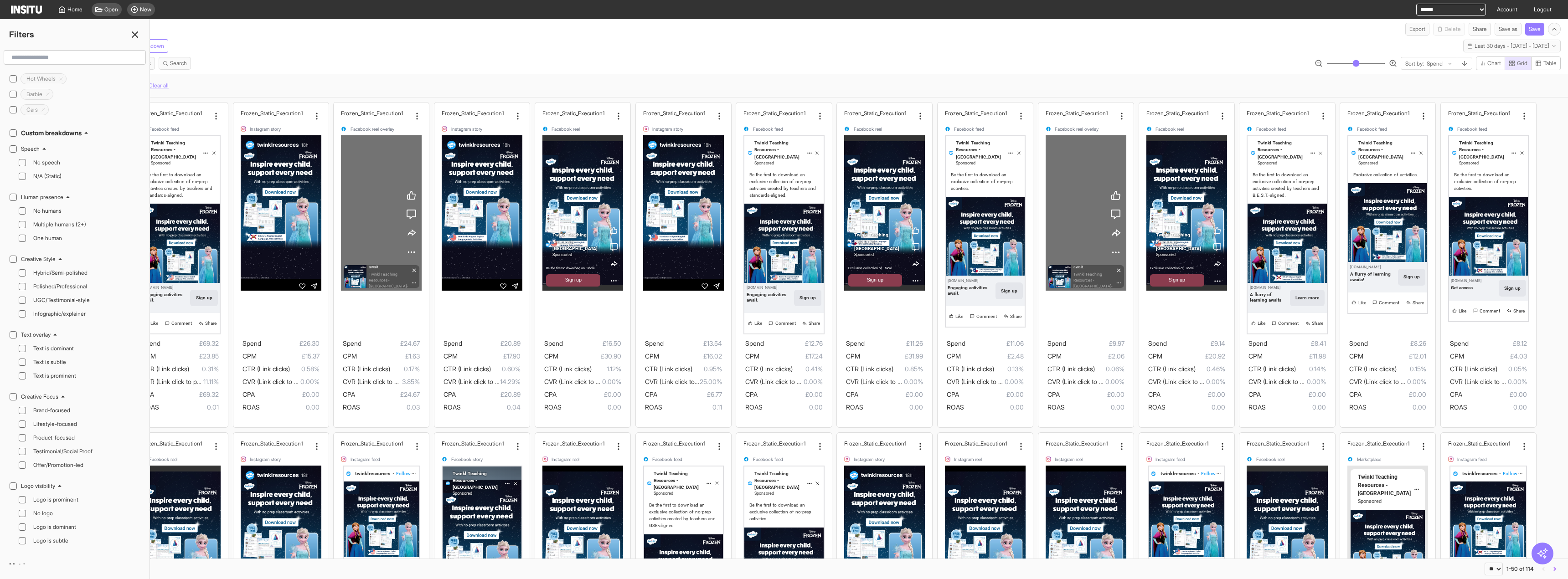
click at [40, 219] on ul "No humans Multiple humans (2+) One human" at bounding box center [79, 225] width 122 height 39
click at [39, 220] on div "Multiple humans (2+)" at bounding box center [84, 225] width 108 height 11
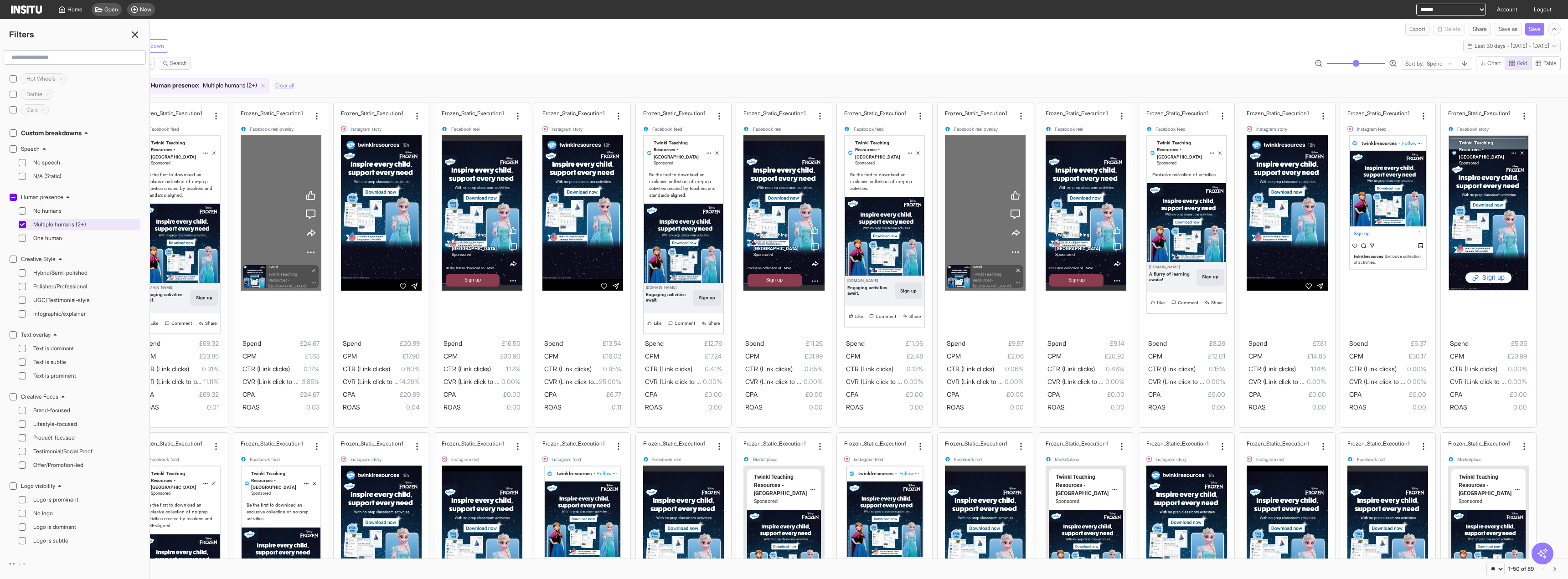
click at [39, 220] on div "Multiple humans (2+)" at bounding box center [84, 225] width 108 height 11
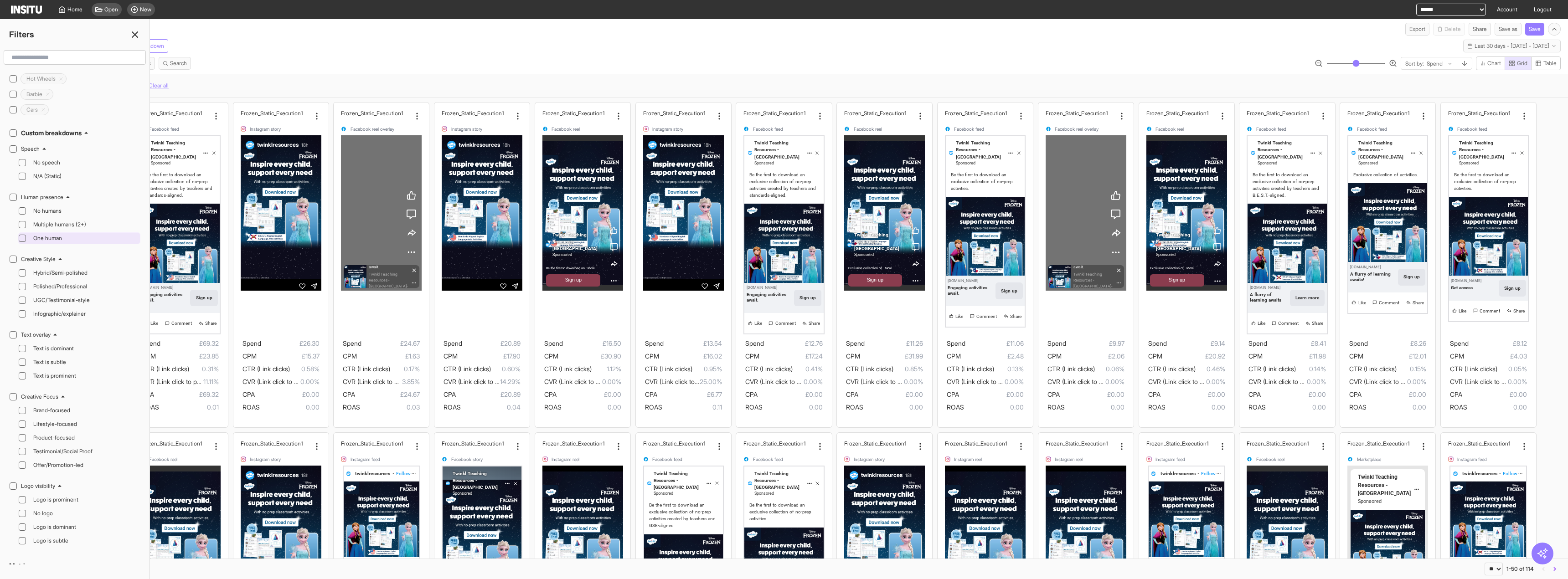
click at [35, 239] on span "One human" at bounding box center [86, 238] width 105 height 7
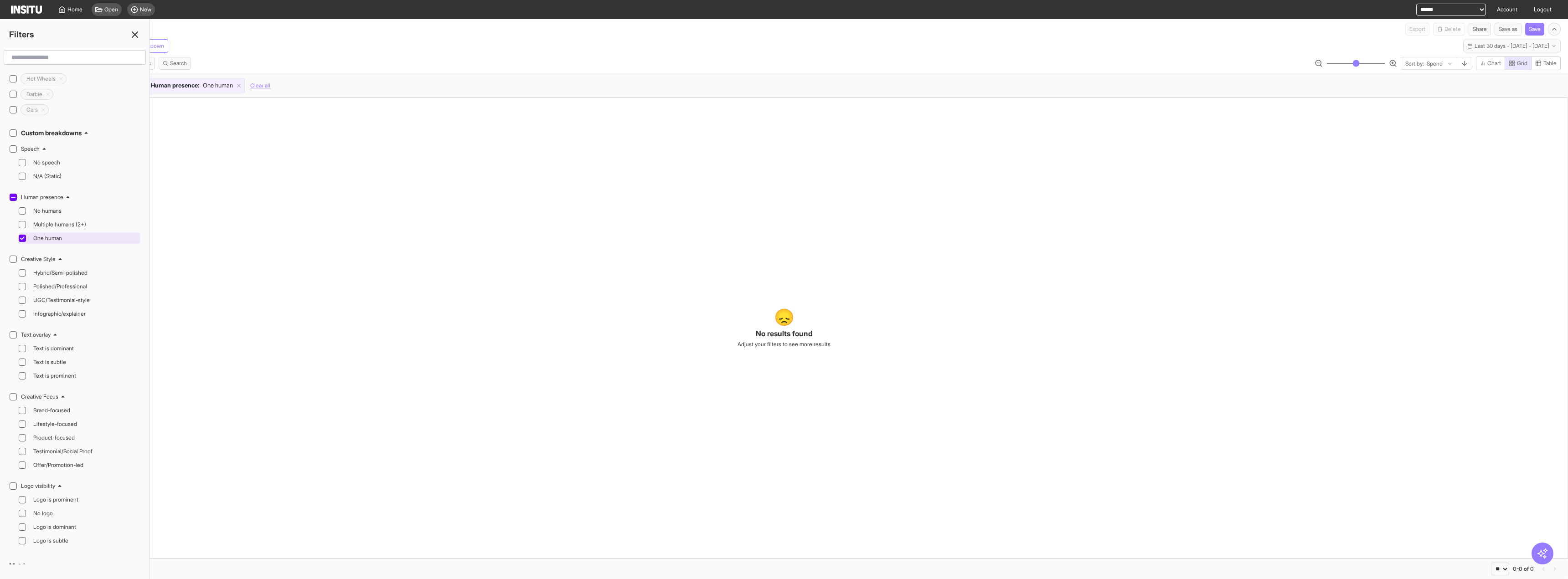
click at [35, 239] on span "One human" at bounding box center [86, 238] width 105 height 7
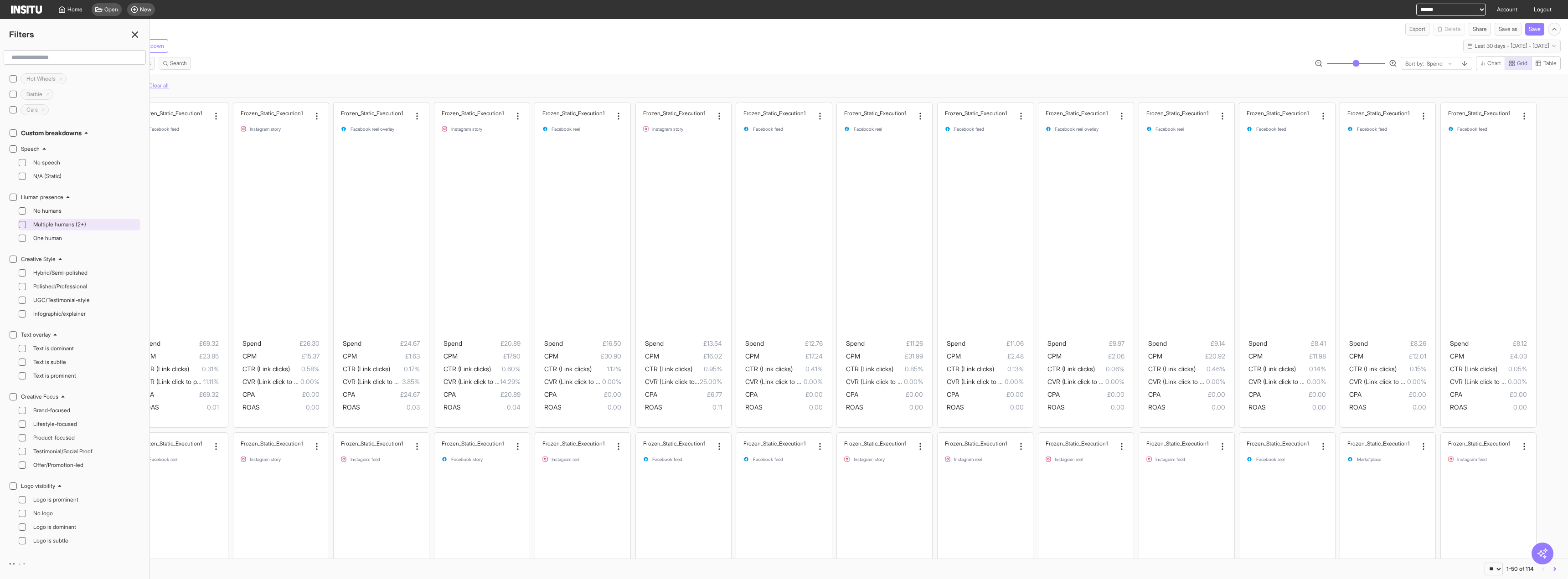
click at [39, 226] on span "Multiple humans (2+)" at bounding box center [86, 225] width 105 height 7
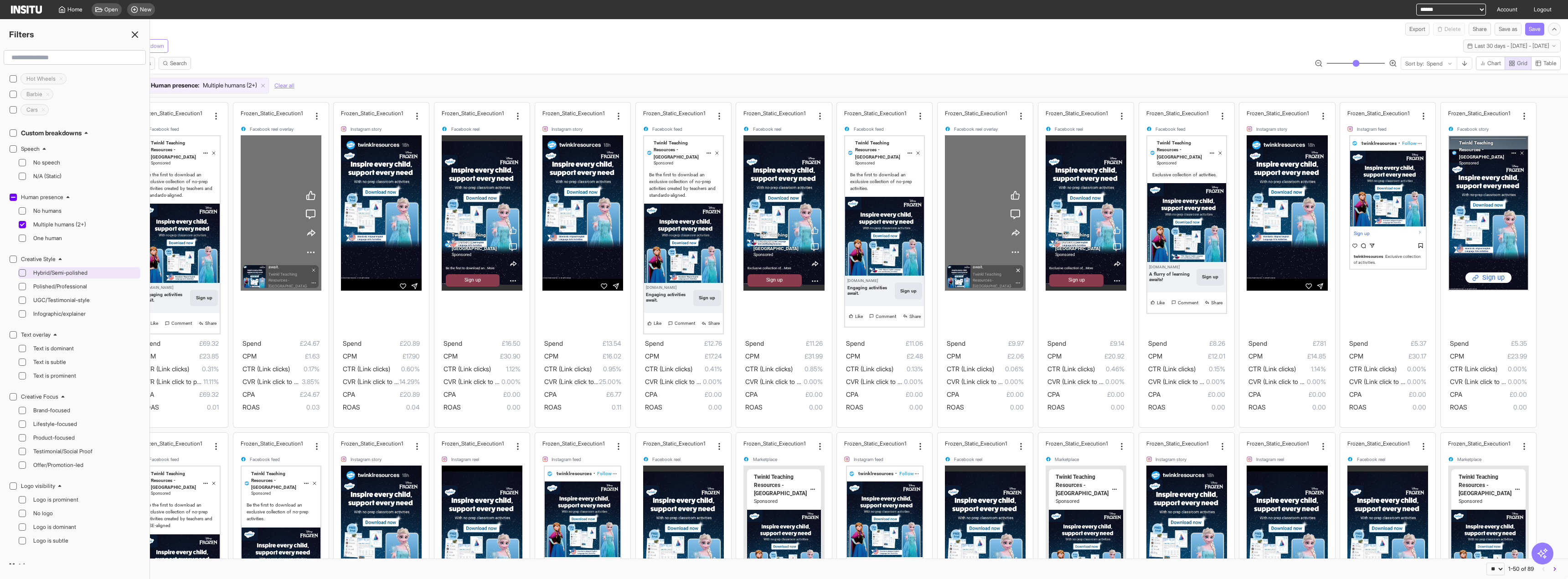
click at [71, 275] on span "Hybrid/Semi-polished" at bounding box center [86, 274] width 105 height 7
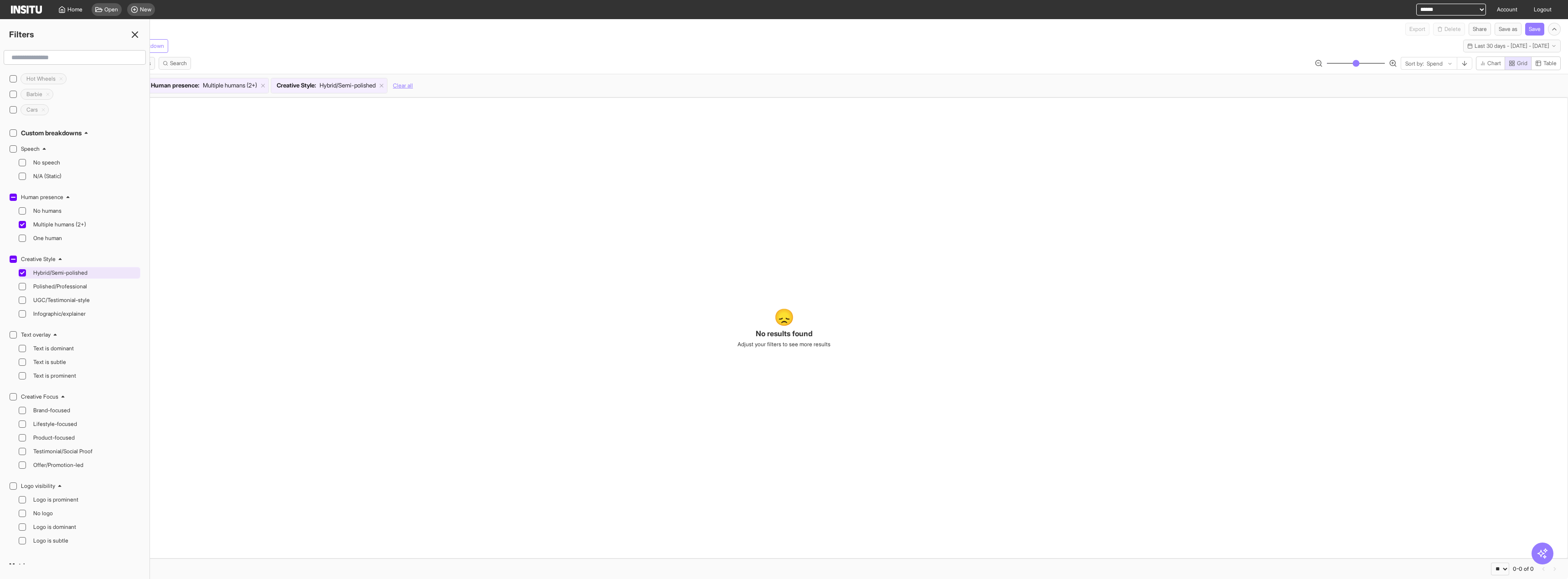
click at [71, 275] on span "Hybrid/Semi-polished" at bounding box center [86, 274] width 105 height 7
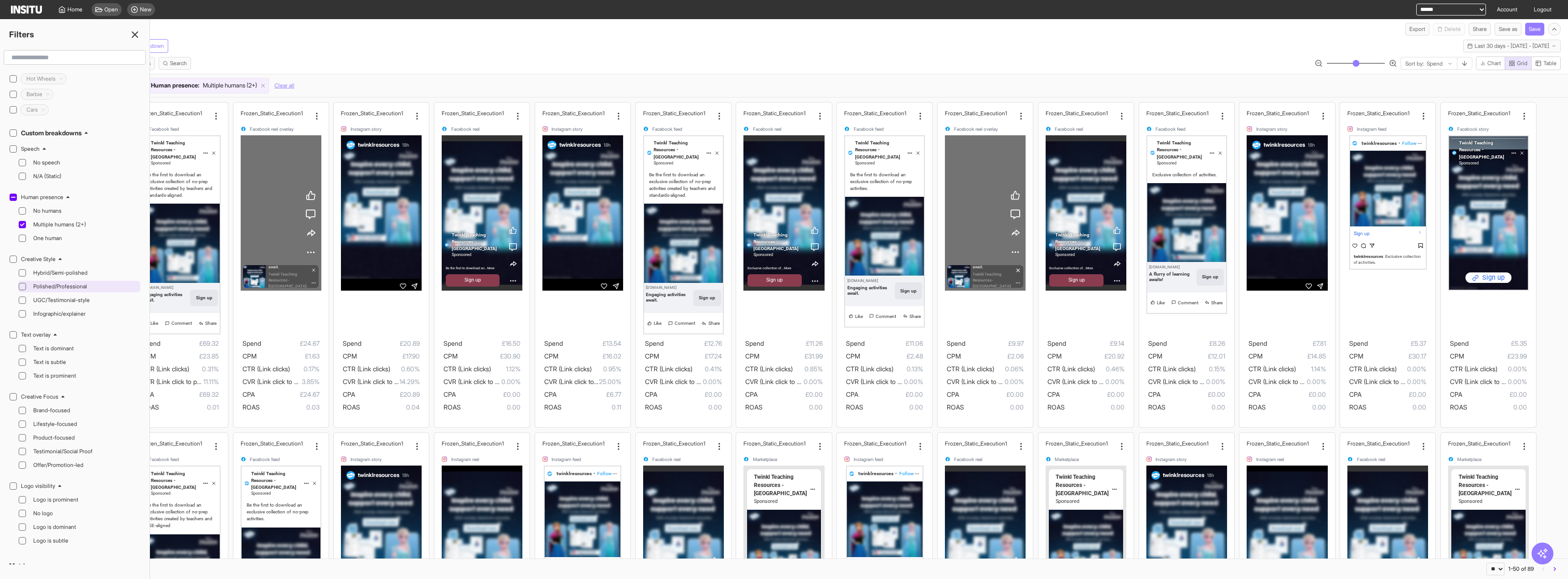
click at [64, 288] on span "Polished/Professional" at bounding box center [86, 287] width 105 height 7
click at [934, 69] on div "Select all Settings Filters Metrics Search Sort by: Spend Chart Grid Table" at bounding box center [784, 65] width 1568 height 18
click at [1448, 12] on select "**********" at bounding box center [1451, 9] width 70 height 12
select select "**********"
click at [1417, 4] on select "**********" at bounding box center [1451, 9] width 70 height 12
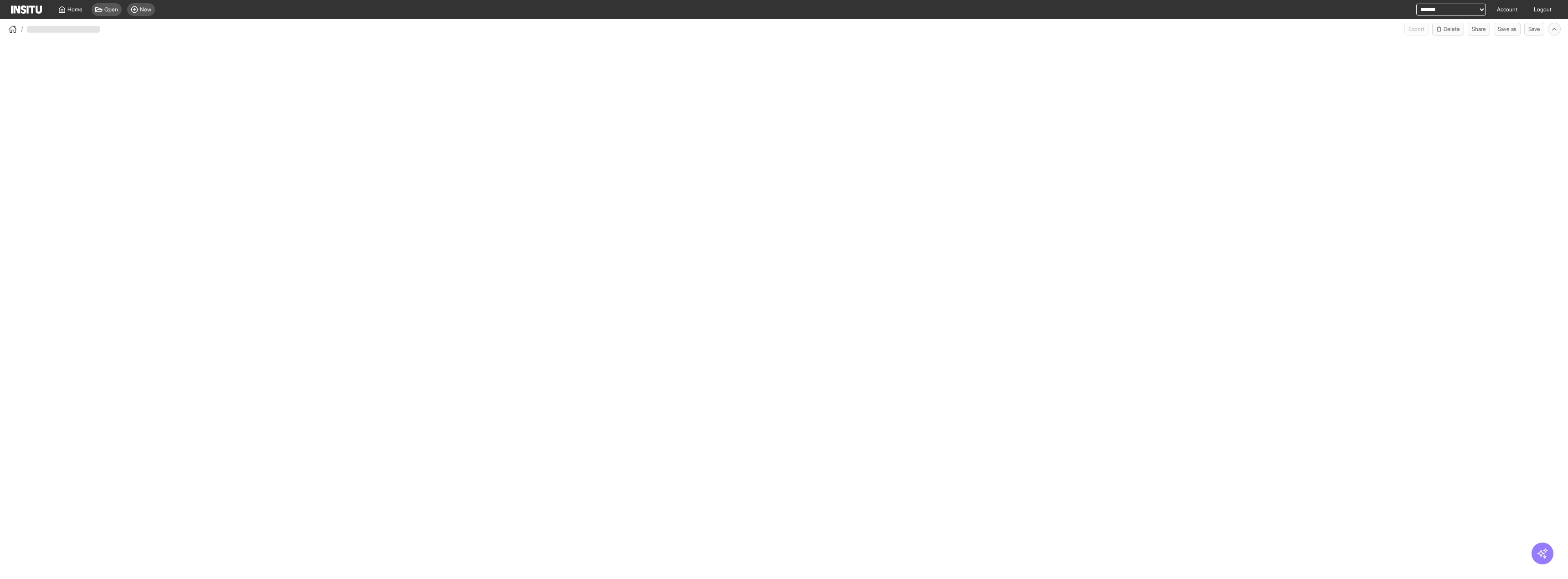
select select "**"
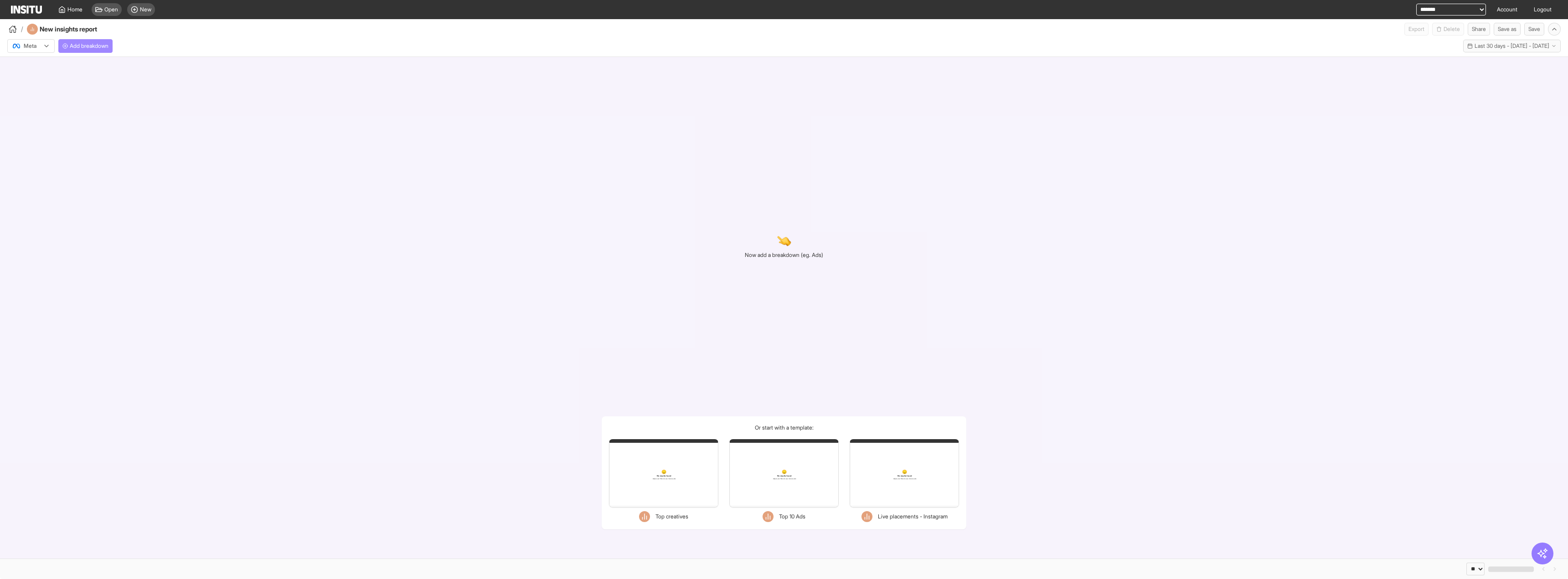
click at [99, 47] on span "Add breakdown" at bounding box center [89, 46] width 38 height 7
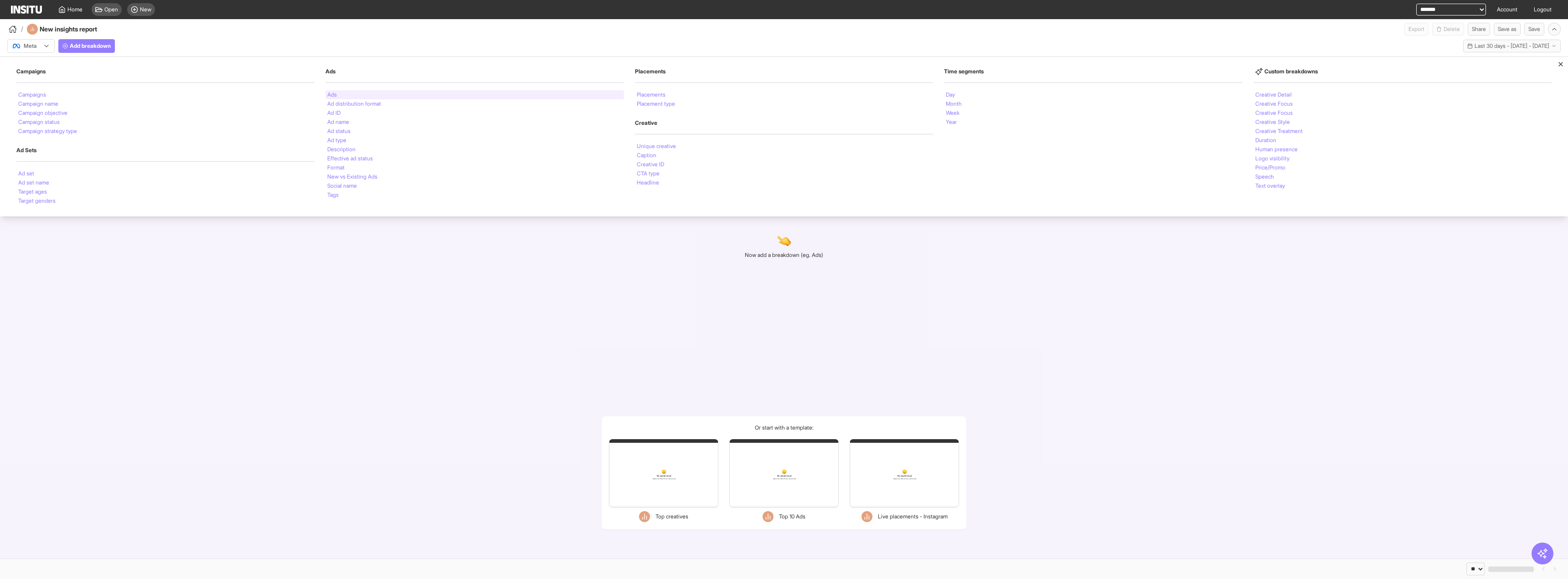
click at [332, 97] on li "Ads" at bounding box center [332, 95] width 9 height 6
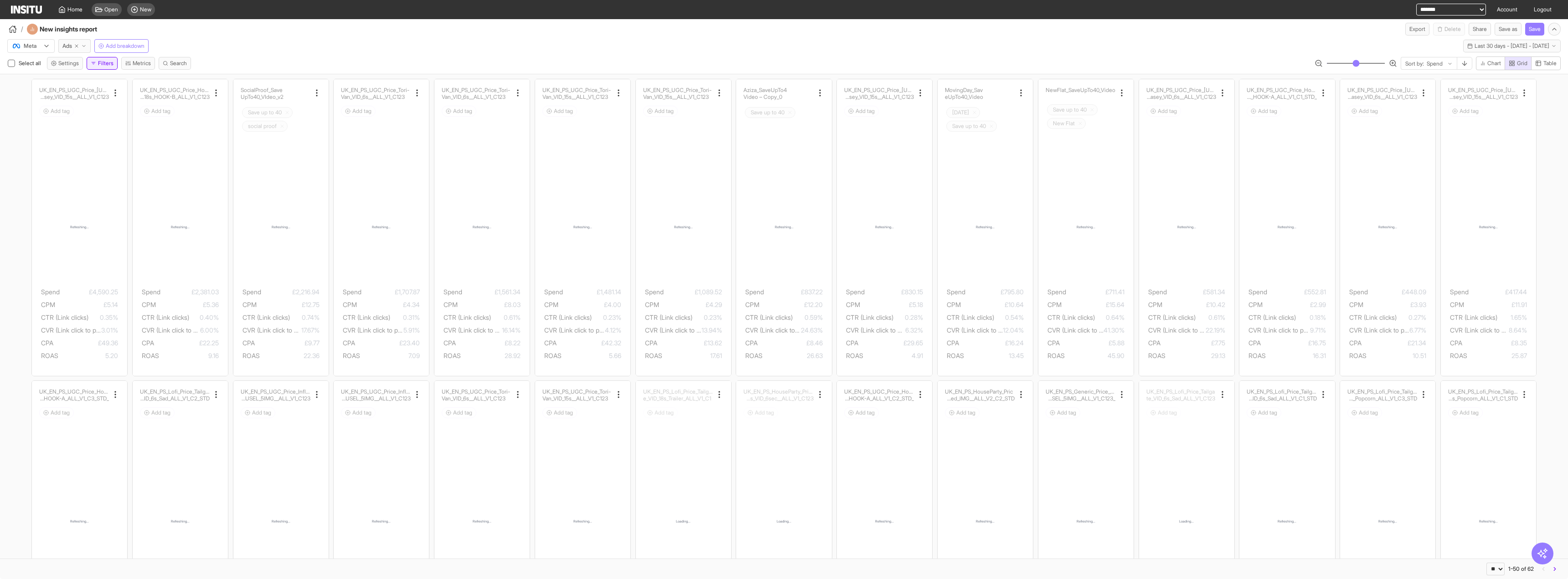
click at [101, 63] on button "Filters" at bounding box center [102, 64] width 31 height 13
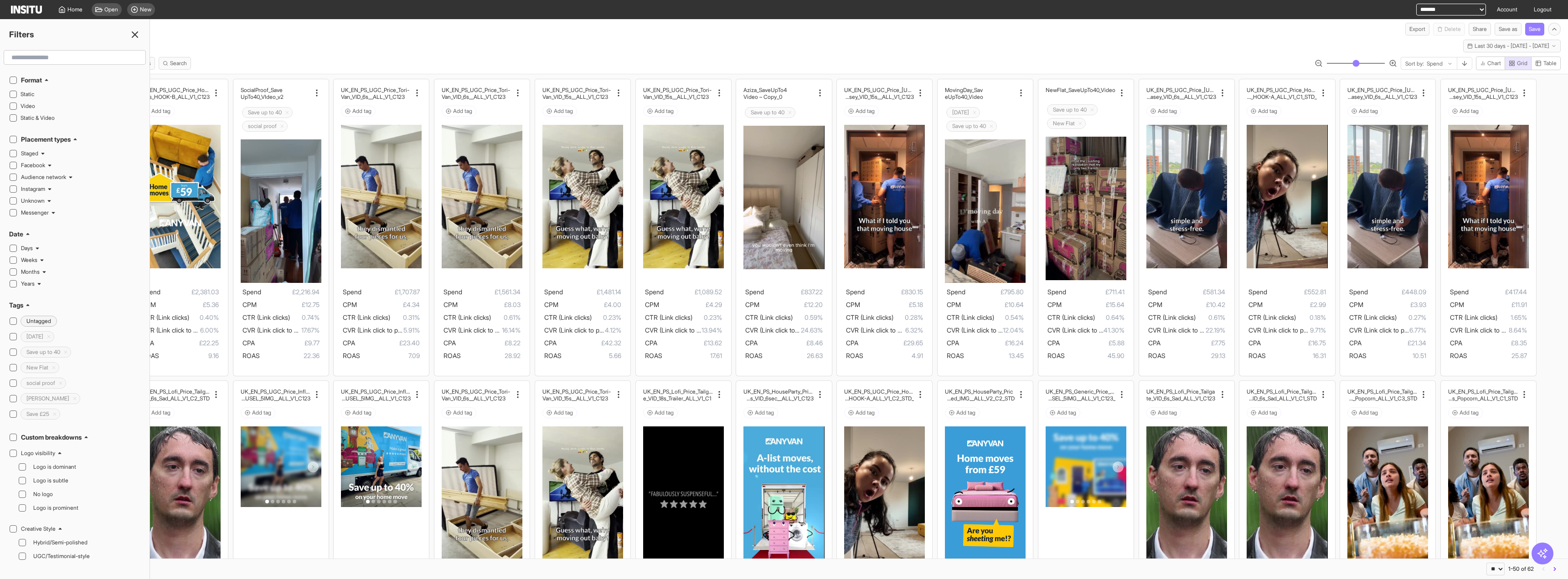
click at [216, 48] on div "Meta Ads Add breakdown Last 30 days - [DATE] - [DATE] [DATE] - [DATE]" at bounding box center [784, 44] width 1568 height 18
click at [77, 58] on input "text" at bounding box center [75, 58] width 134 height 17
type input "**"
click at [57, 150] on button "Ad ID" at bounding box center [75, 148] width 132 height 15
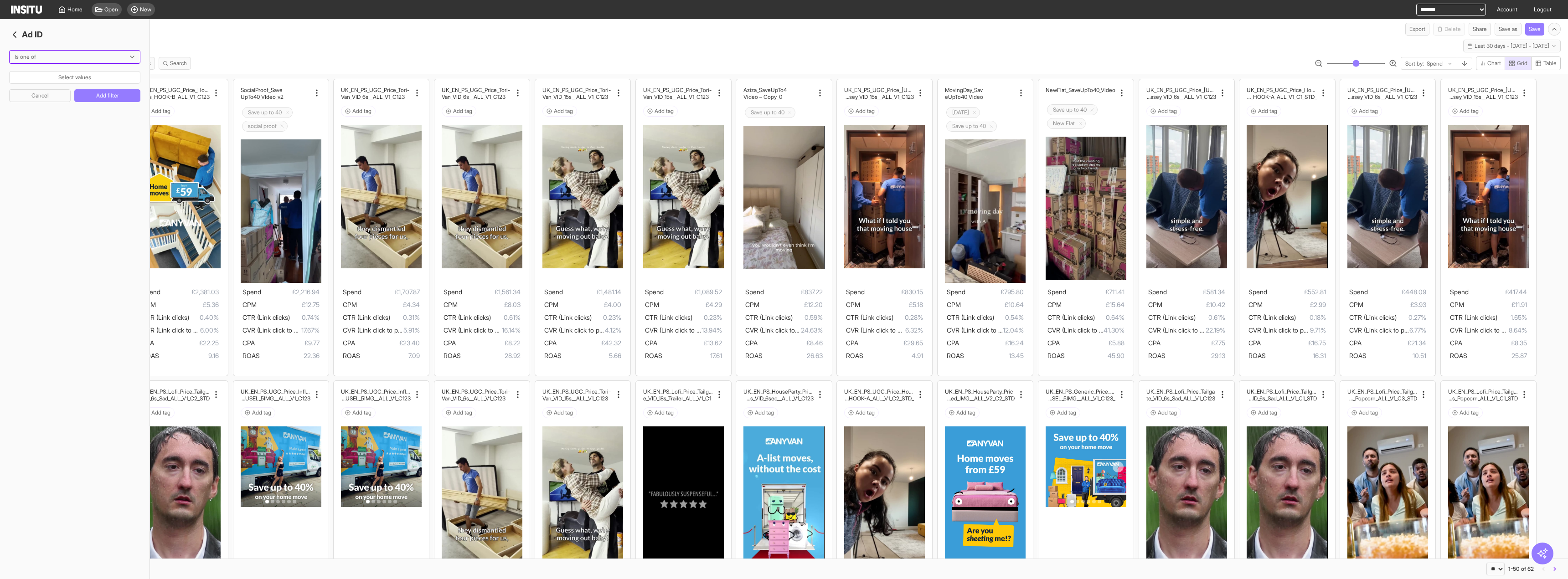
click at [75, 61] on div "Is one of" at bounding box center [75, 57] width 131 height 13
click at [68, 78] on span "Equals" at bounding box center [75, 77] width 120 height 8
type input "**********"
click at [92, 111] on button "Add filter" at bounding box center [107, 116] width 66 height 13
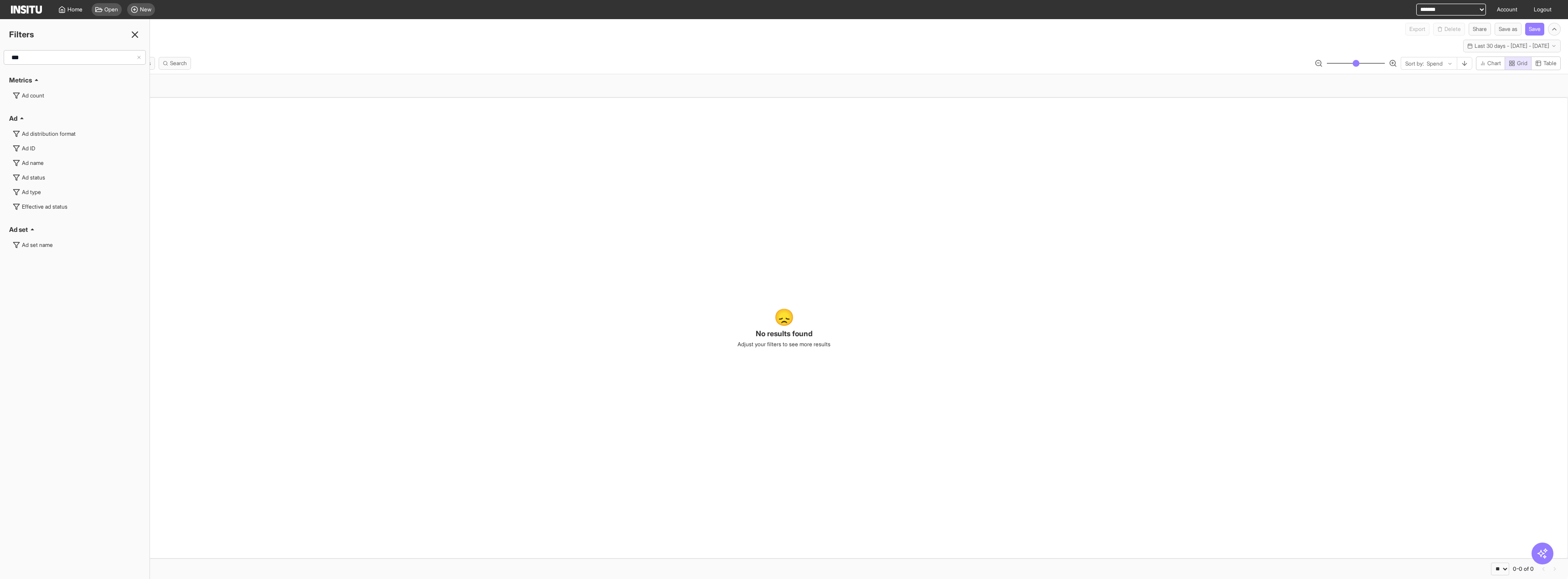
click at [306, 127] on div "😞 No results found Adjust your filters to see more results" at bounding box center [784, 328] width 1568 height 461
click at [136, 32] on div "Filters ** Metrics Ad count Ad Ad distribution format Ad ID Ad name Ad status A…" at bounding box center [75, 300] width 150 height 560
click at [136, 32] on icon at bounding box center [135, 35] width 11 height 11
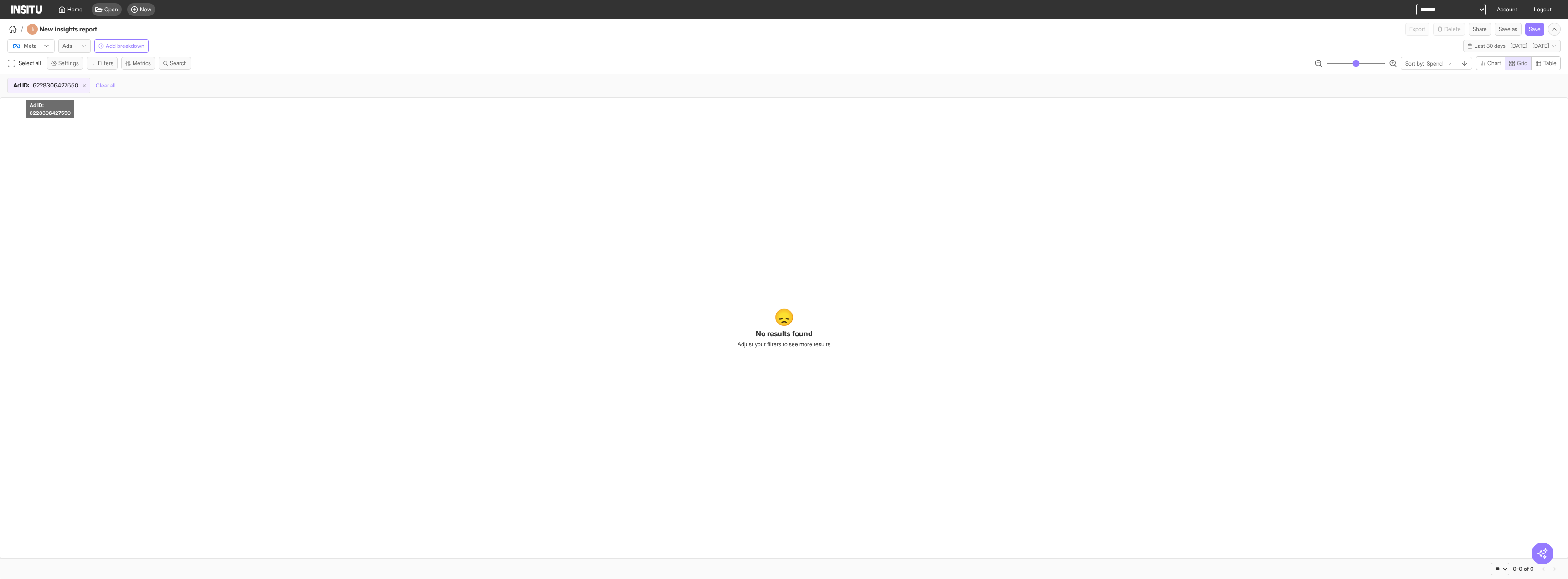
click at [61, 84] on span "6228306427550" at bounding box center [55, 86] width 46 height 9
click at [58, 70] on div "Equals OR" at bounding box center [75, 78] width 132 height 54
click at [58, 75] on input "string" at bounding box center [43, 78] width 67 height 9
click at [61, 77] on input "string" at bounding box center [43, 78] width 67 height 9
drag, startPoint x: 78, startPoint y: 75, endPoint x: 100, endPoint y: 75, distance: 22.0
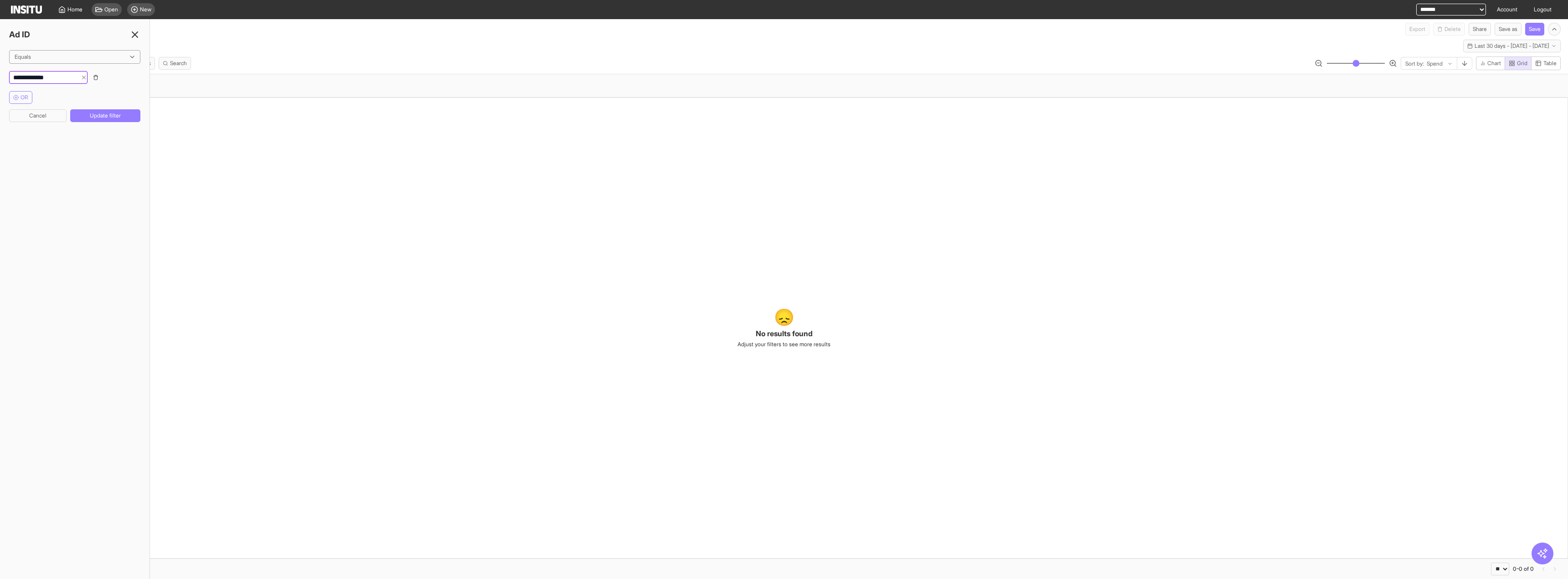
click at [78, 75] on input "string" at bounding box center [43, 78] width 67 height 9
click at [319, 58] on div "Select all Settings Filters Metrics Search Sort by: Spend Chart Grid Table" at bounding box center [784, 65] width 1568 height 18
click at [135, 35] on line at bounding box center [135, 35] width 6 height 6
click at [1504, 43] on span "Last 30 days - [DATE] - [DATE]" at bounding box center [1512, 46] width 75 height 7
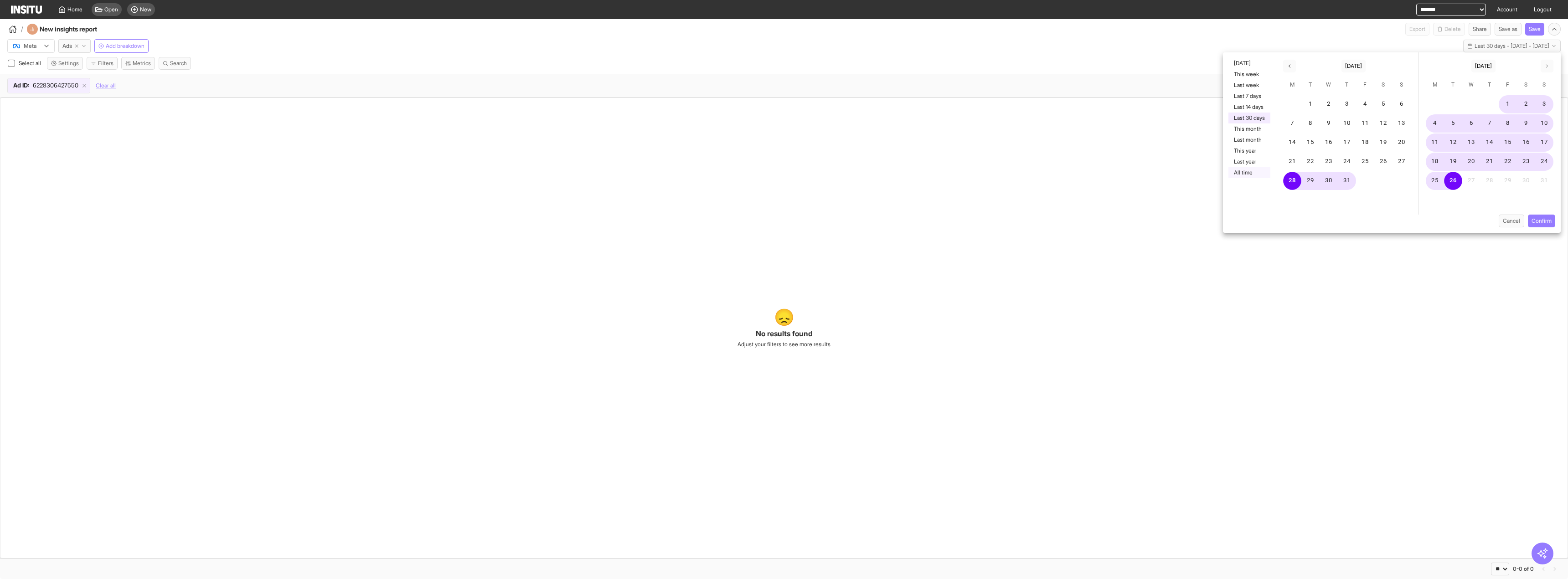
click at [1257, 169] on button "All time" at bounding box center [1250, 173] width 42 height 11
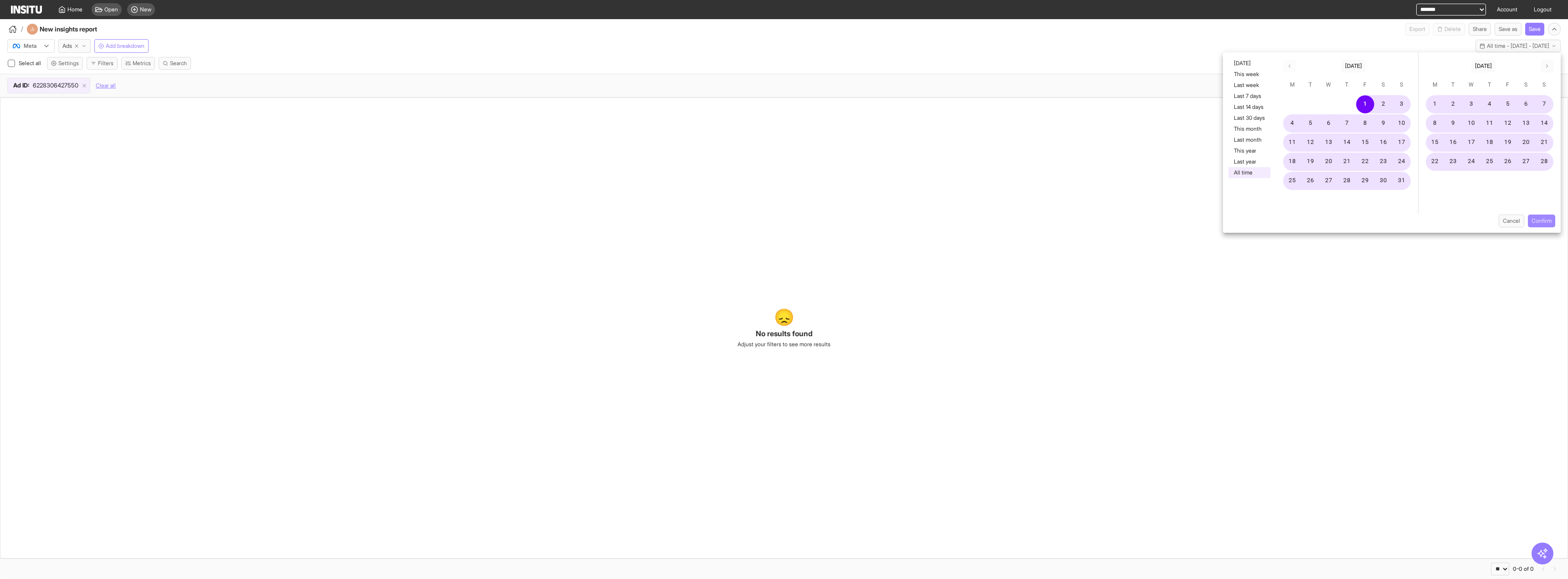
click at [1539, 224] on button "Confirm" at bounding box center [1541, 221] width 27 height 13
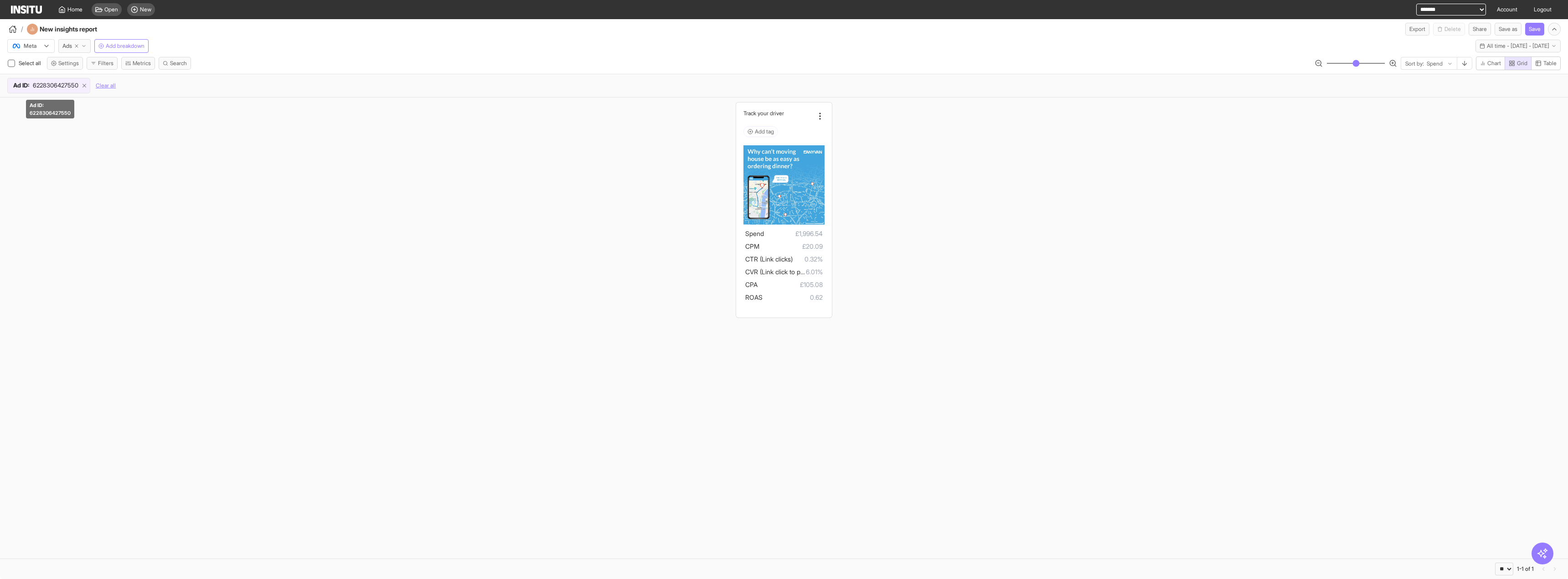
click at [86, 84] on line at bounding box center [84, 85] width 3 height 3
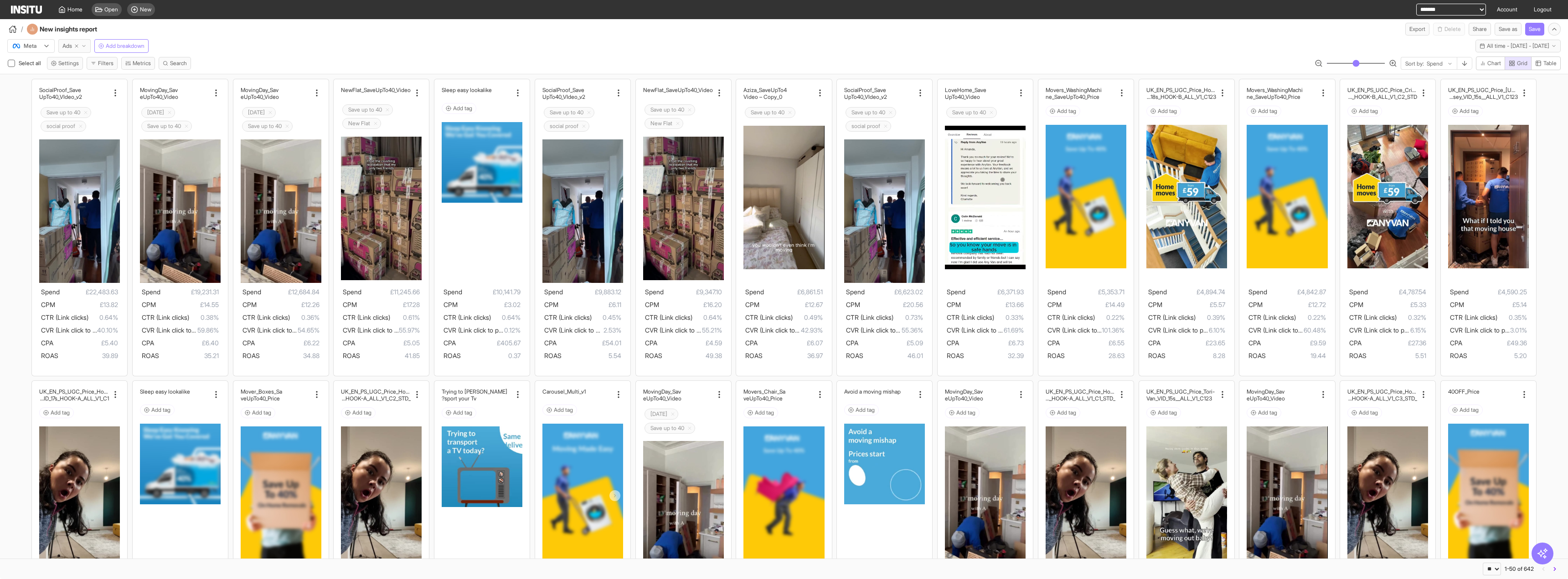
click at [84, 48] on icon "button" at bounding box center [84, 46] width 6 height 6
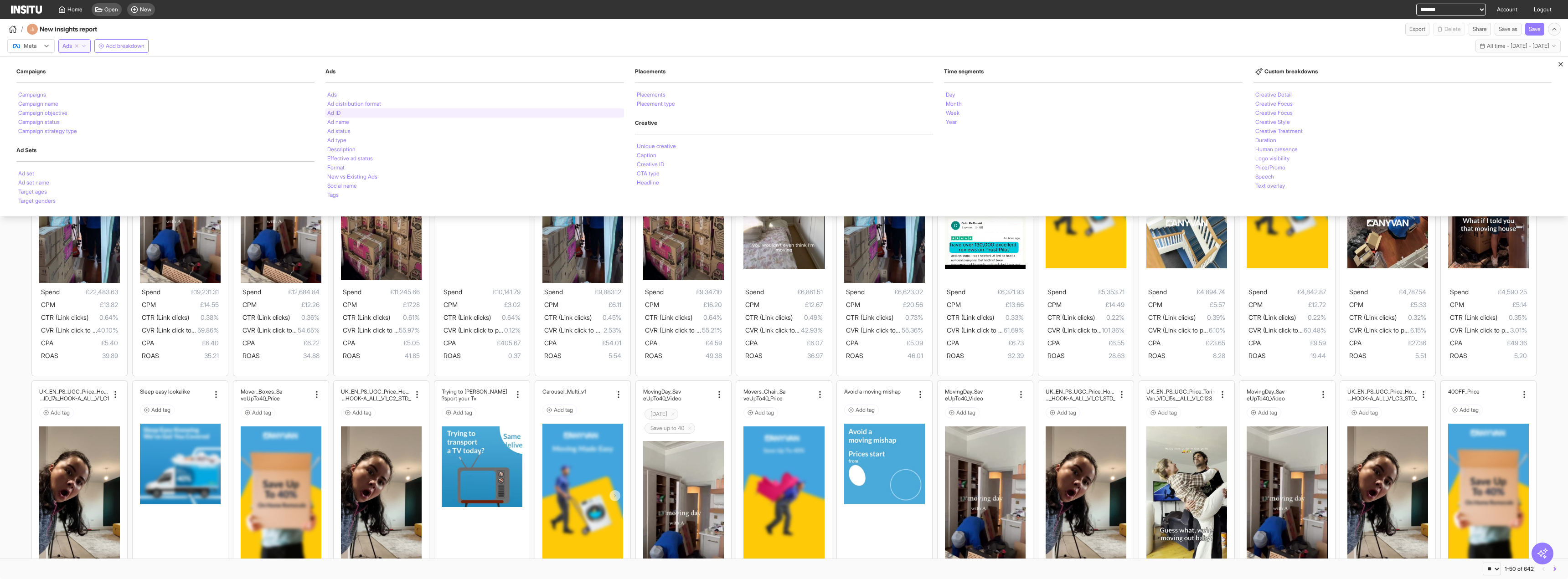
click at [368, 114] on div "Ad ID" at bounding box center [474, 113] width 298 height 9
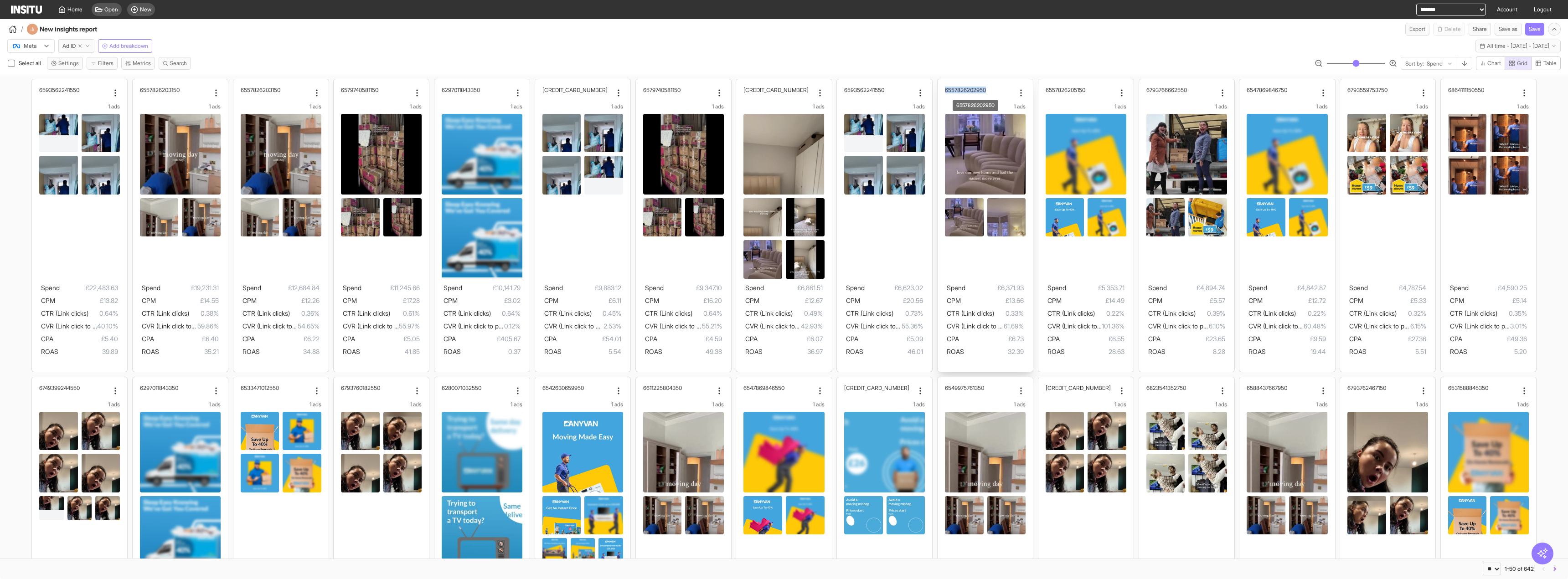
drag, startPoint x: 993, startPoint y: 93, endPoint x: 941, endPoint y: 92, distance: 52.0
click at [941, 92] on div "6557826202950 1 ads Spend £6,371.93 CPM £13.66 CTR (Link clicks) 0.33% CVR (Lin…" at bounding box center [985, 225] width 95 height 292
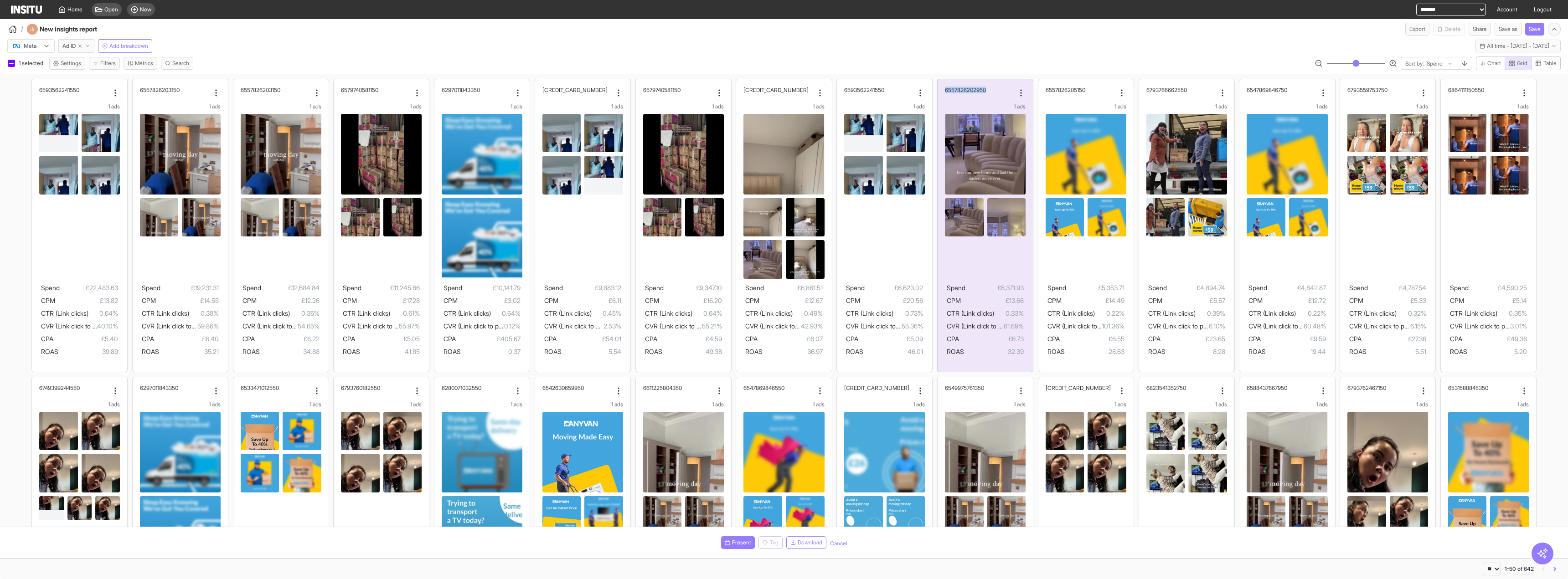
copy h2 "6557826202950"
